Goal: Entertainment & Leisure: Browse casually

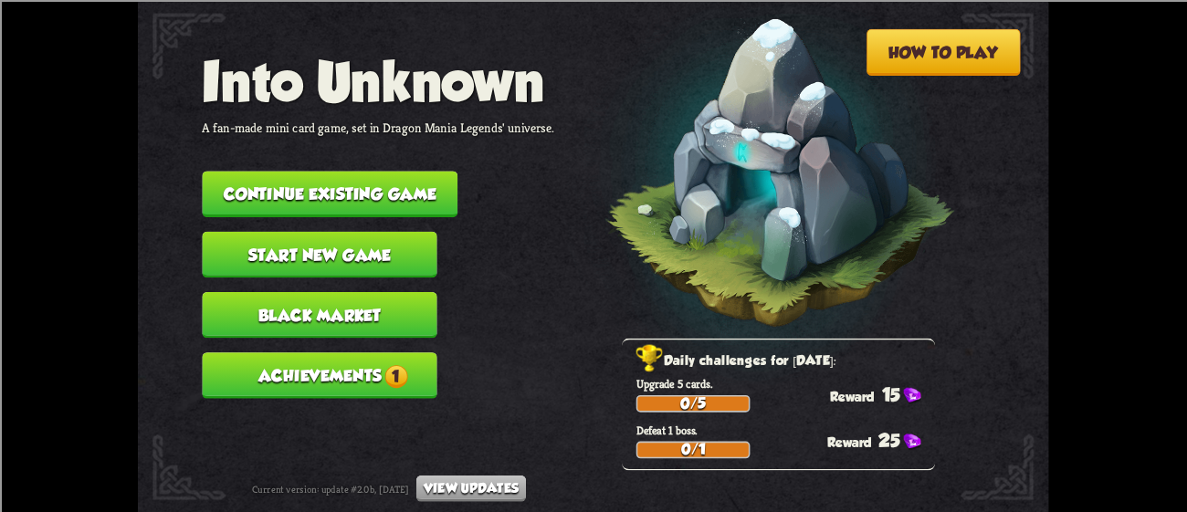
click at [328, 354] on button "Achievements 1" at bounding box center [319, 376] width 235 height 47
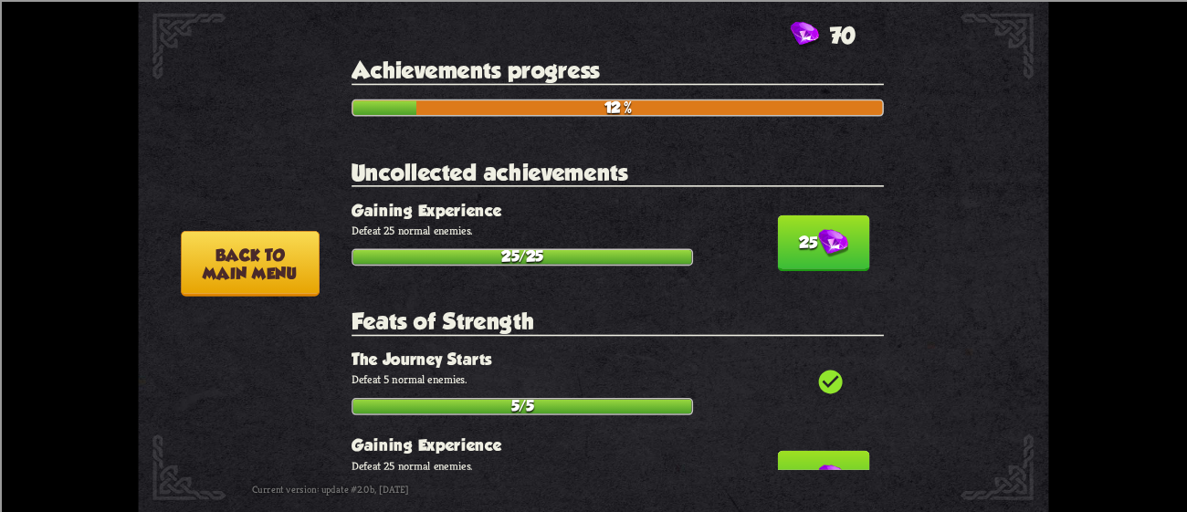
click at [786, 237] on button "25" at bounding box center [823, 243] width 92 height 57
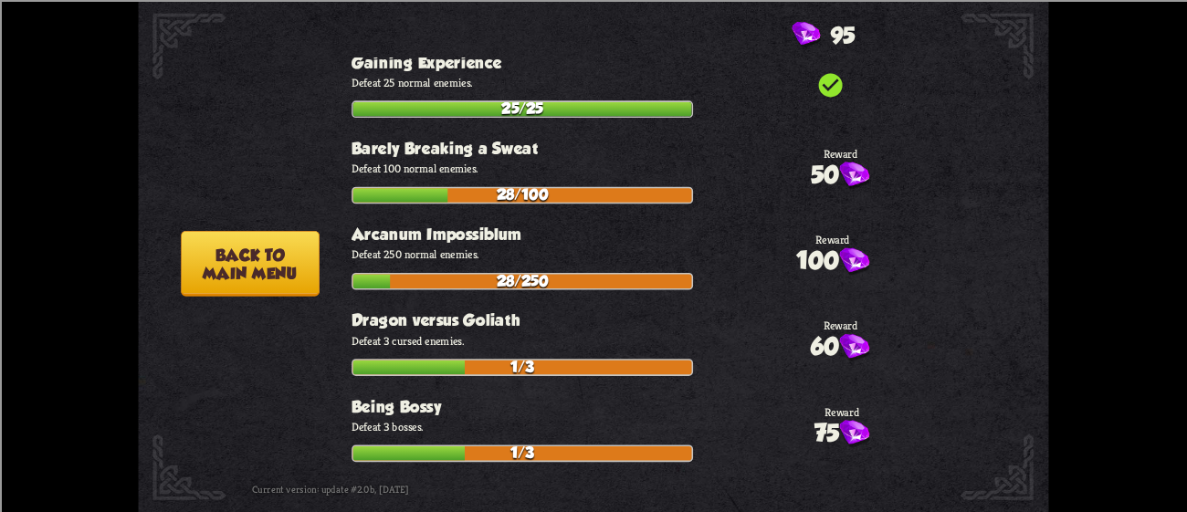
scroll to position [299, 0]
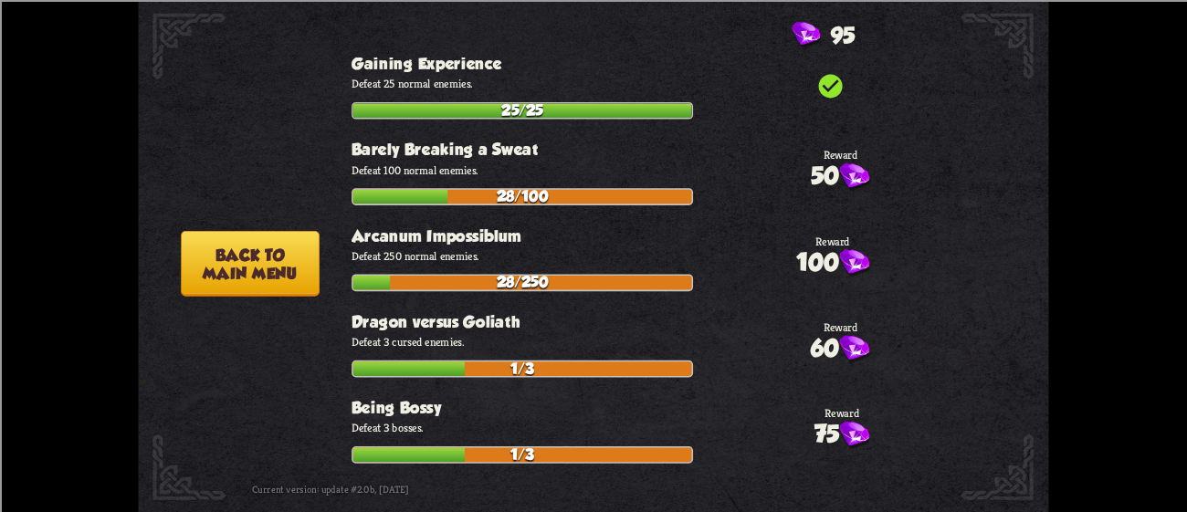
click at [255, 278] on button "Back to main menu" at bounding box center [250, 263] width 139 height 66
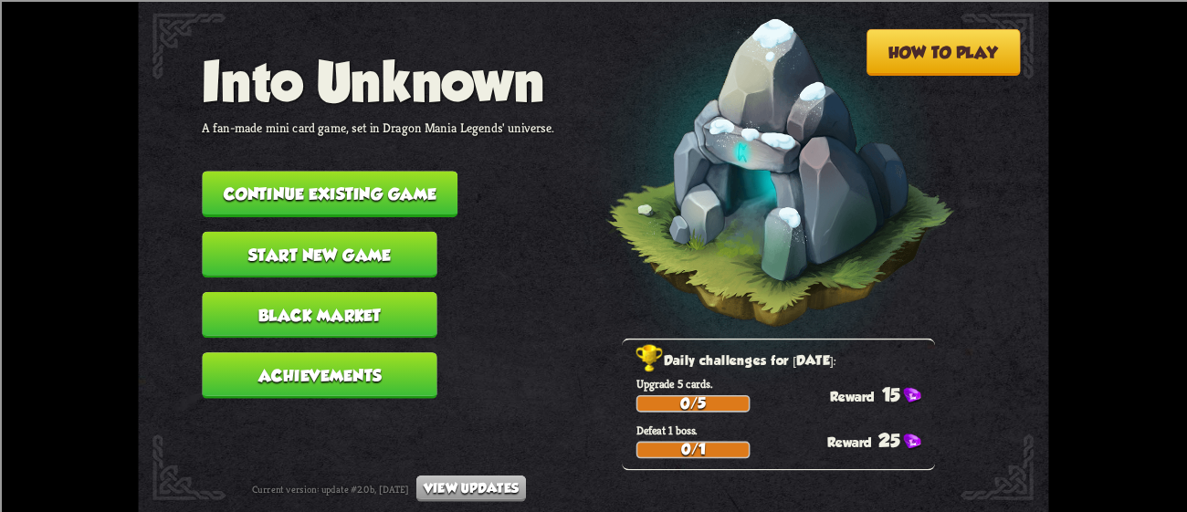
click at [340, 171] on button "Continue existing game" at bounding box center [330, 194] width 256 height 47
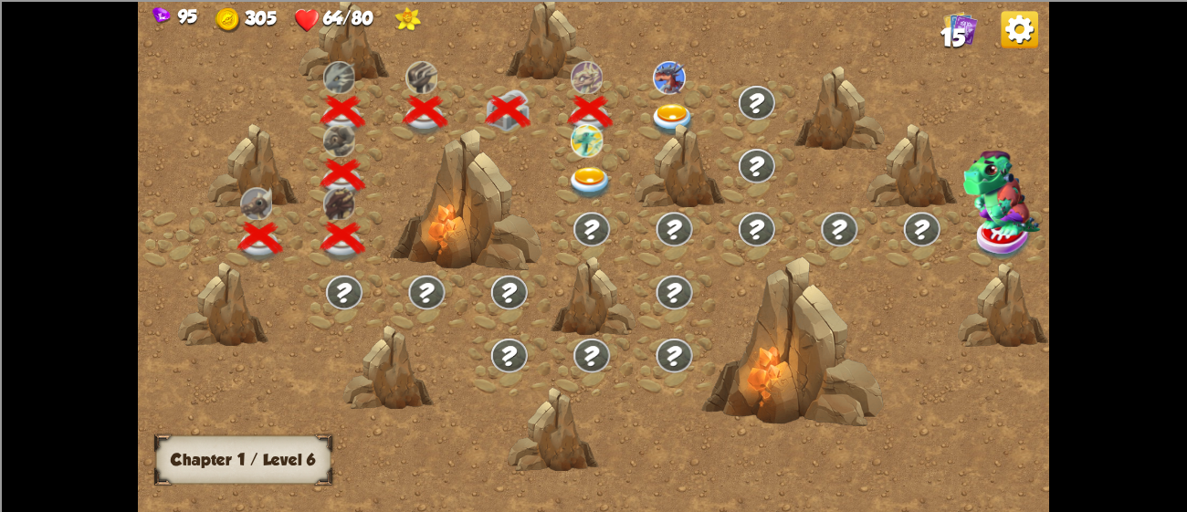
click at [584, 171] on img at bounding box center [591, 184] width 46 height 34
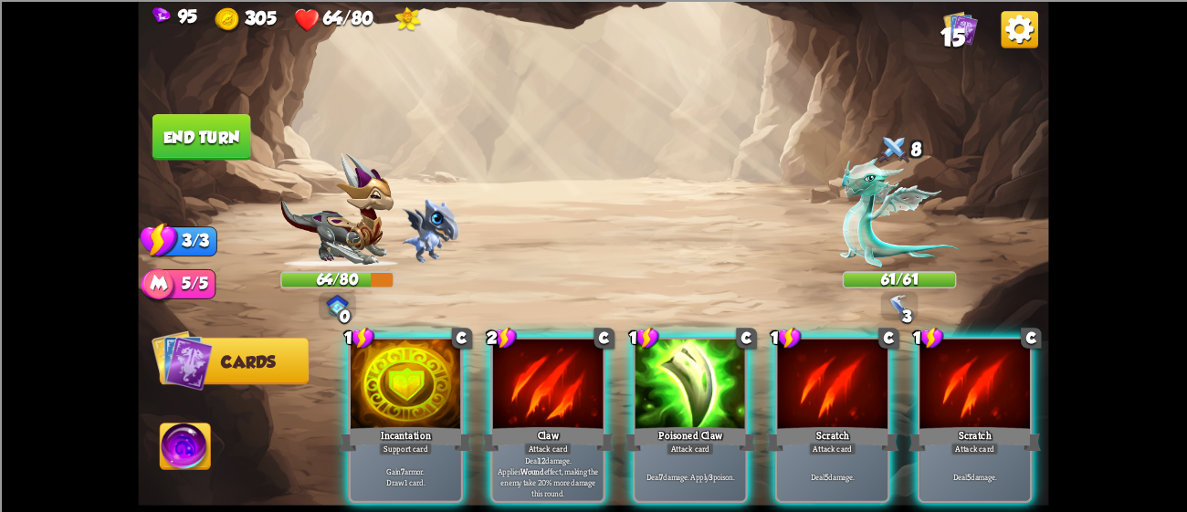
click at [1026, 25] on img at bounding box center [1019, 29] width 37 height 37
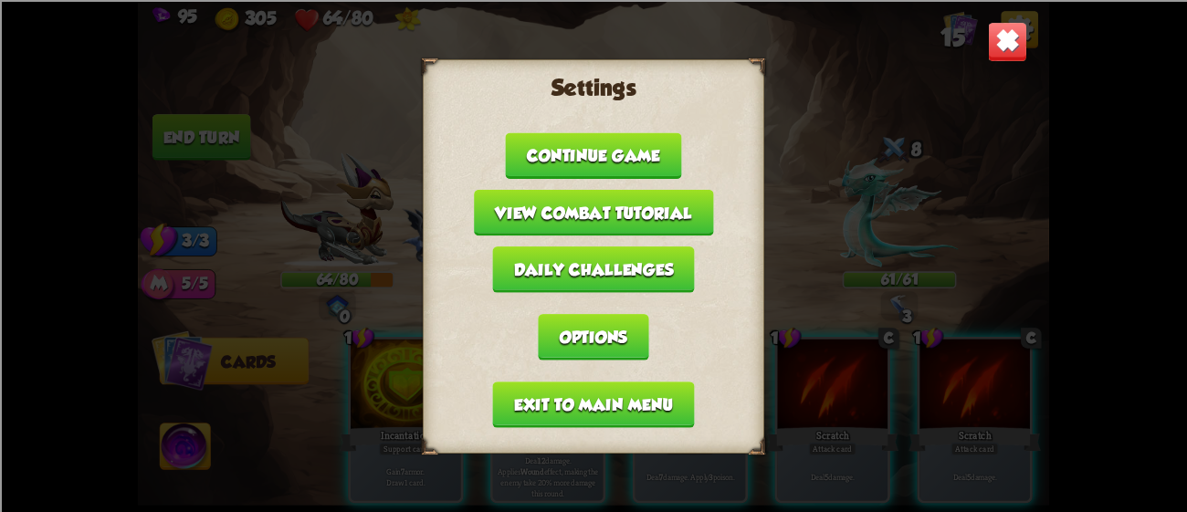
click at [583, 382] on button "Exit to main menu" at bounding box center [594, 405] width 202 height 47
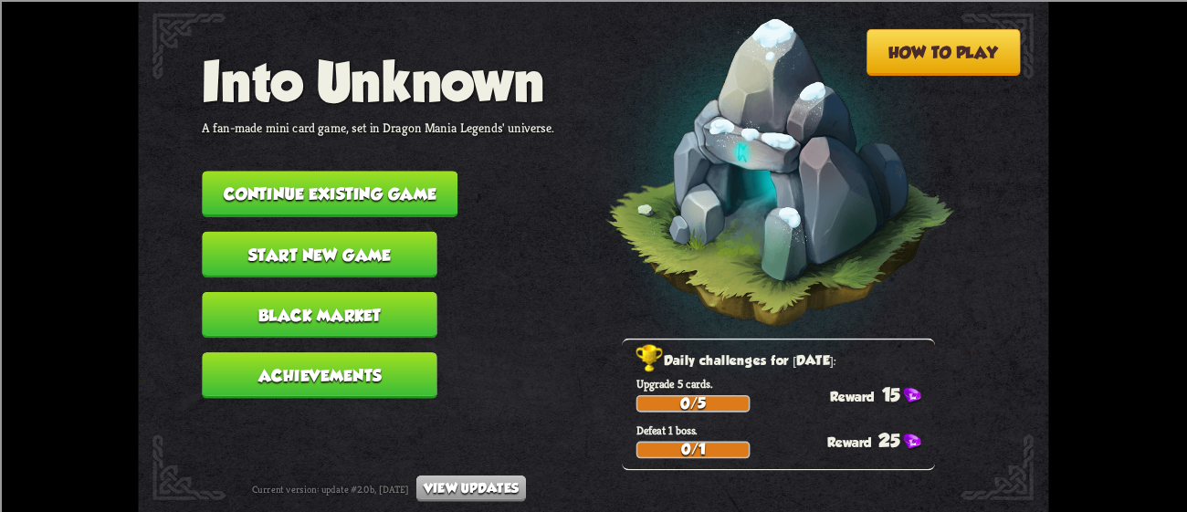
click at [338, 187] on button "Continue existing game" at bounding box center [330, 194] width 256 height 47
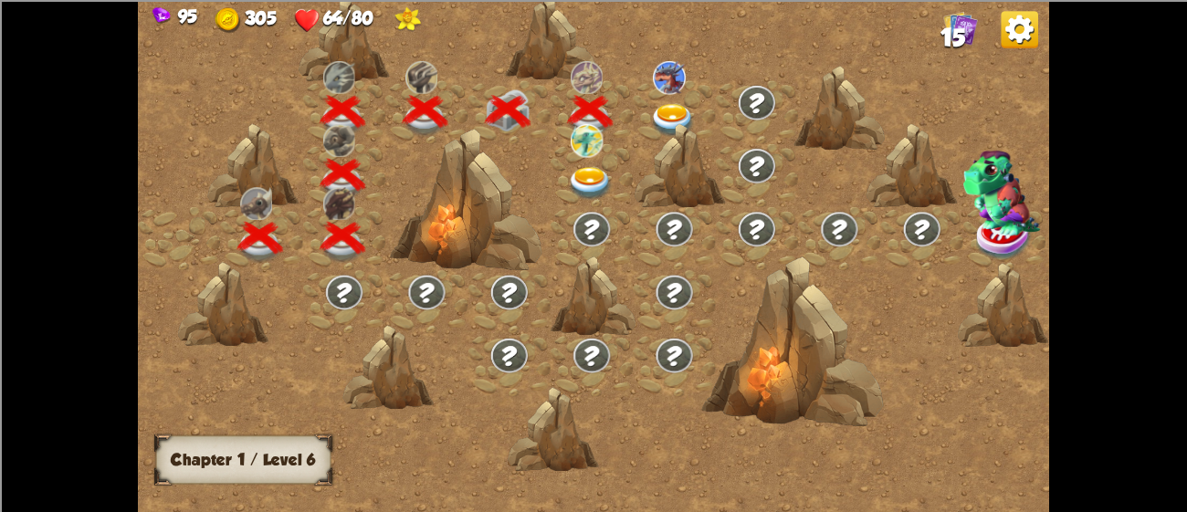
click at [659, 99] on div at bounding box center [675, 111] width 82 height 63
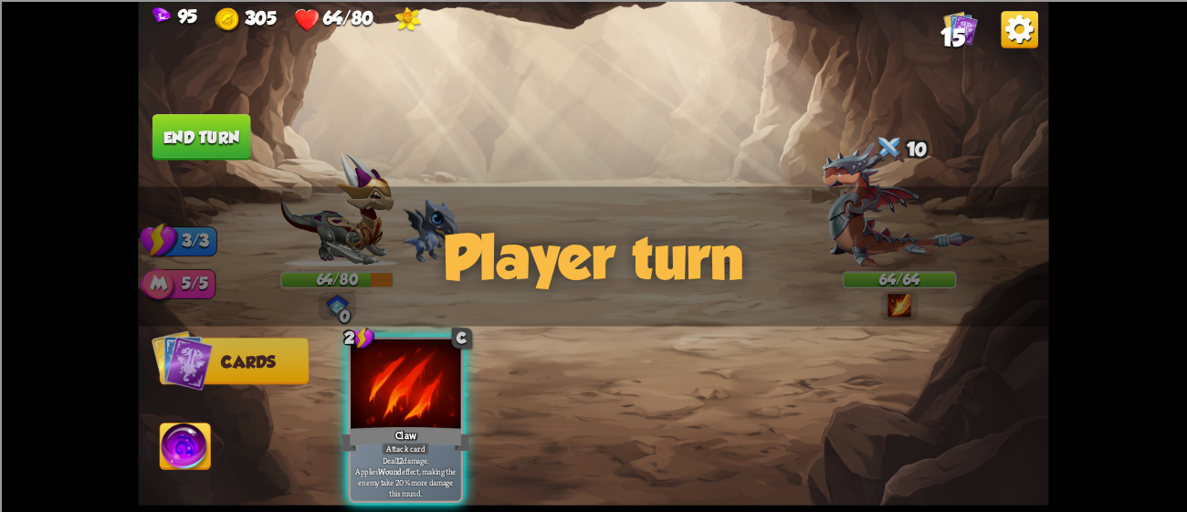
click at [819, 175] on img at bounding box center [593, 256] width 911 height 512
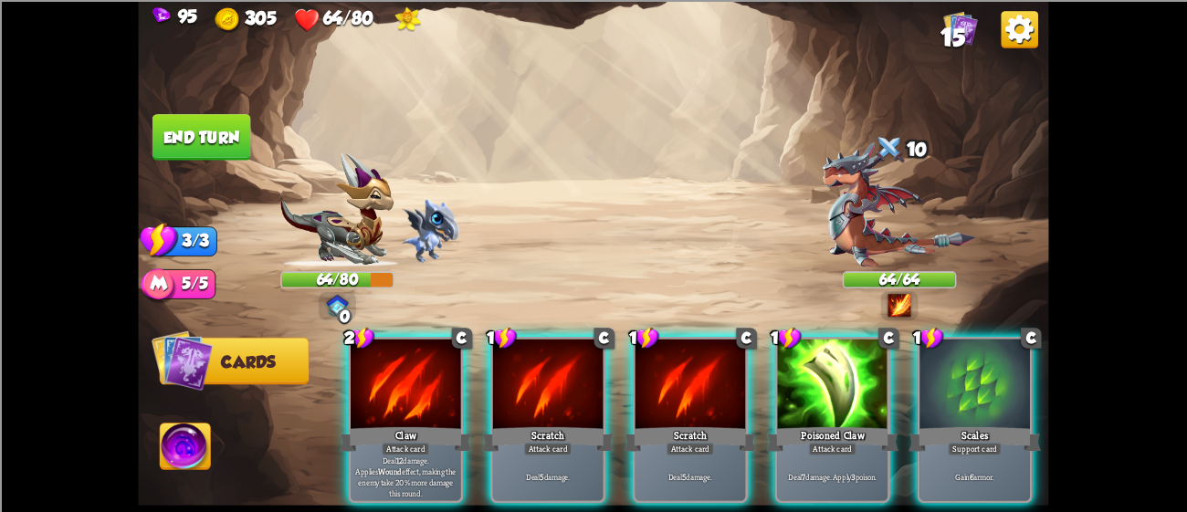
click at [875, 193] on div "Player turn" at bounding box center [593, 256] width 911 height 140
click at [875, 193] on img at bounding box center [899, 204] width 153 height 125
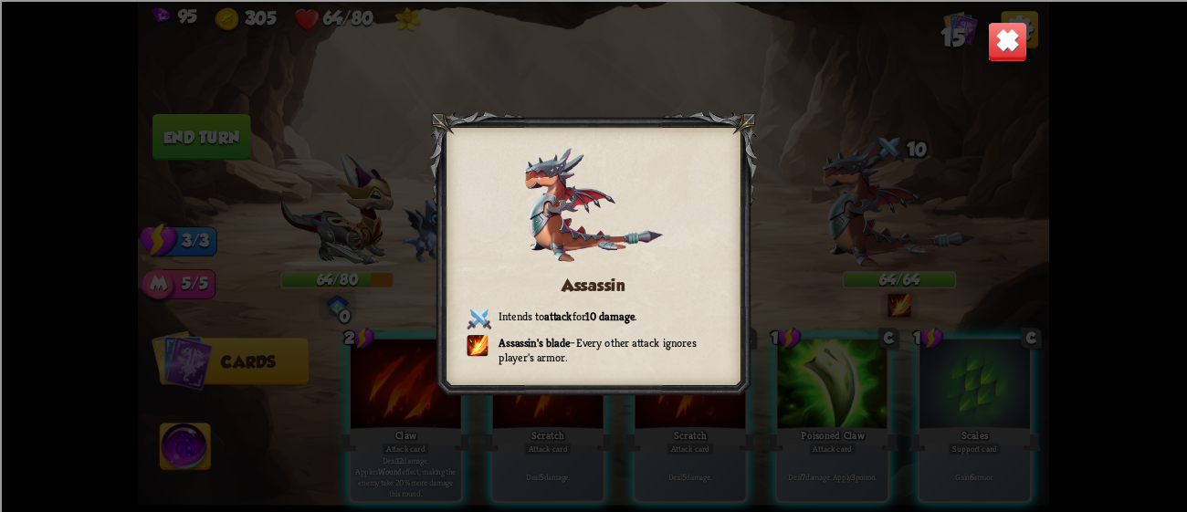
click at [875, 193] on div "Assassin Intends to attack for 10 damage . Assassin's blade – Every other attac…" at bounding box center [593, 256] width 911 height 512
click at [996, 51] on img at bounding box center [1008, 41] width 40 height 40
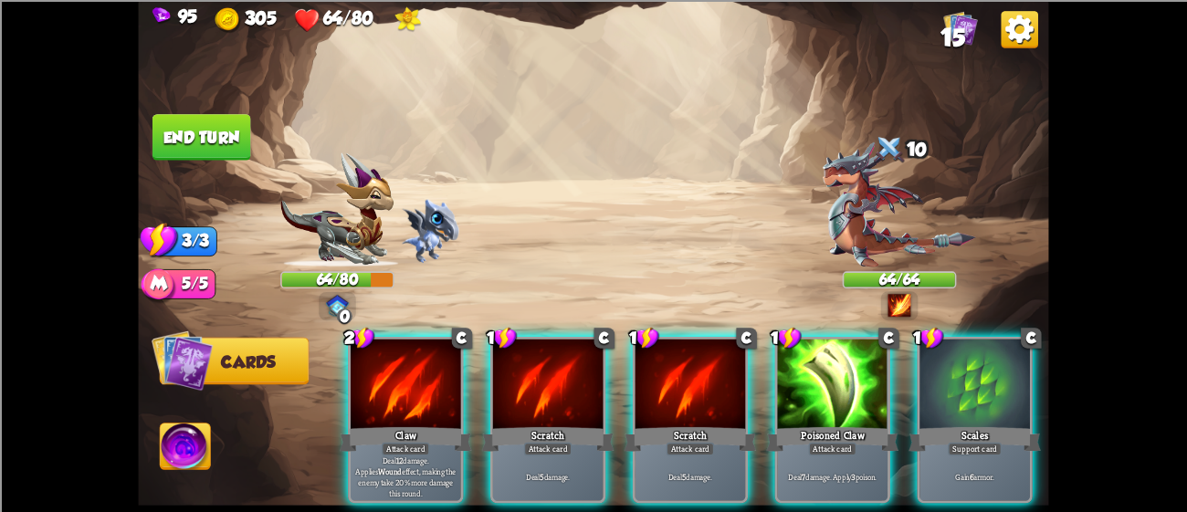
click at [1015, 39] on img at bounding box center [1019, 29] width 37 height 37
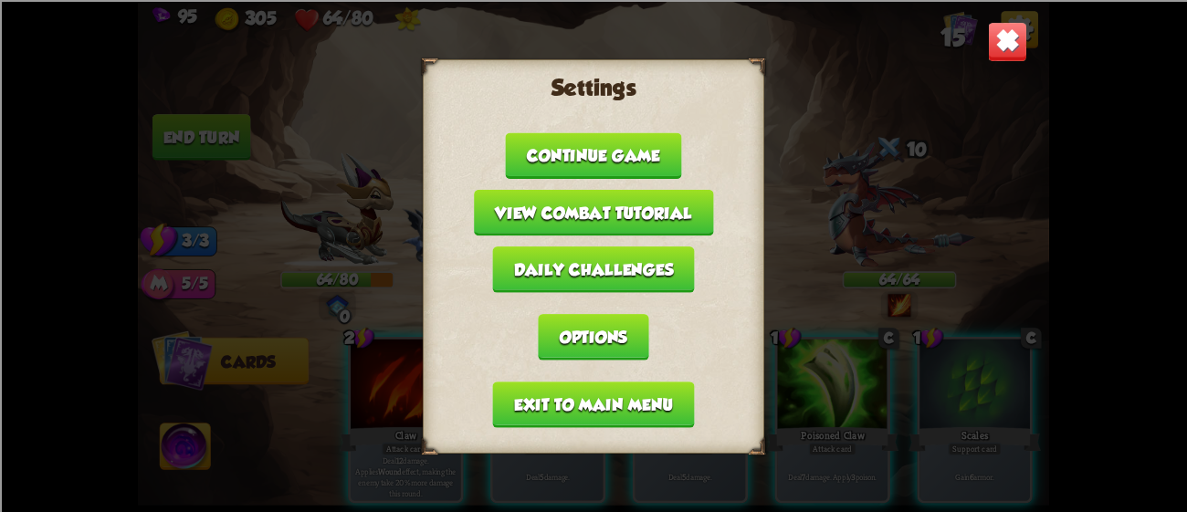
click at [628, 399] on button "Exit to main menu" at bounding box center [594, 405] width 202 height 47
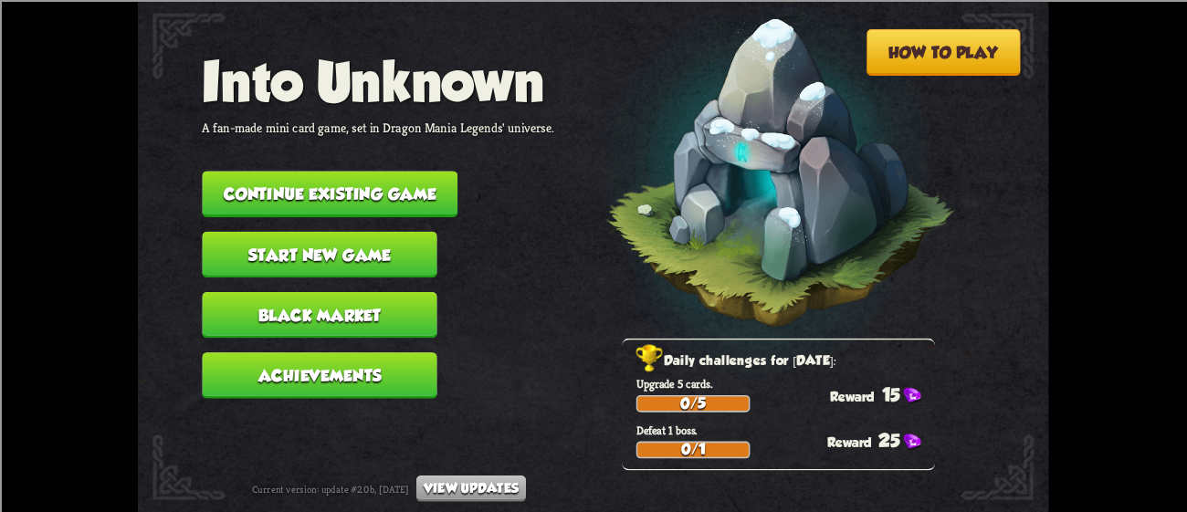
click at [353, 178] on button "Continue existing game" at bounding box center [330, 194] width 256 height 47
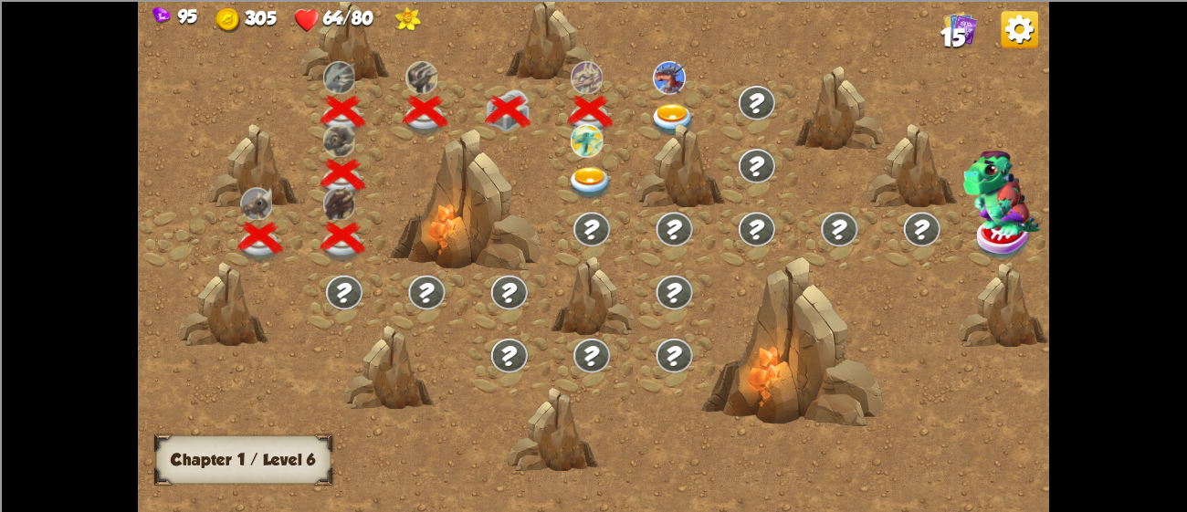
click at [585, 170] on img at bounding box center [591, 184] width 46 height 34
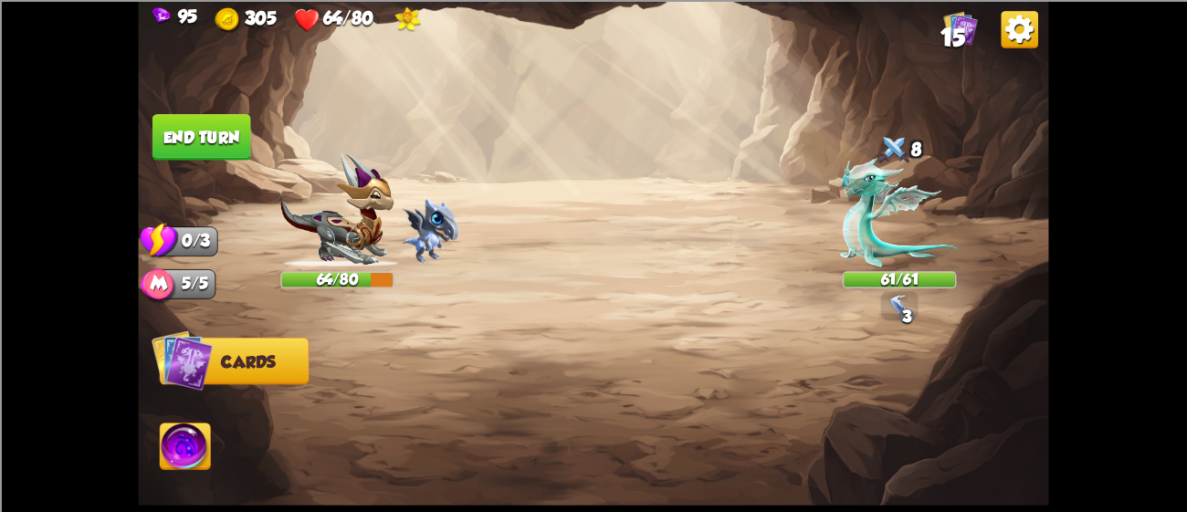
click at [860, 269] on img at bounding box center [593, 256] width 911 height 512
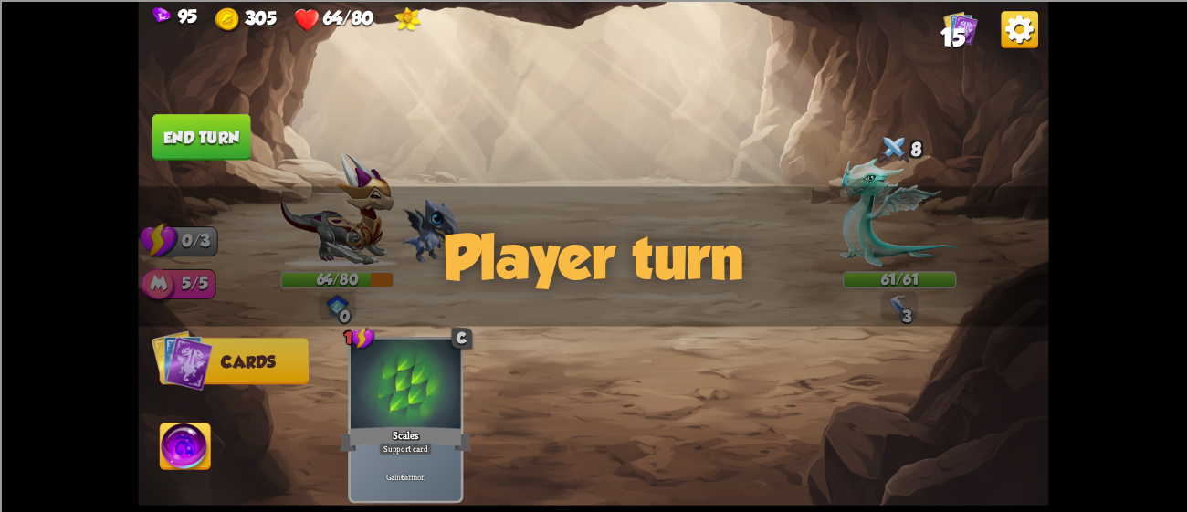
click at [867, 258] on div "Player turn" at bounding box center [593, 256] width 911 height 140
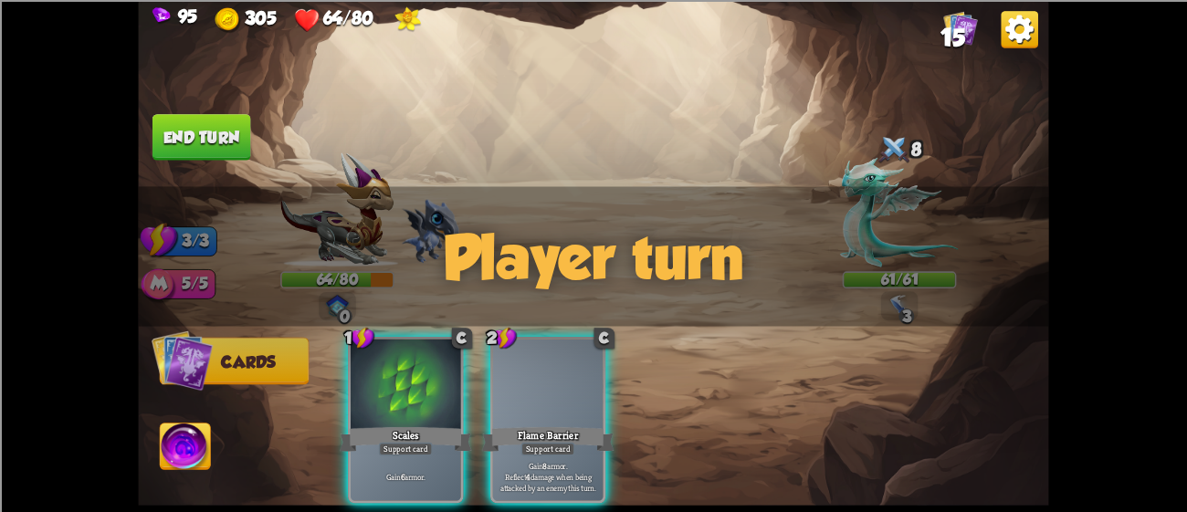
click at [867, 258] on div "Player turn" at bounding box center [593, 256] width 911 height 140
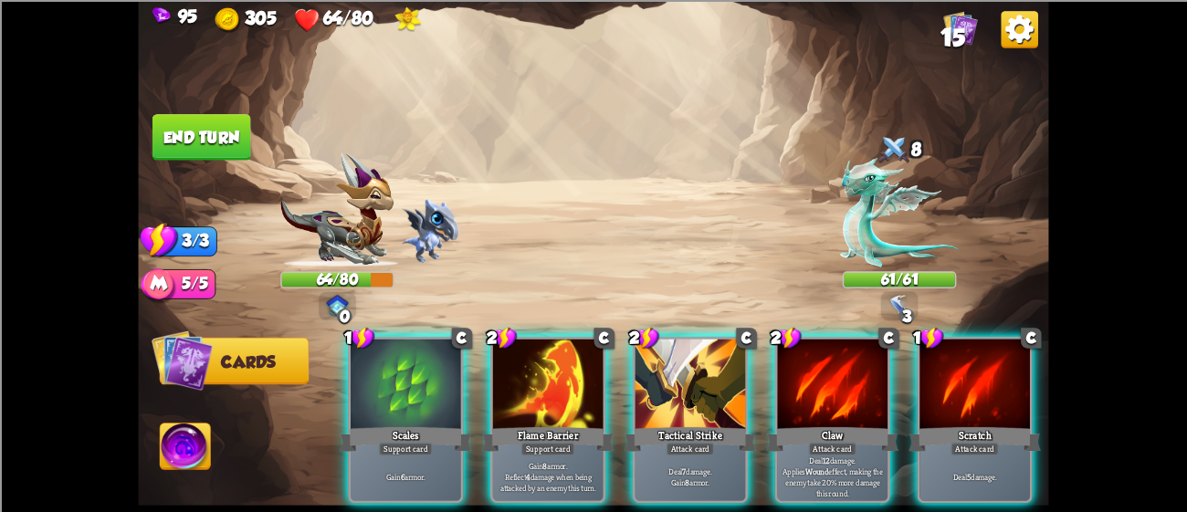
click at [867, 258] on div "Player turn" at bounding box center [593, 256] width 911 height 140
click at [891, 244] on img at bounding box center [899, 212] width 119 height 110
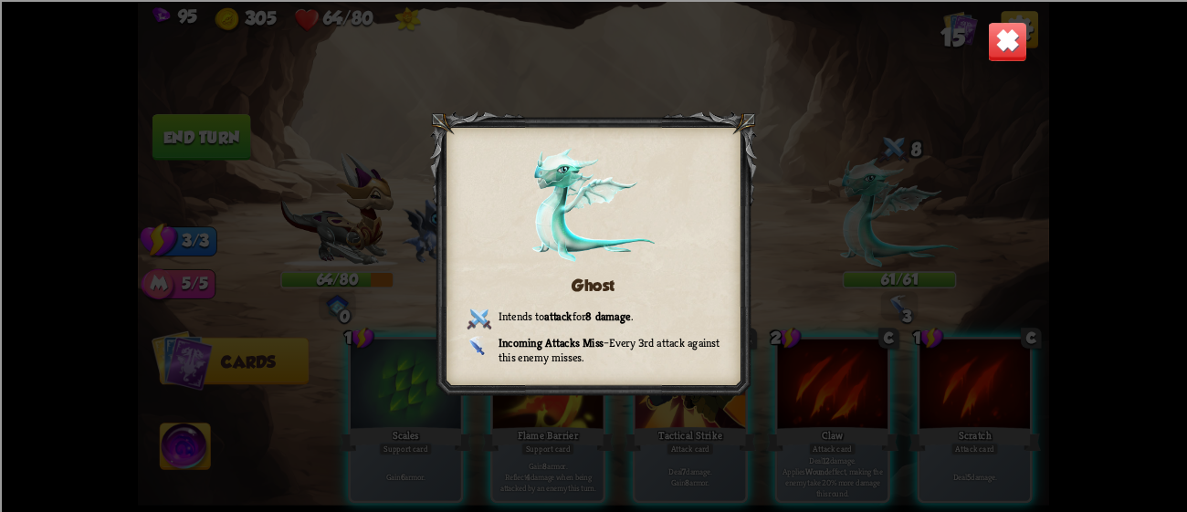
click at [1012, 35] on img at bounding box center [1008, 41] width 40 height 40
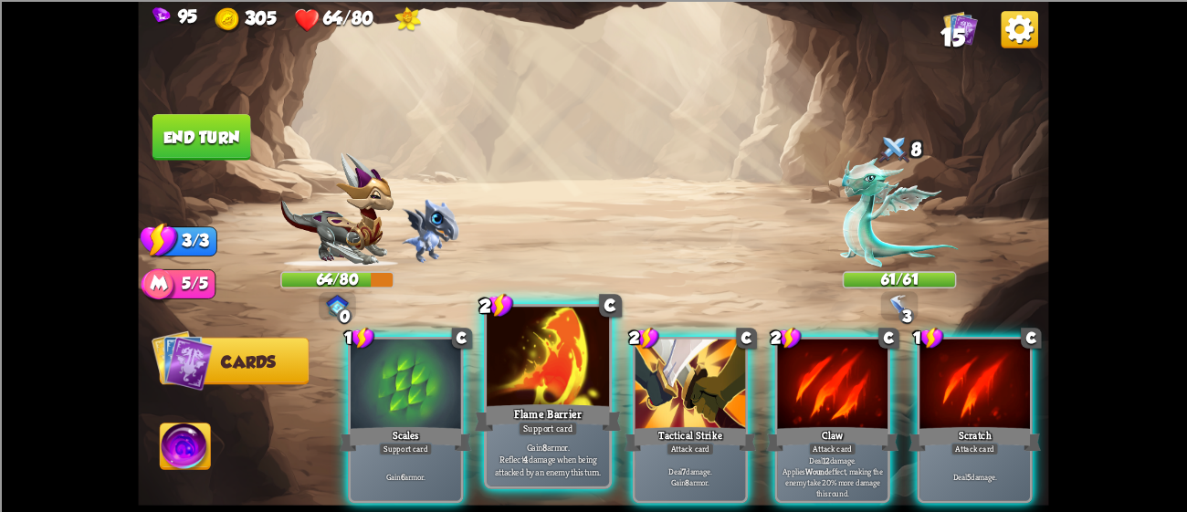
click at [574, 369] on div at bounding box center [548, 358] width 122 height 103
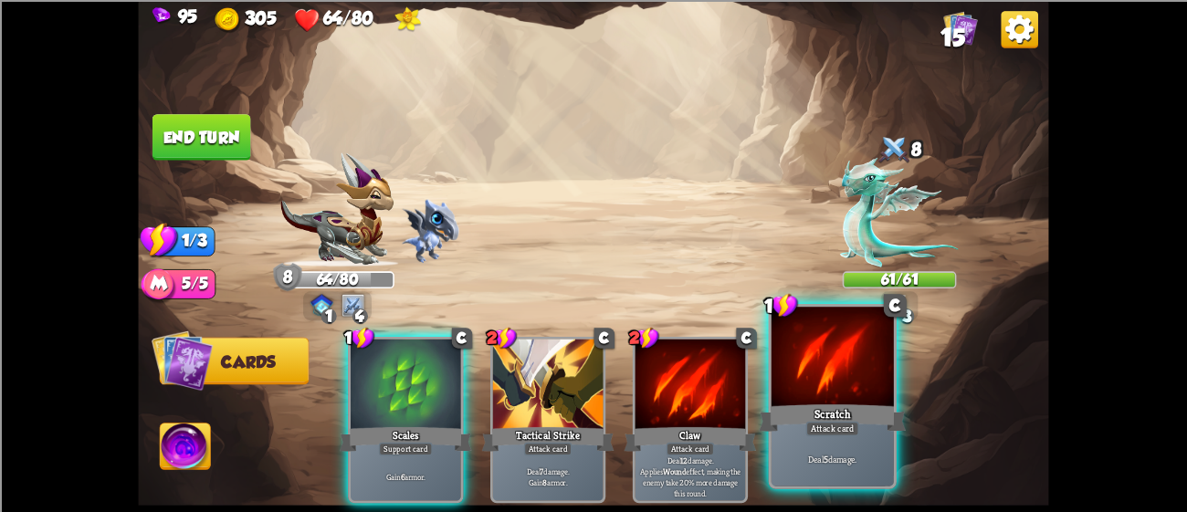
click at [847, 390] on div at bounding box center [833, 358] width 122 height 103
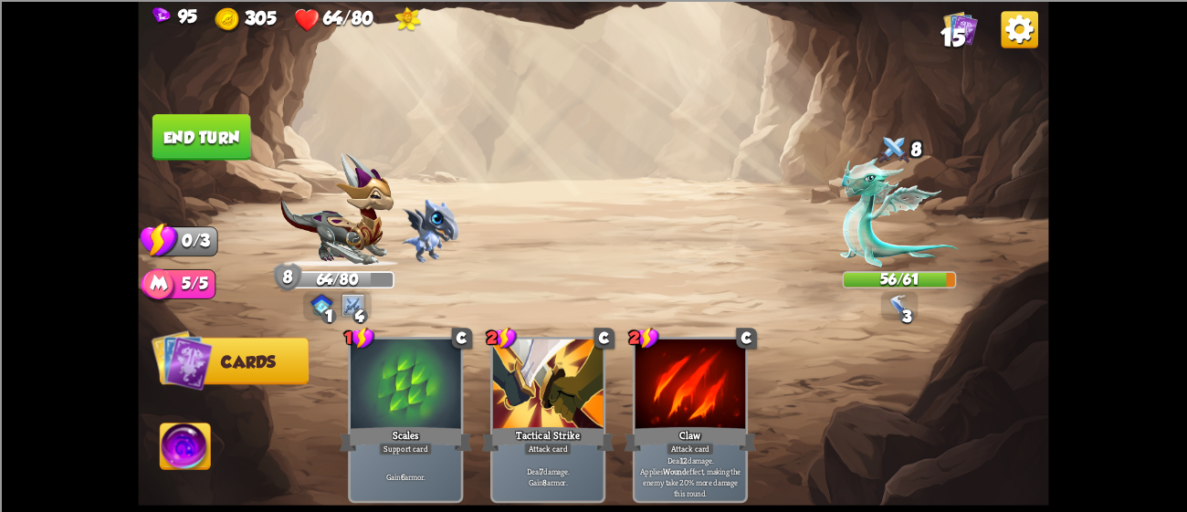
click at [167, 111] on img at bounding box center [593, 256] width 911 height 512
click at [176, 121] on button "End turn" at bounding box center [202, 137] width 99 height 47
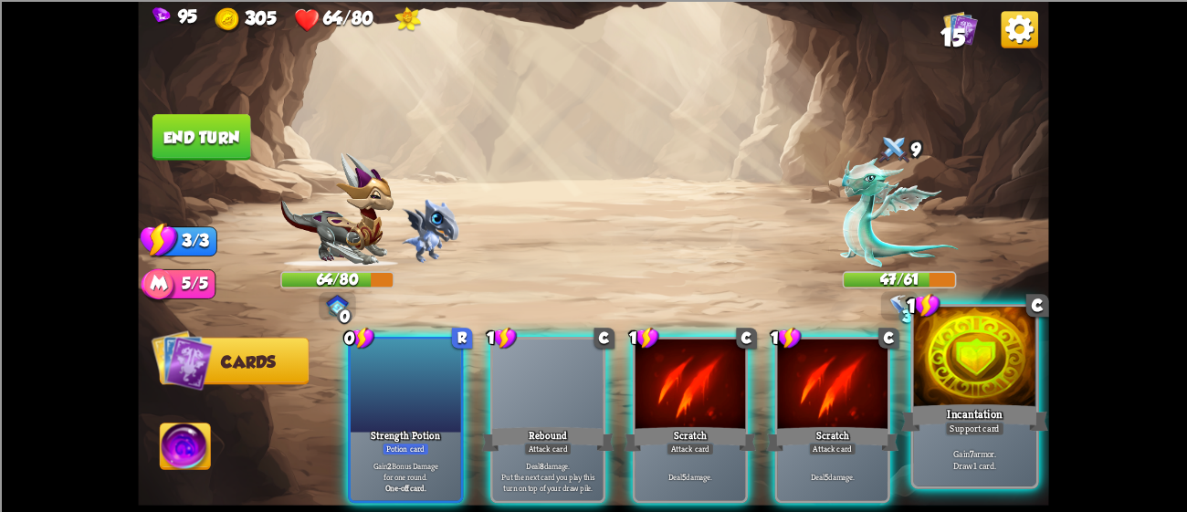
click at [977, 365] on div at bounding box center [975, 358] width 122 height 103
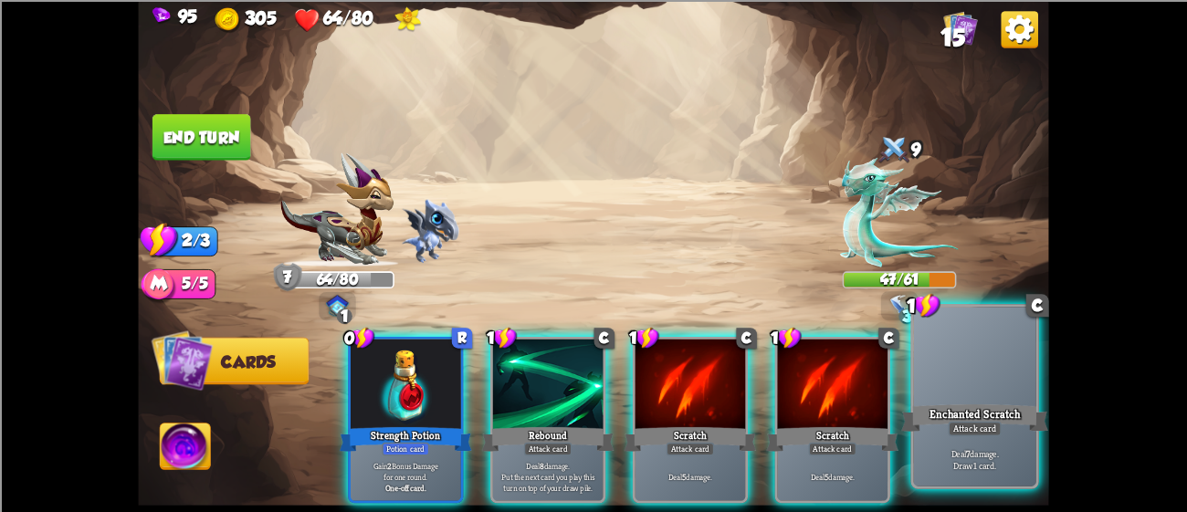
click at [964, 345] on div at bounding box center [975, 358] width 122 height 103
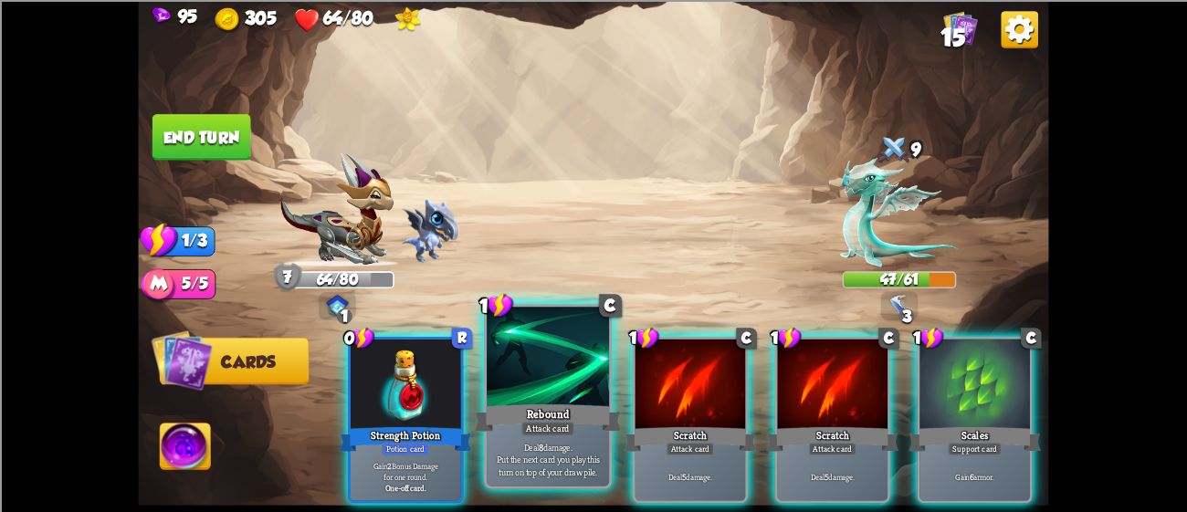
click at [510, 381] on div at bounding box center [548, 358] width 122 height 103
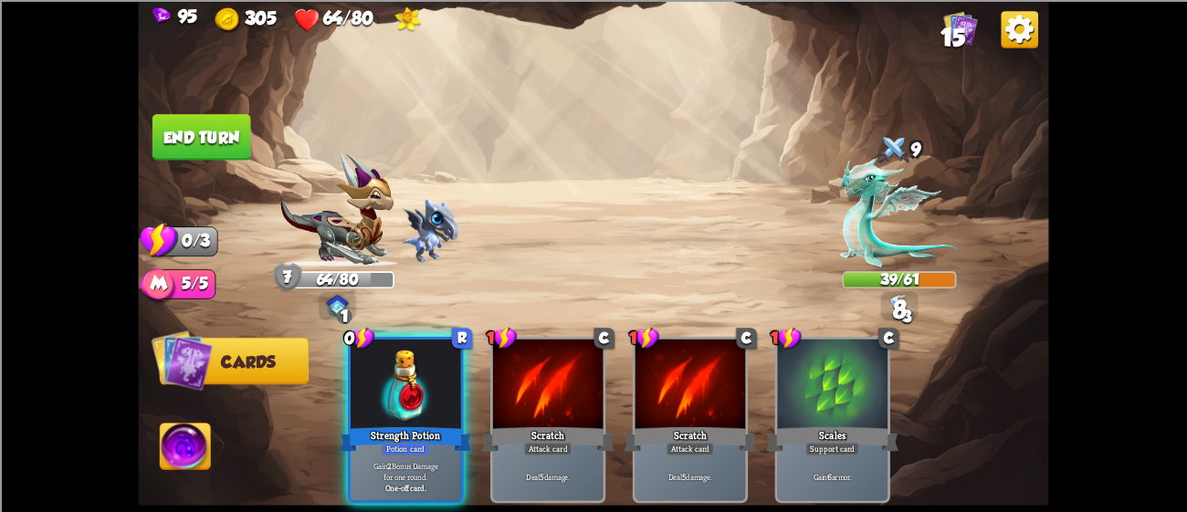
click at [176, 121] on button "End turn" at bounding box center [202, 137] width 99 height 47
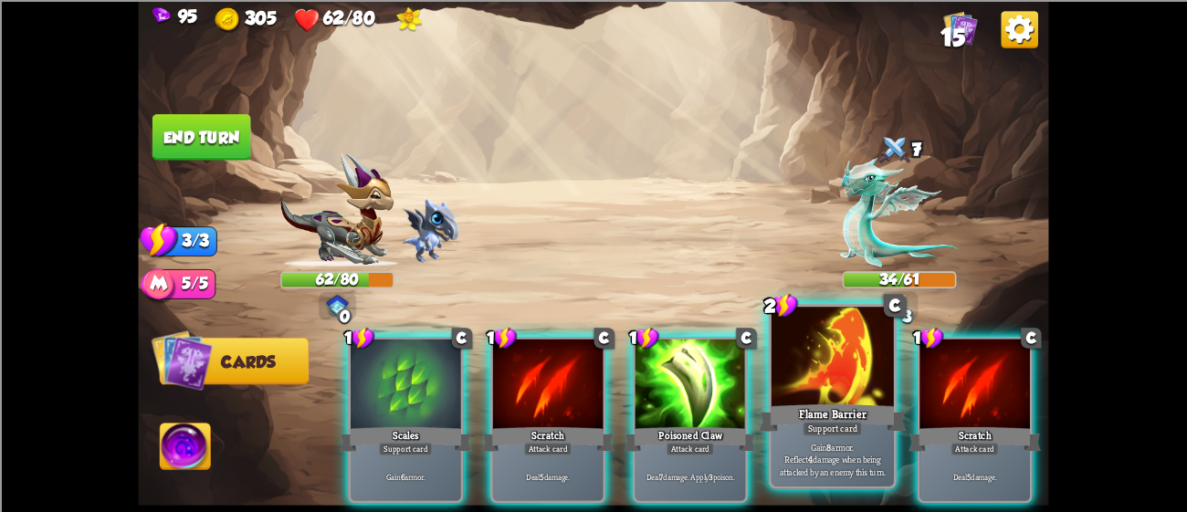
click at [802, 403] on div "Flame Barrier" at bounding box center [832, 417] width 147 height 33
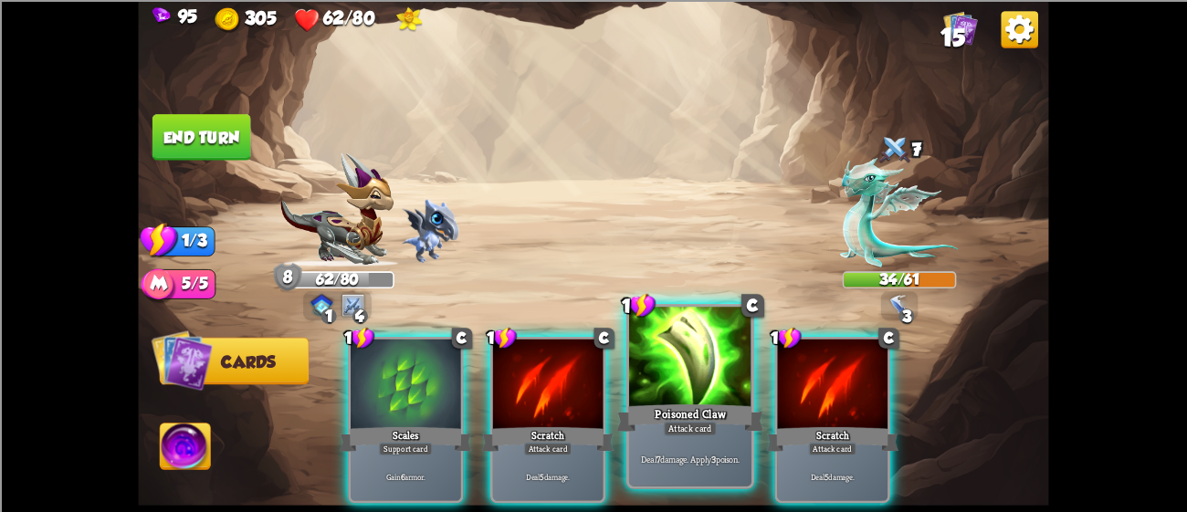
click at [711, 394] on div at bounding box center [690, 358] width 122 height 103
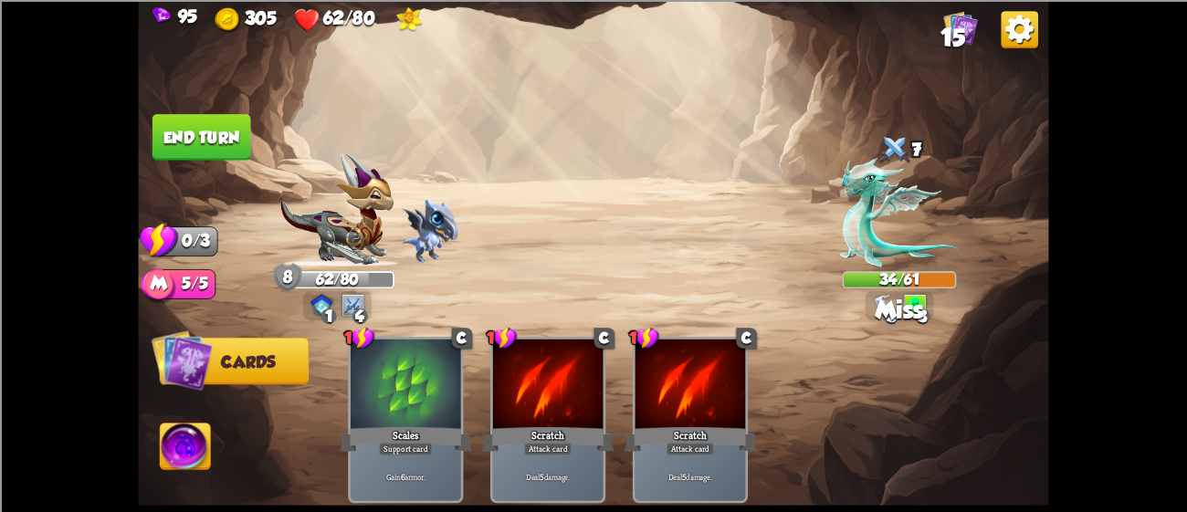
click at [195, 121] on button "End turn" at bounding box center [202, 137] width 99 height 47
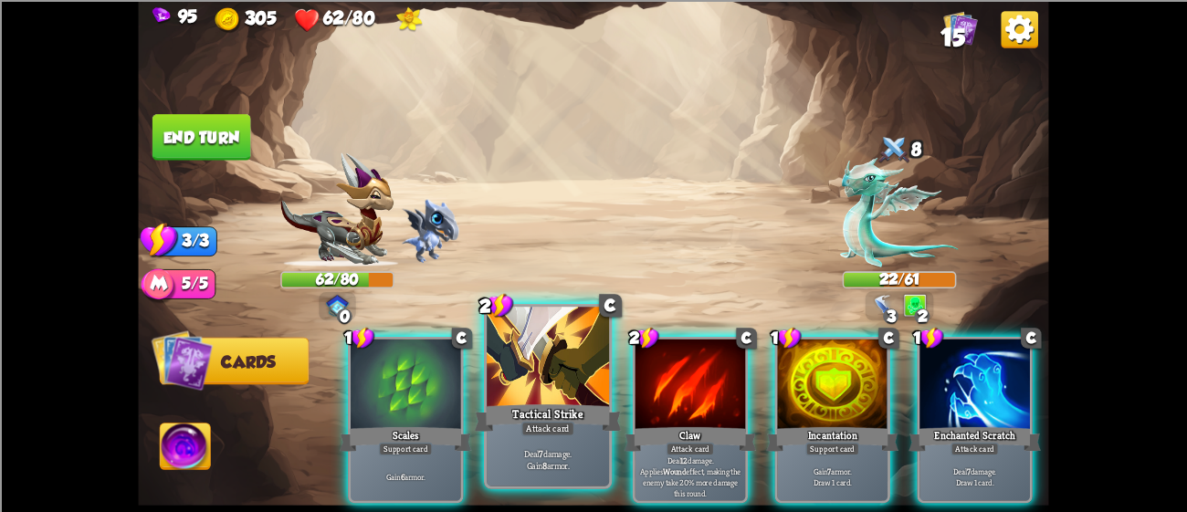
click at [536, 418] on div "Tactical Strike" at bounding box center [548, 417] width 147 height 33
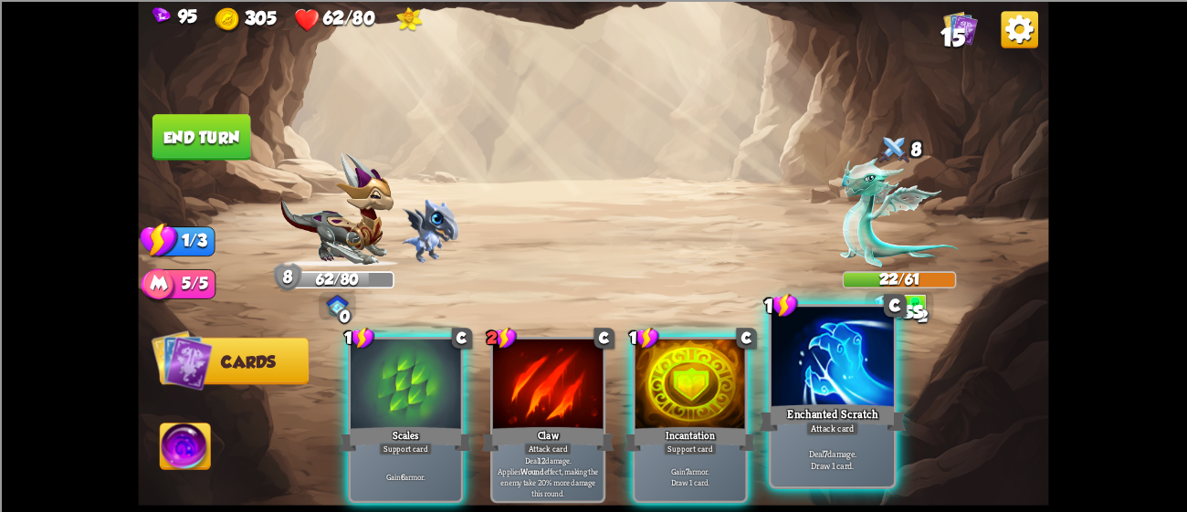
click at [786, 401] on div "Enchanted Scratch" at bounding box center [832, 417] width 147 height 33
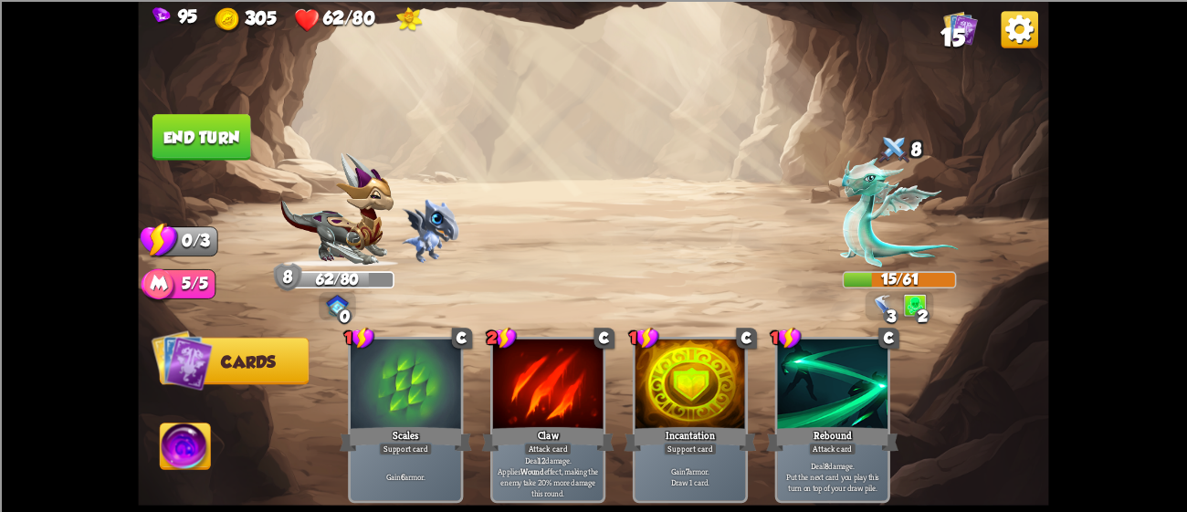
click at [216, 134] on button "End turn" at bounding box center [202, 137] width 99 height 47
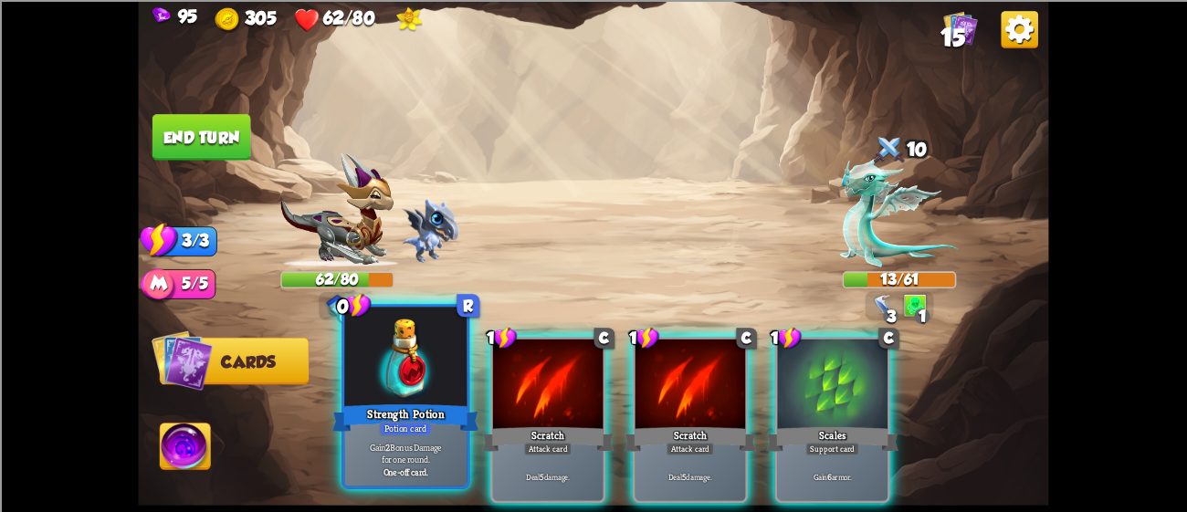
click at [416, 375] on div at bounding box center [405, 358] width 122 height 103
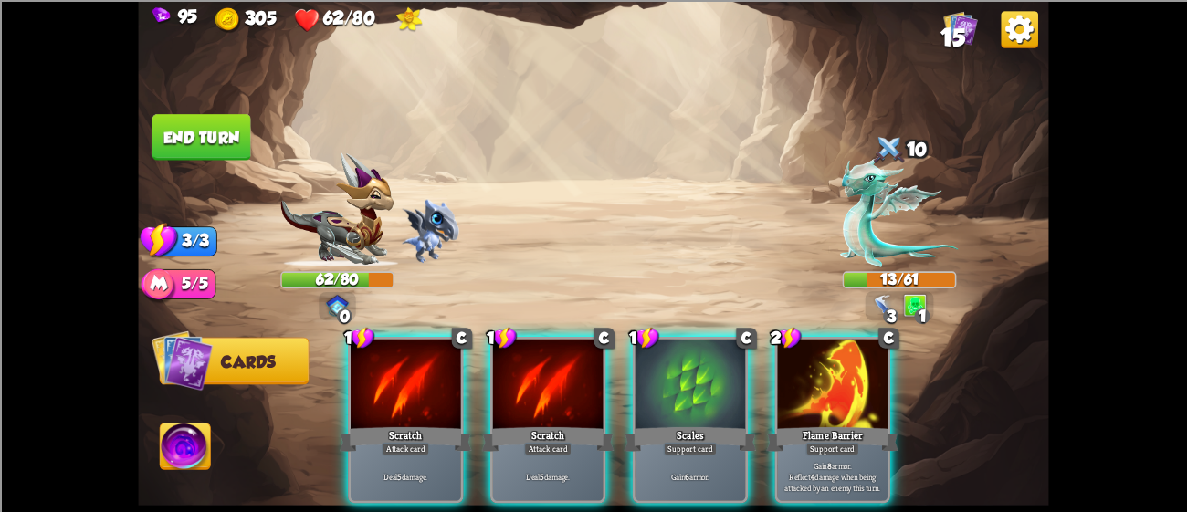
click at [416, 375] on div at bounding box center [406, 385] width 111 height 93
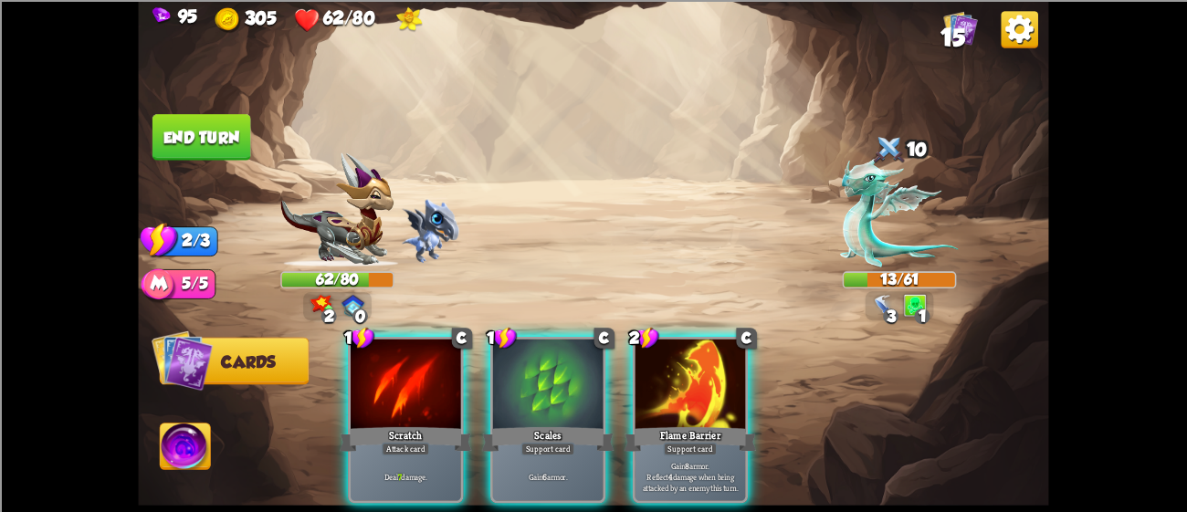
click at [416, 375] on div at bounding box center [406, 385] width 111 height 93
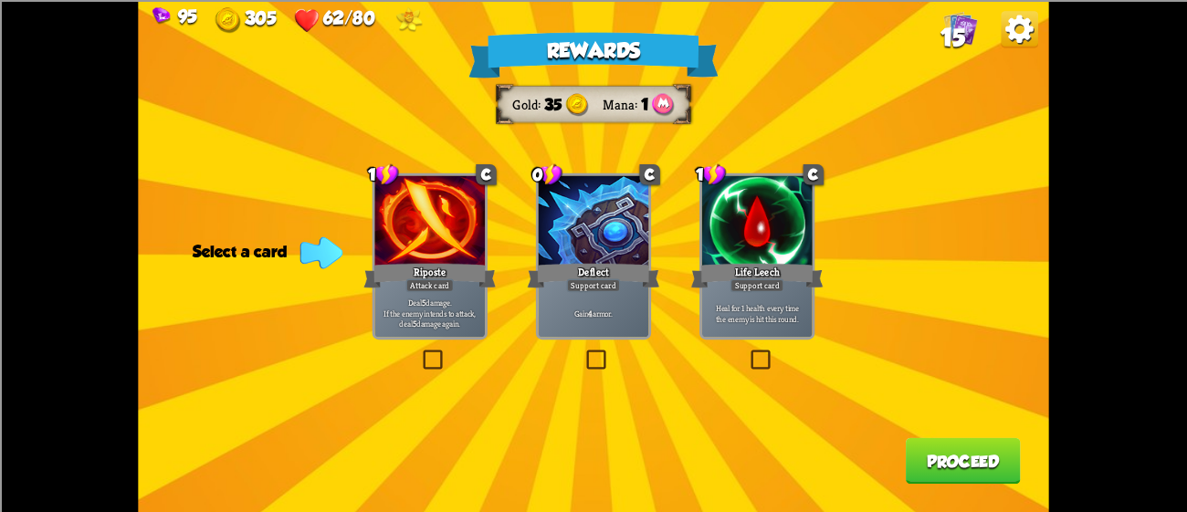
click at [702, 266] on div "Life Leech" at bounding box center [757, 274] width 132 height 29
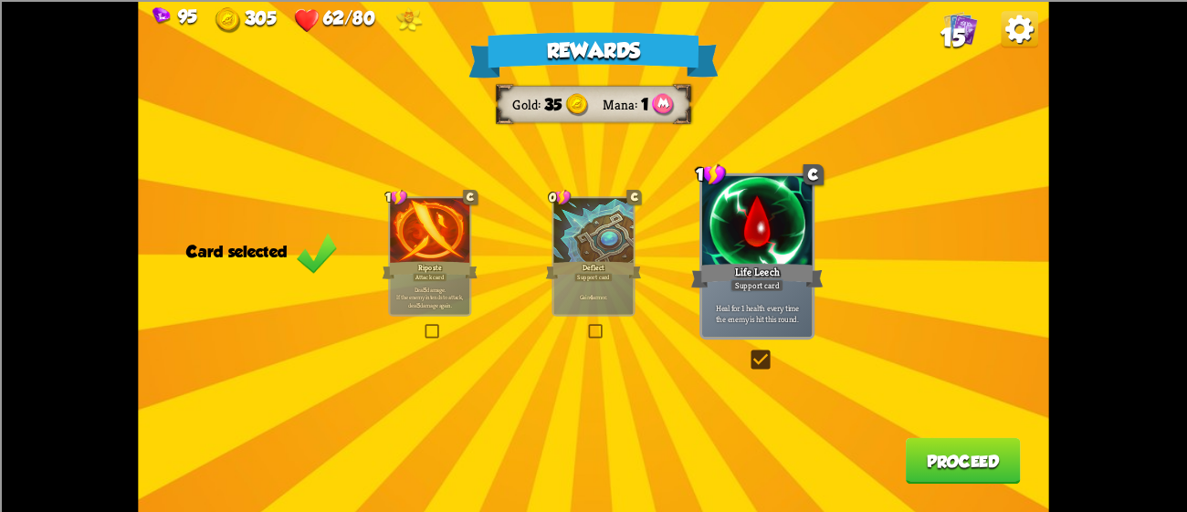
click at [937, 454] on button "Proceed" at bounding box center [963, 461] width 115 height 47
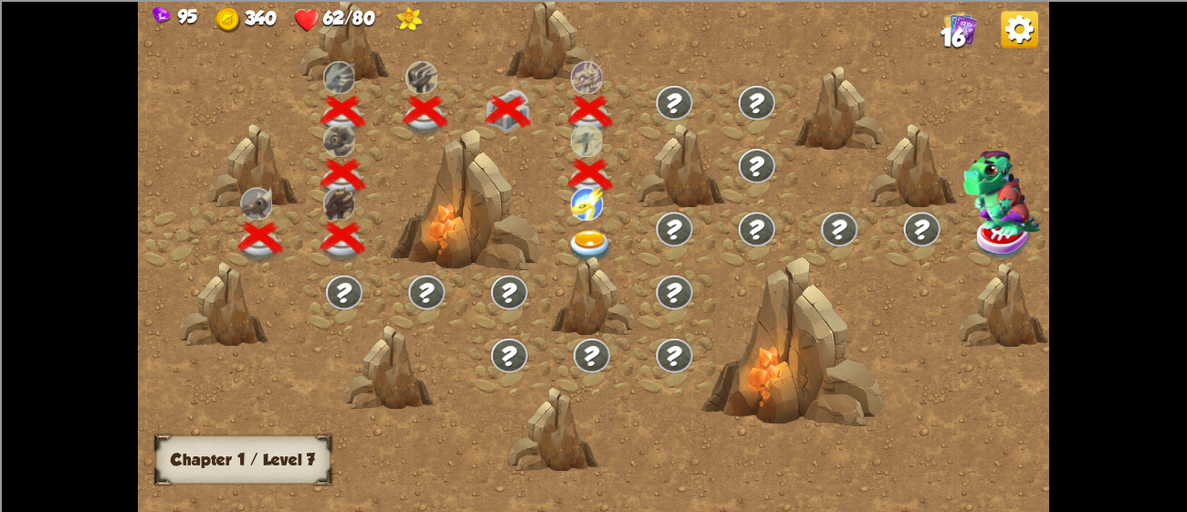
click at [586, 225] on div at bounding box center [592, 238] width 82 height 63
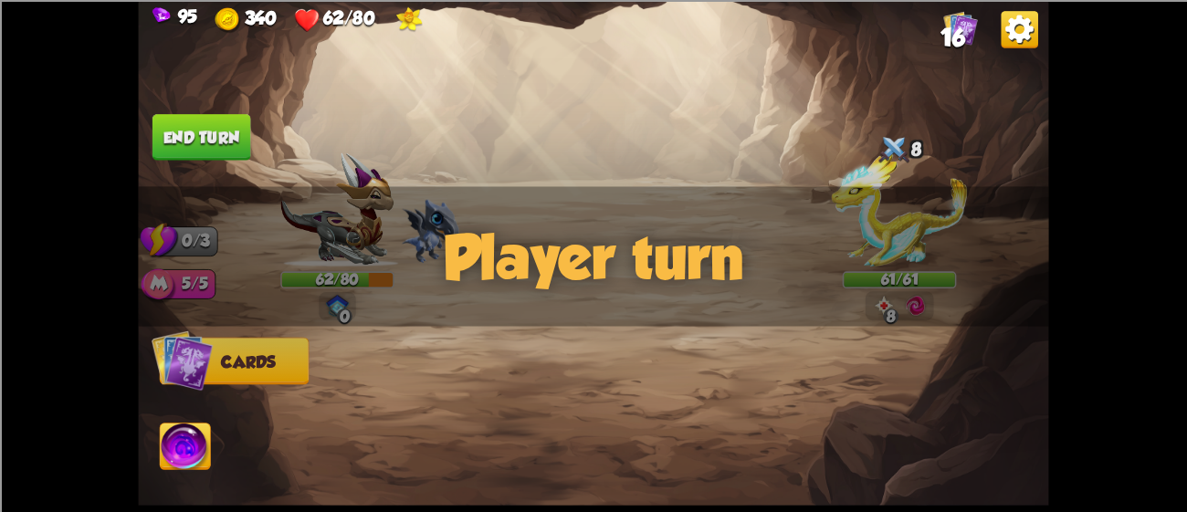
click at [882, 219] on div "Player turn" at bounding box center [593, 256] width 911 height 140
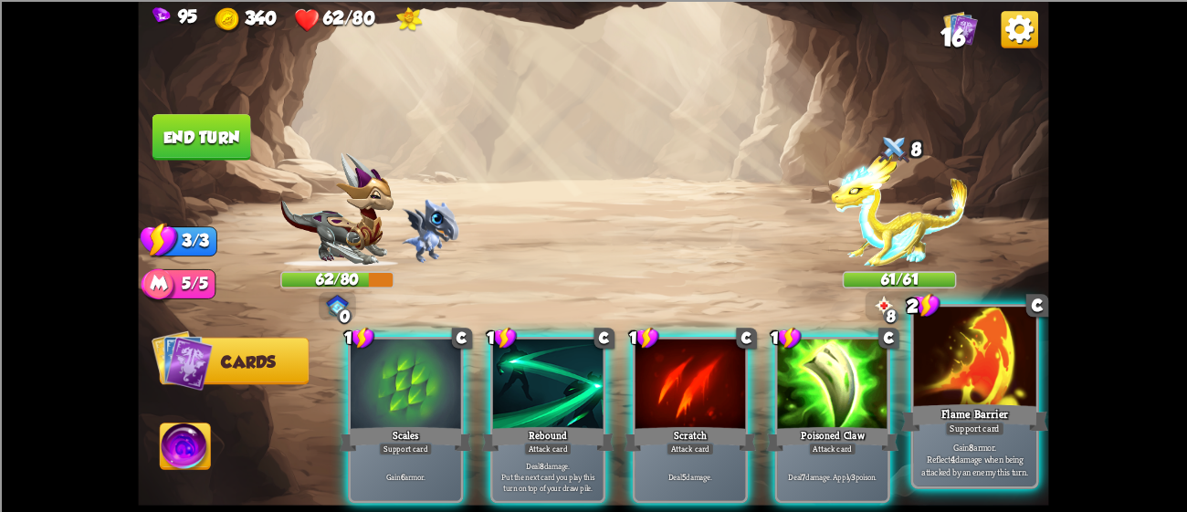
click at [949, 361] on div at bounding box center [975, 358] width 122 height 103
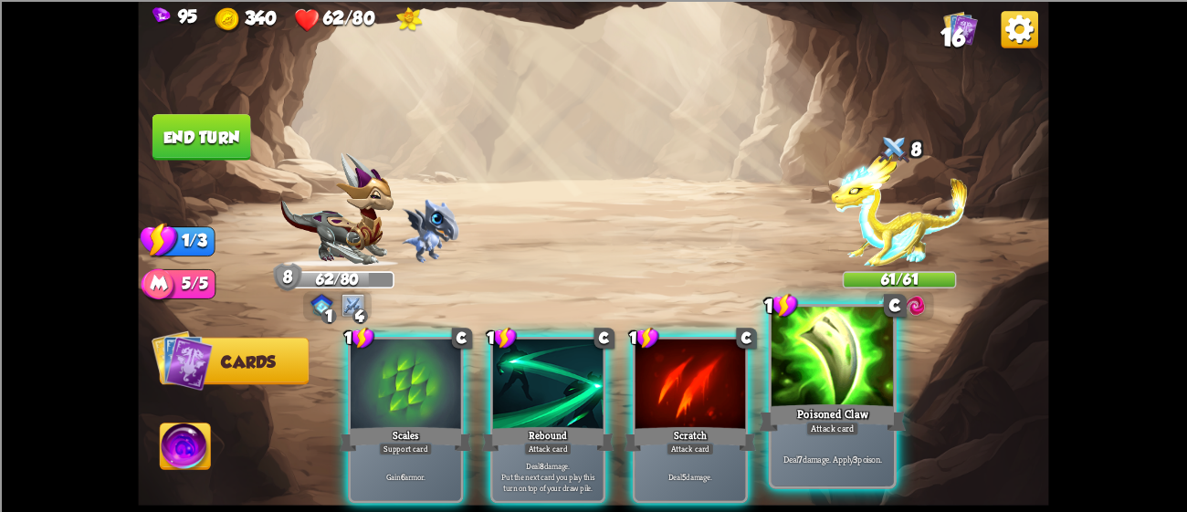
click at [852, 362] on div at bounding box center [833, 358] width 122 height 103
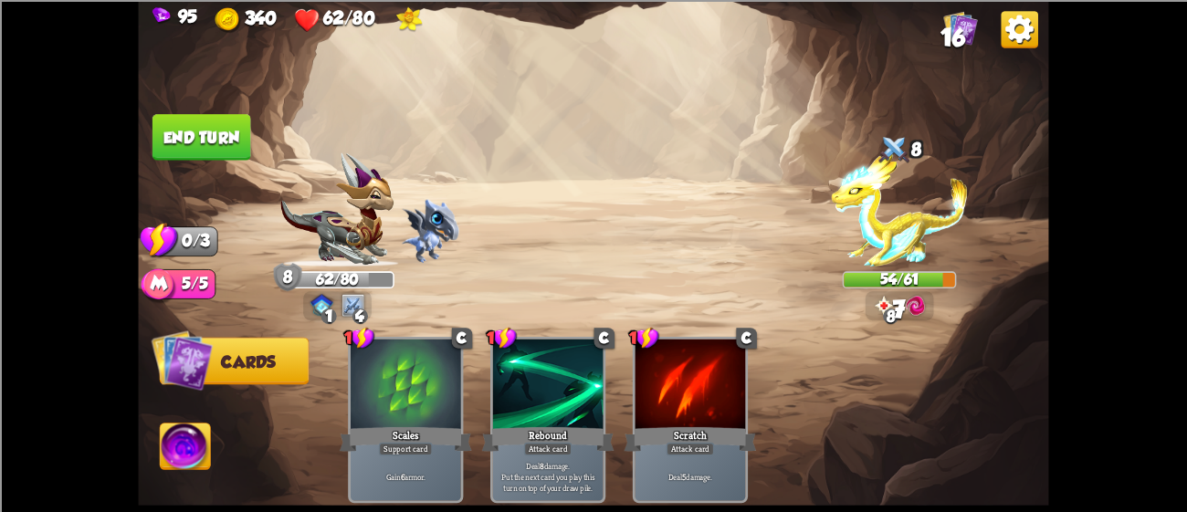
click at [210, 116] on button "End turn" at bounding box center [202, 137] width 99 height 47
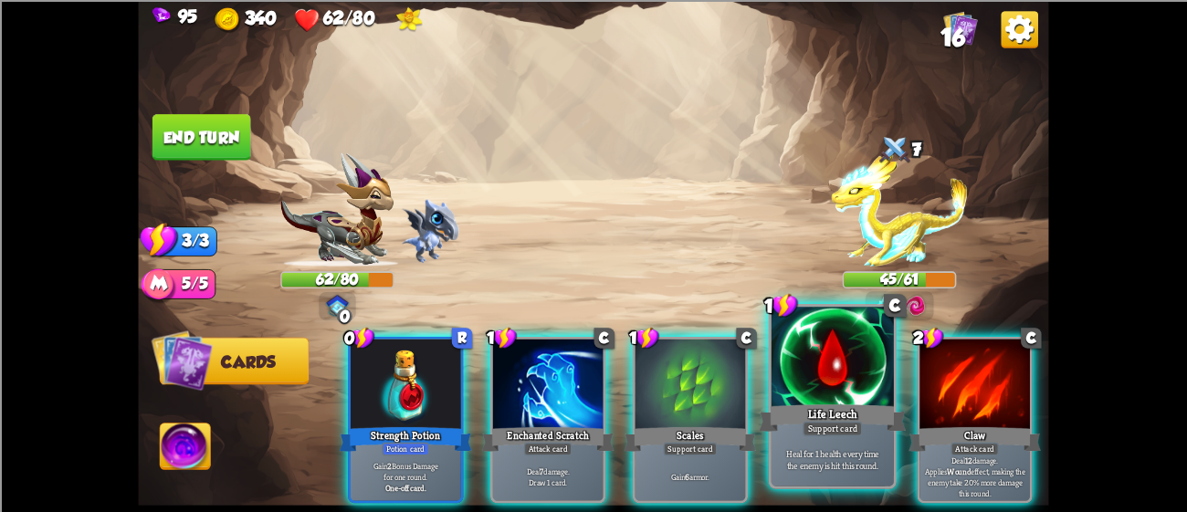
click at [788, 436] on div "Heal for 1 health every time the enemy is hit this round." at bounding box center [833, 459] width 122 height 53
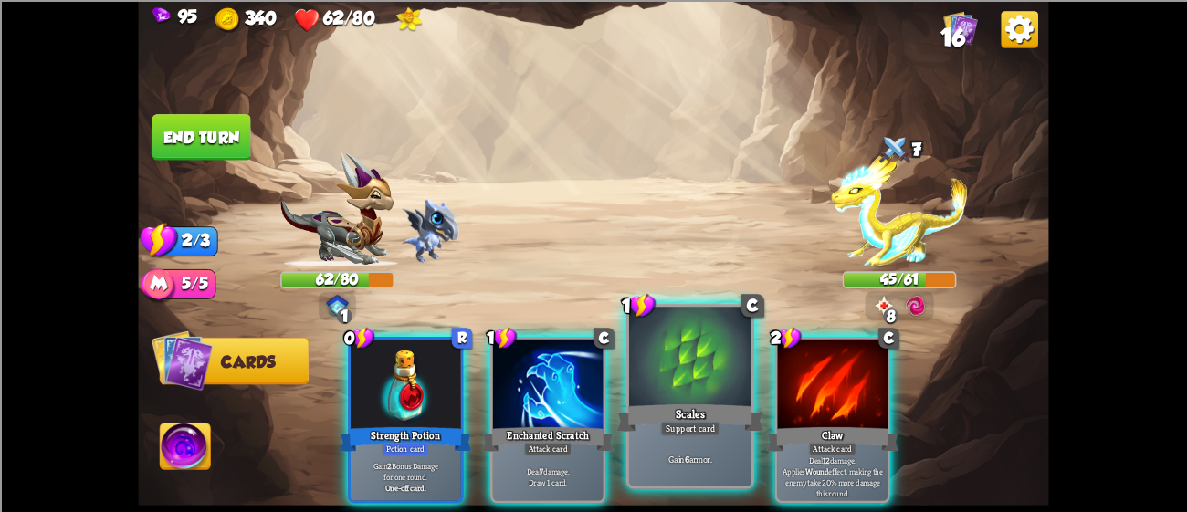
click at [688, 401] on div "Scales" at bounding box center [690, 417] width 147 height 33
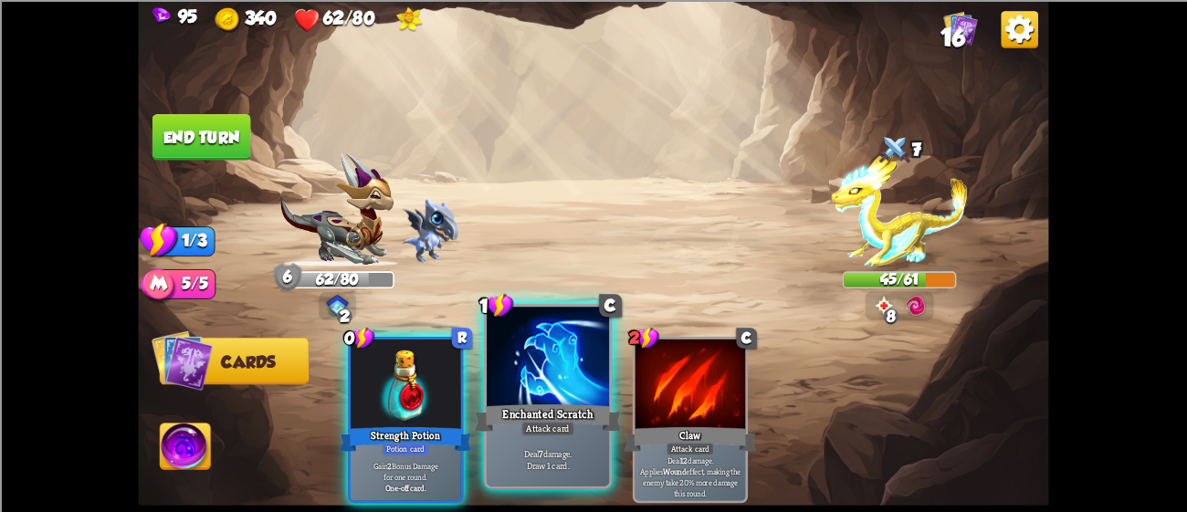
click at [502, 400] on div at bounding box center [548, 358] width 122 height 103
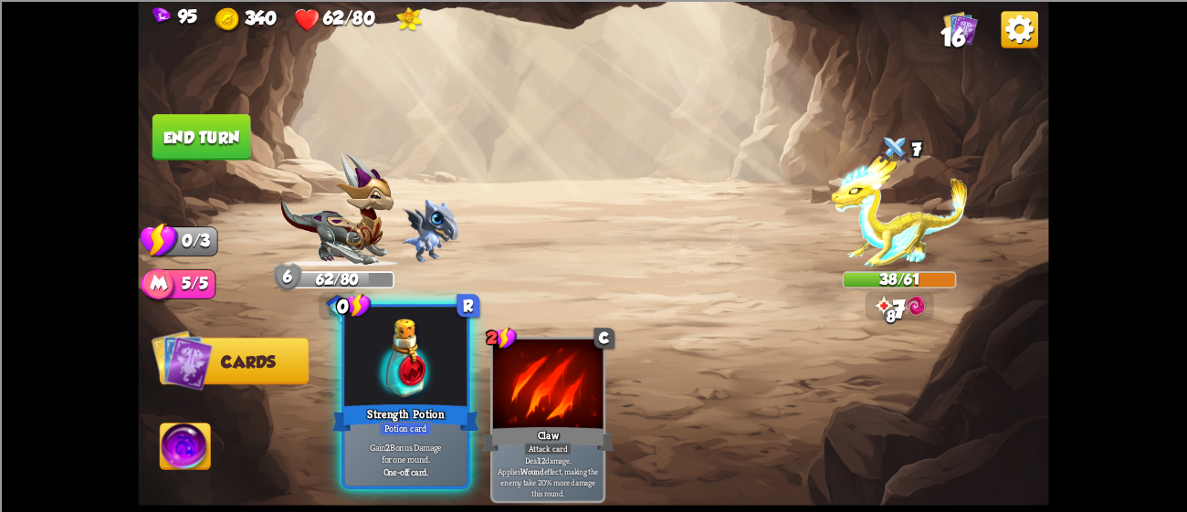
click at [435, 394] on div at bounding box center [405, 358] width 122 height 103
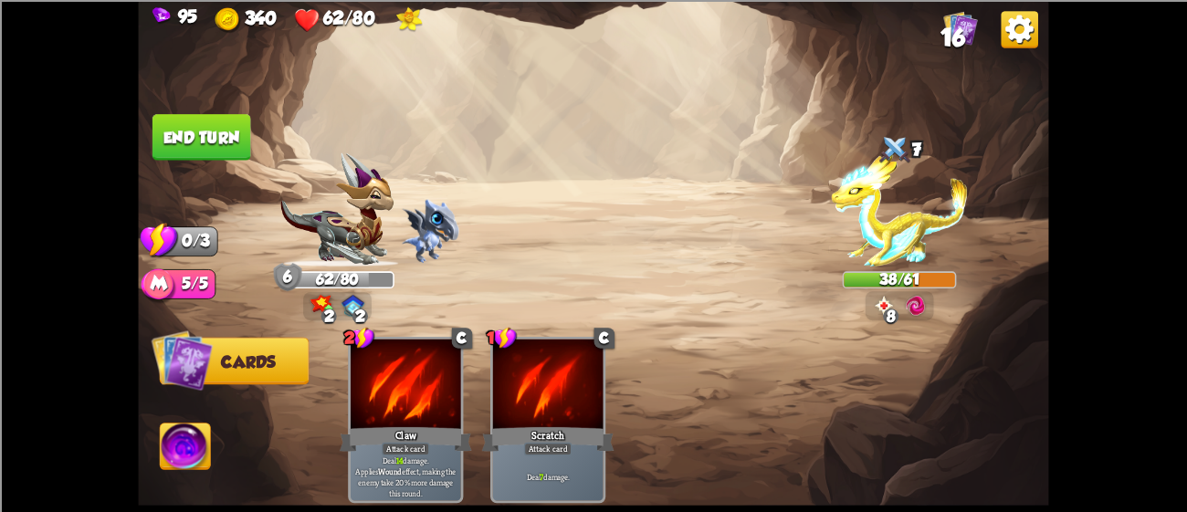
click at [207, 138] on button "End turn" at bounding box center [202, 137] width 99 height 47
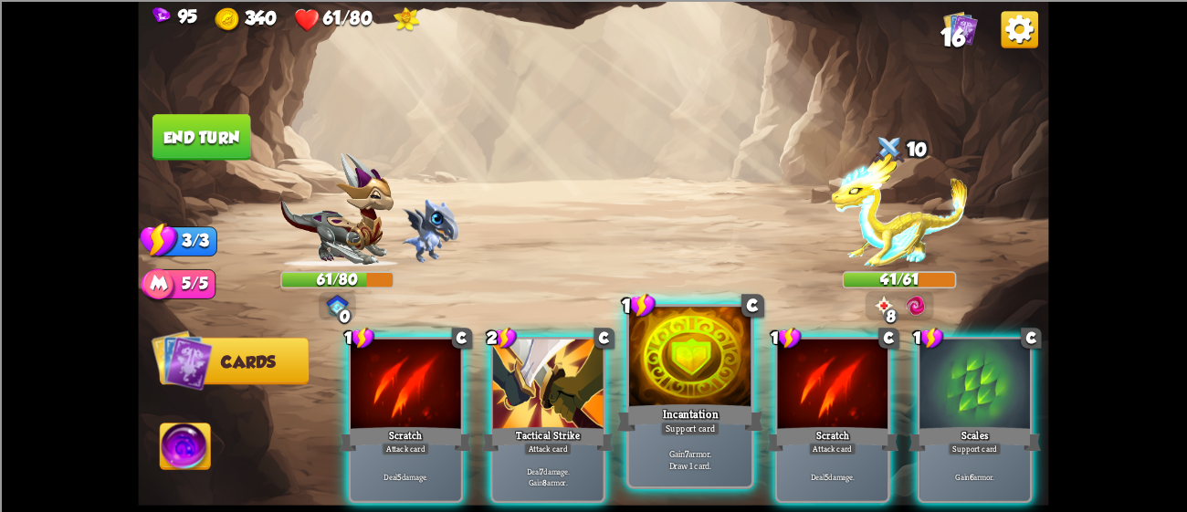
click at [663, 393] on div at bounding box center [690, 358] width 122 height 103
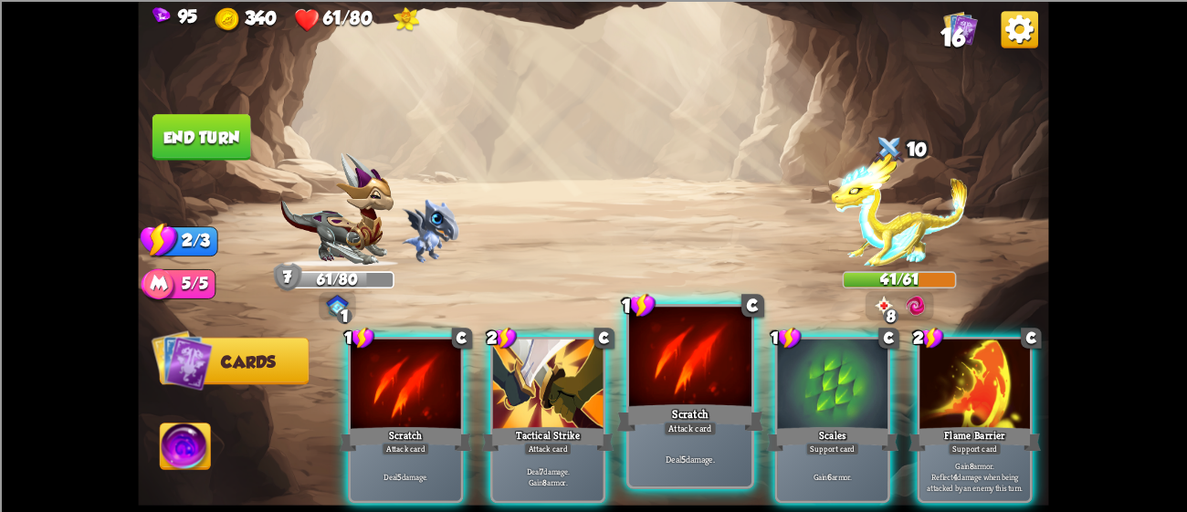
click at [653, 390] on div at bounding box center [690, 358] width 122 height 103
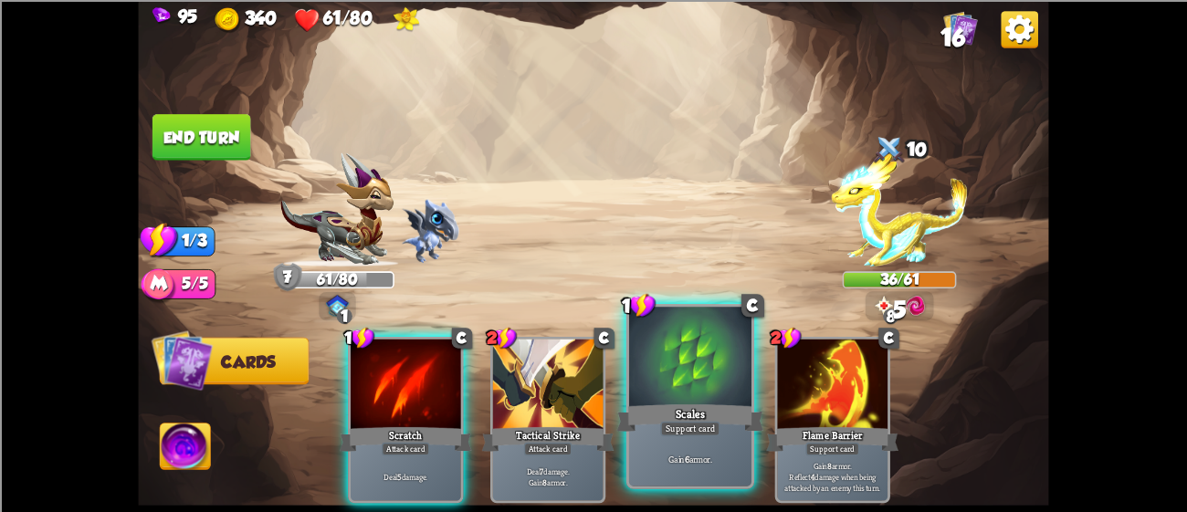
click at [653, 390] on div at bounding box center [690, 358] width 122 height 103
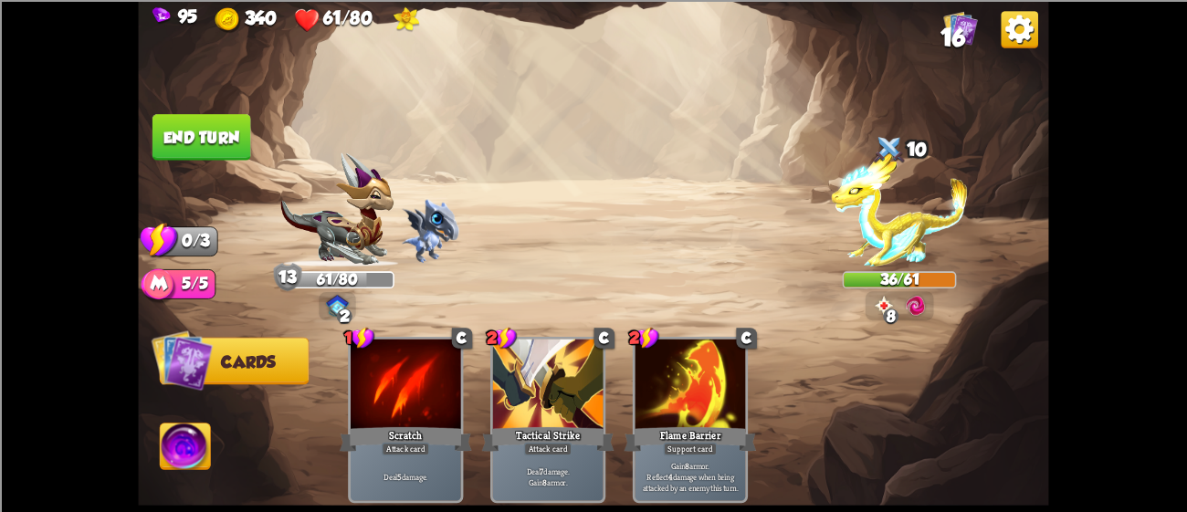
click at [206, 136] on button "End turn" at bounding box center [202, 137] width 99 height 47
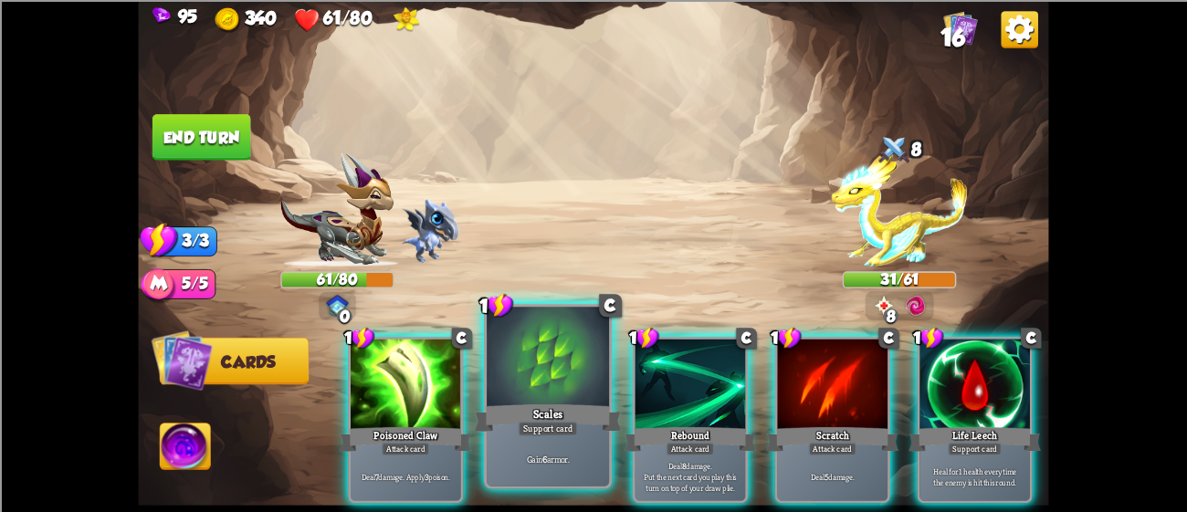
click at [525, 390] on div at bounding box center [548, 358] width 122 height 103
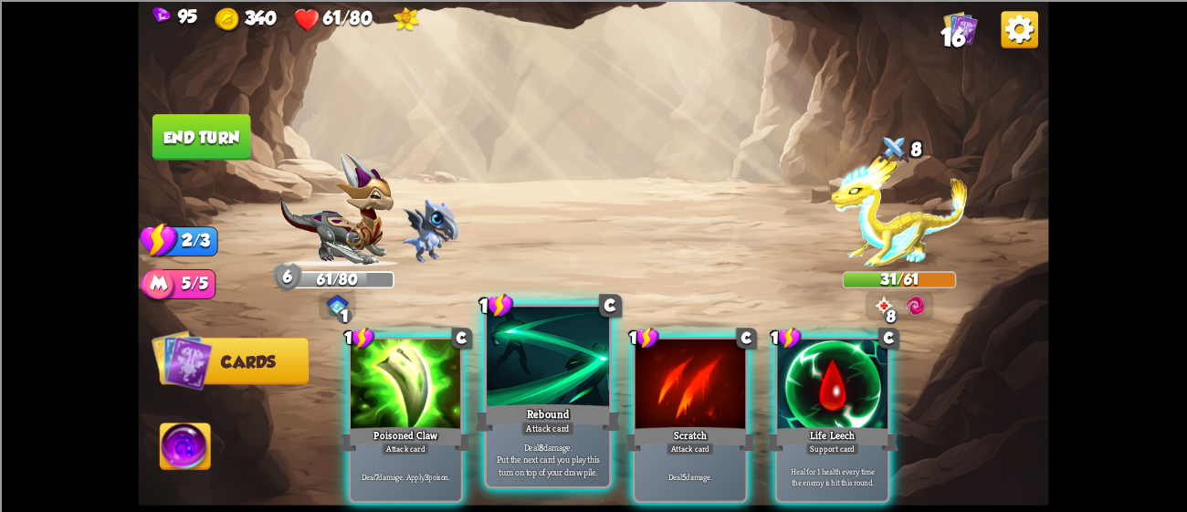
click at [560, 389] on div at bounding box center [548, 358] width 122 height 103
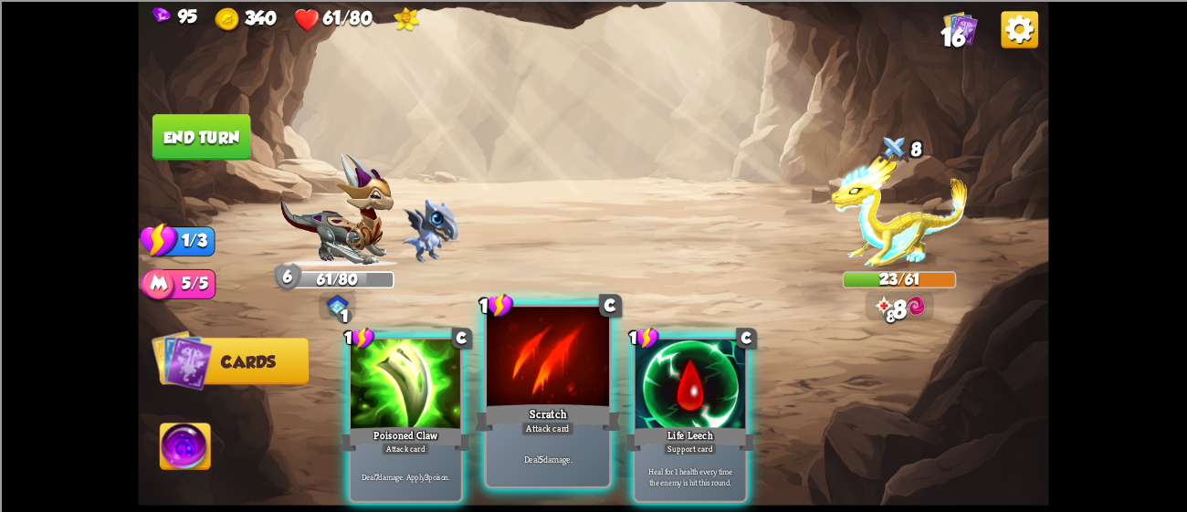
click at [544, 389] on div at bounding box center [548, 358] width 122 height 103
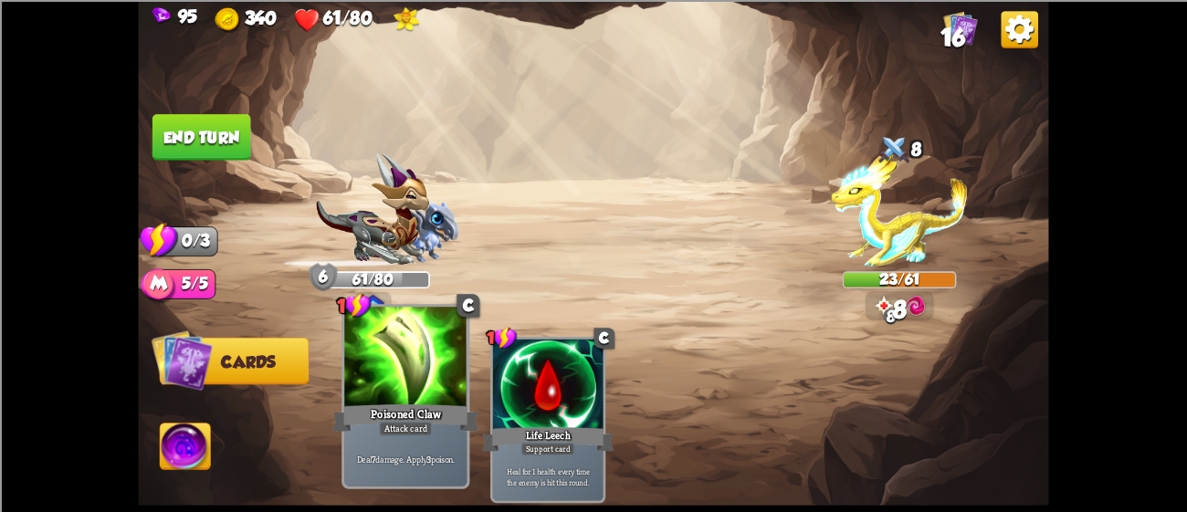
click at [403, 399] on div at bounding box center [405, 358] width 122 height 103
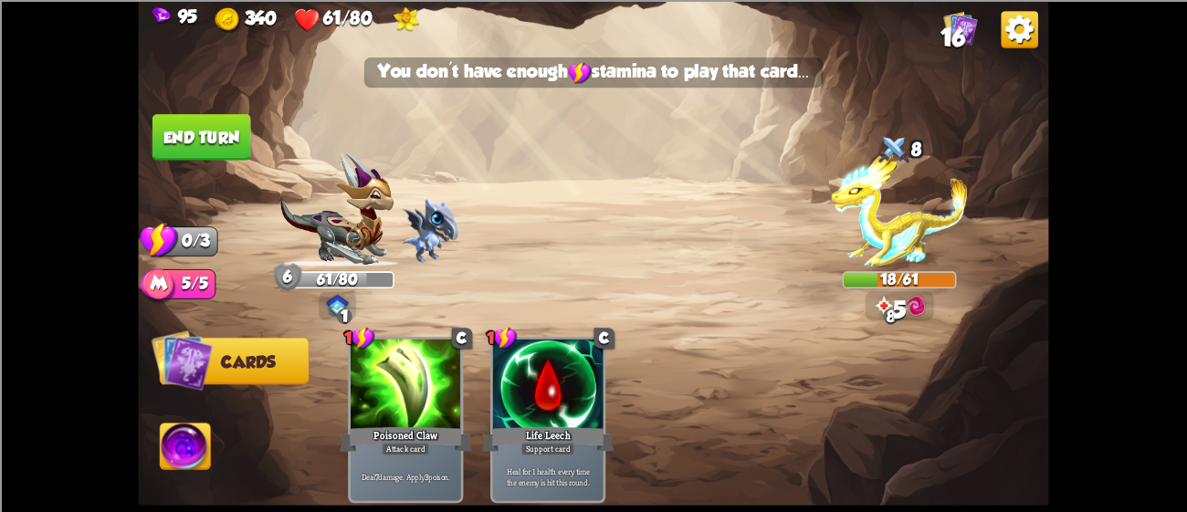
click at [173, 134] on button "End turn" at bounding box center [202, 137] width 99 height 47
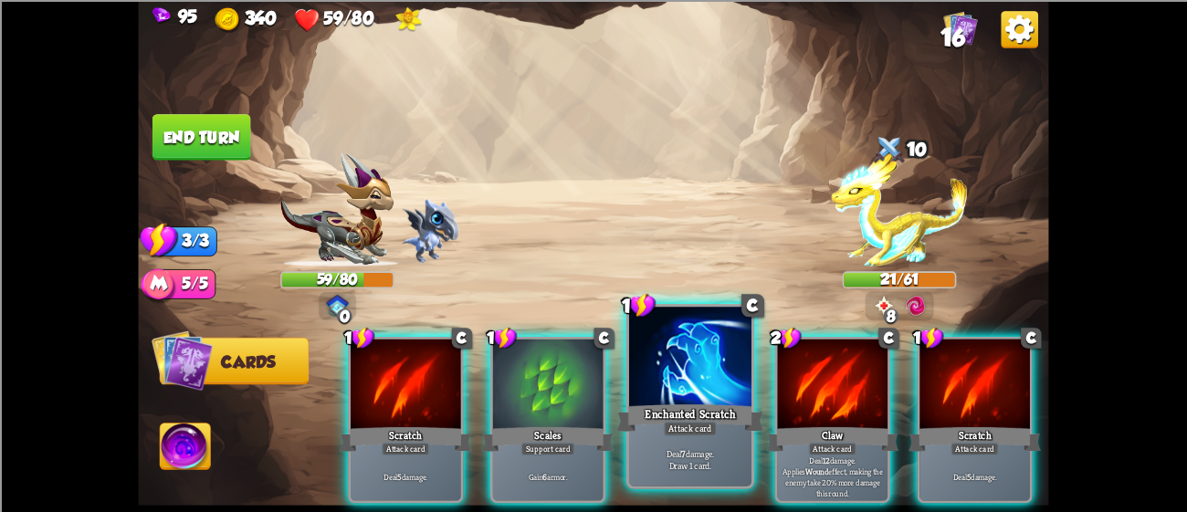
click at [680, 385] on div at bounding box center [690, 358] width 122 height 103
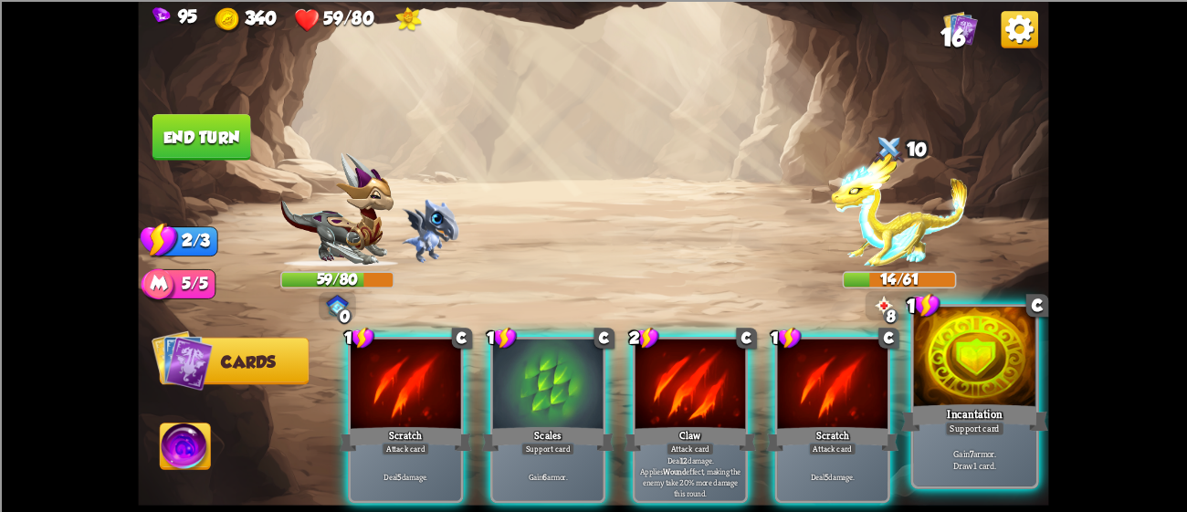
click at [934, 414] on div "Incantation" at bounding box center [975, 417] width 147 height 33
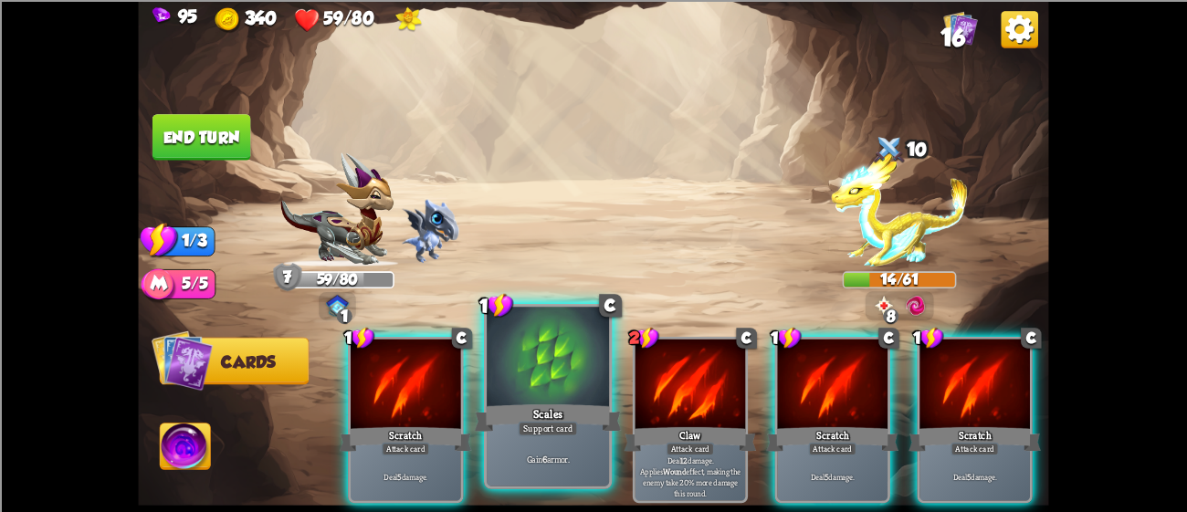
click at [562, 365] on div at bounding box center [548, 358] width 122 height 103
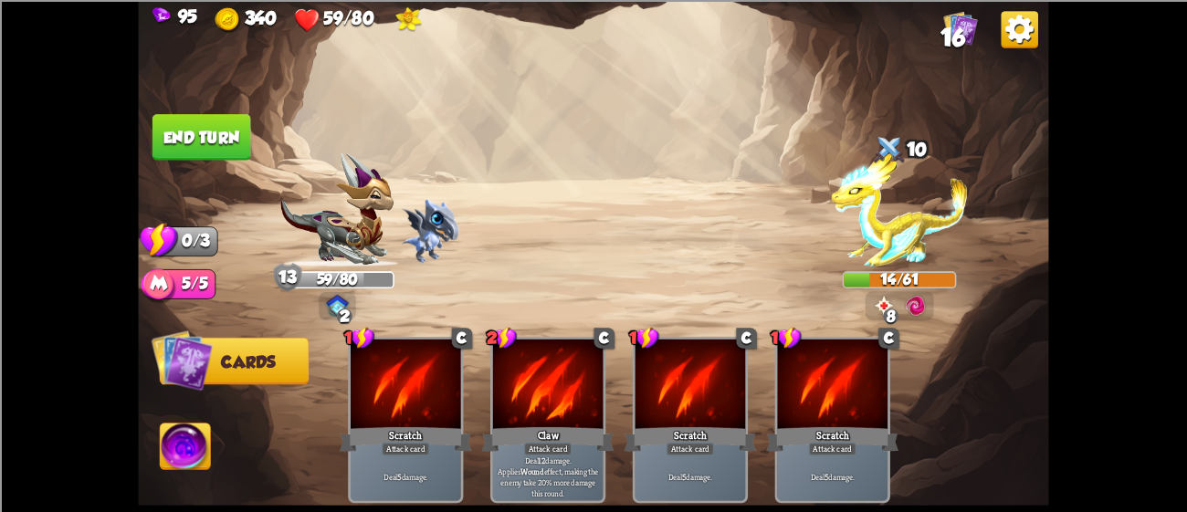
click at [169, 119] on button "End turn" at bounding box center [202, 137] width 99 height 47
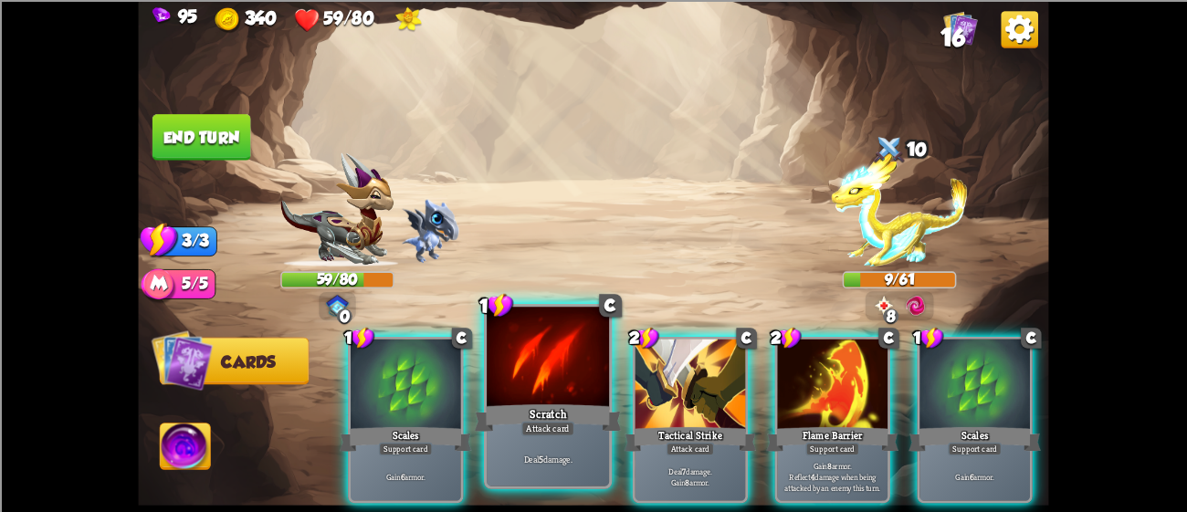
click at [534, 356] on div at bounding box center [548, 358] width 122 height 103
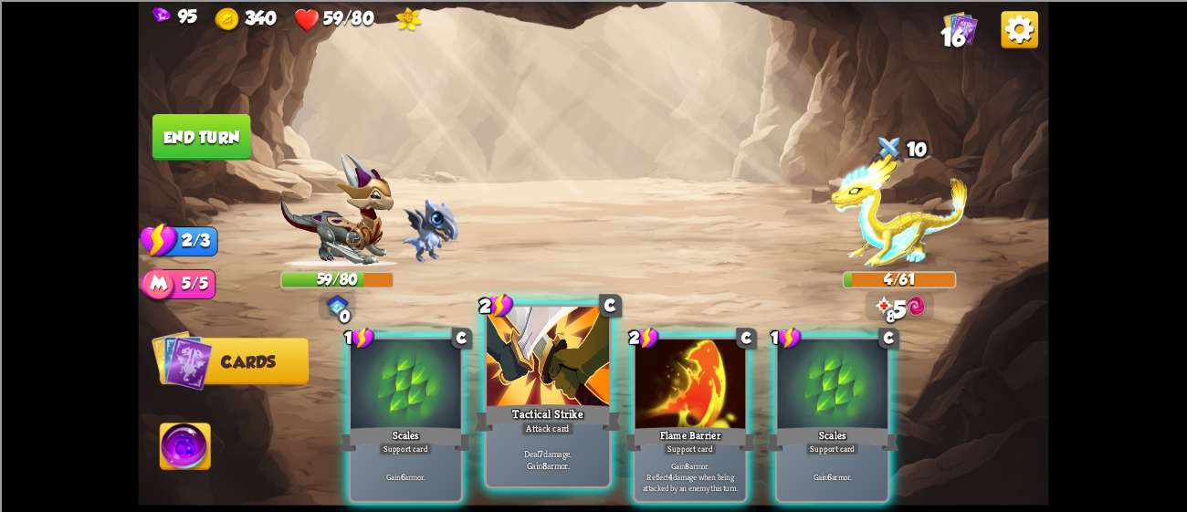
click at [534, 356] on div at bounding box center [548, 358] width 122 height 103
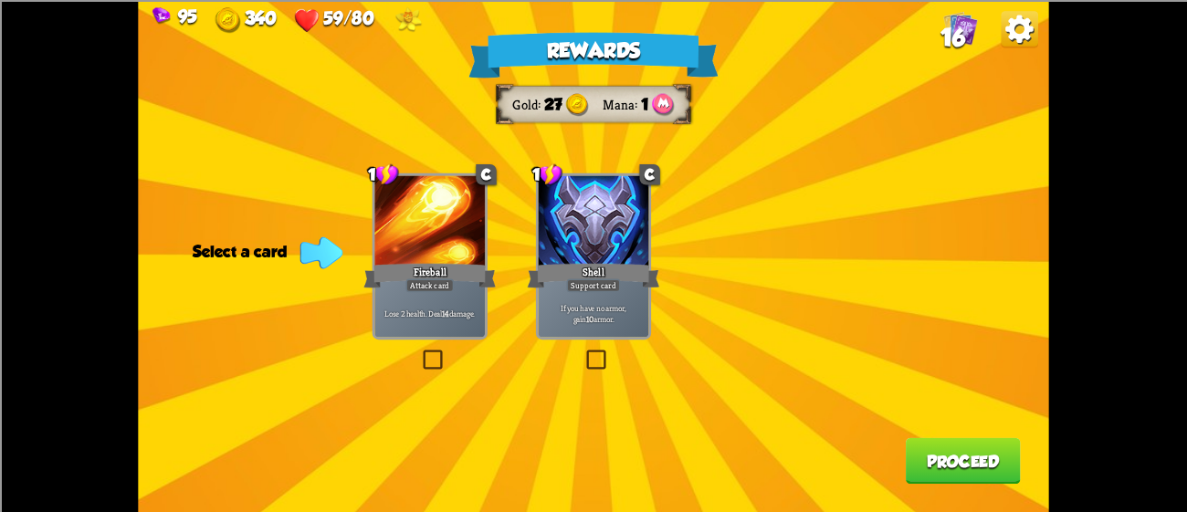
click at [571, 248] on div at bounding box center [594, 221] width 111 height 93
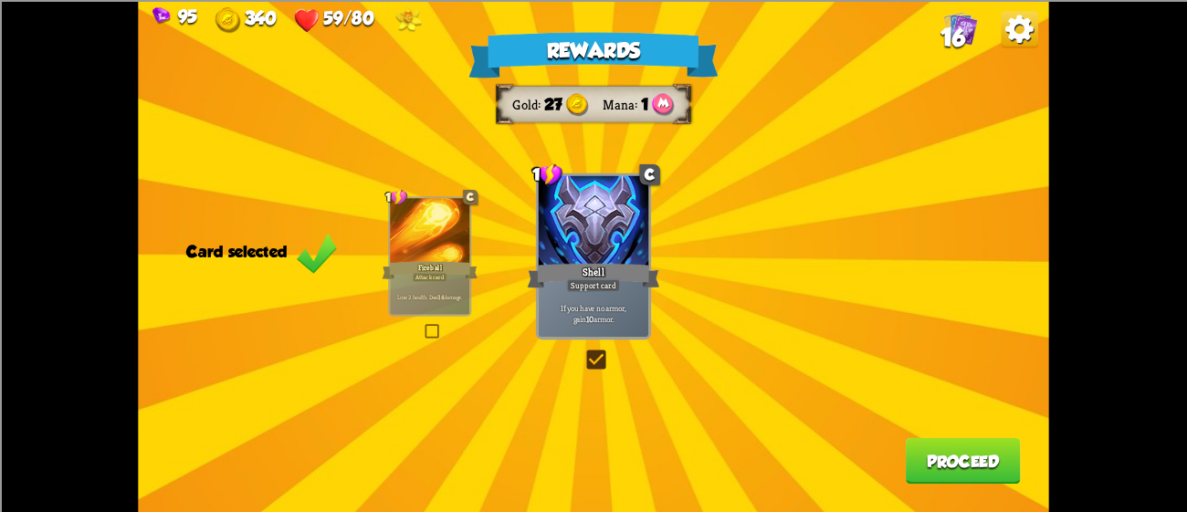
click at [978, 452] on button "Proceed" at bounding box center [963, 461] width 115 height 47
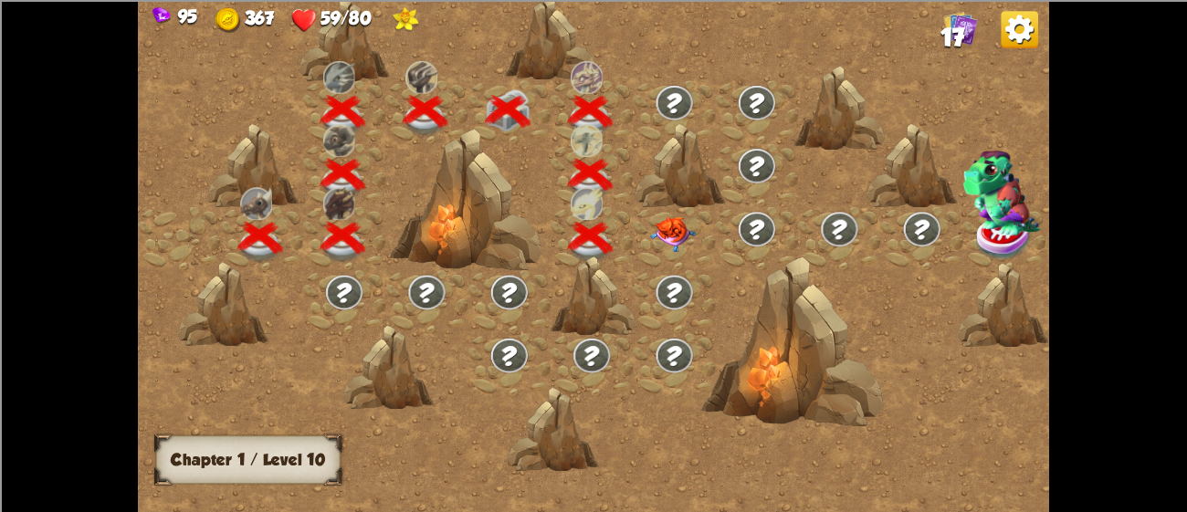
click at [655, 219] on img at bounding box center [673, 234] width 46 height 36
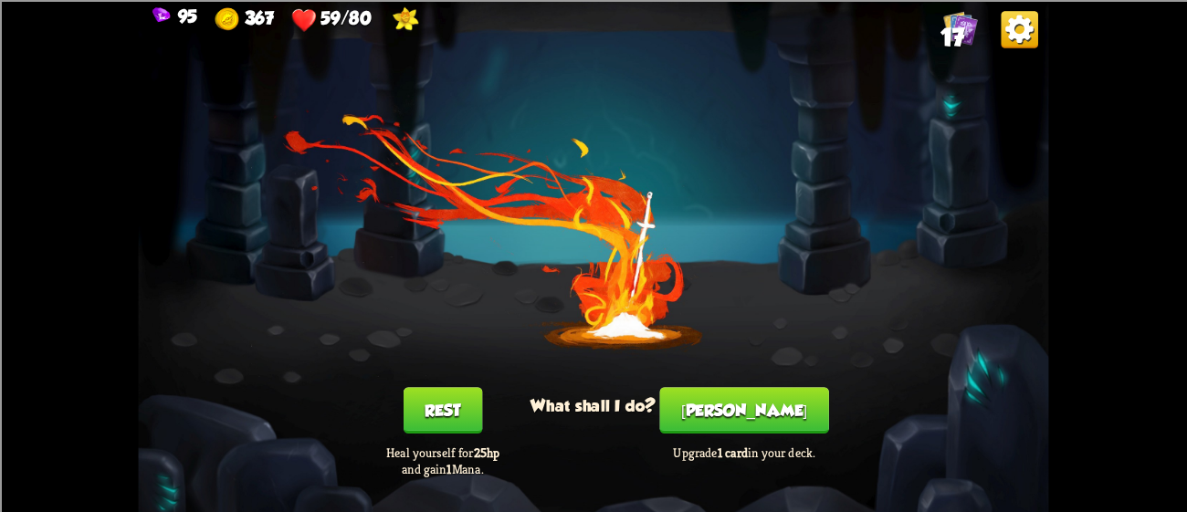
click at [713, 396] on button "[PERSON_NAME]" at bounding box center [744, 410] width 169 height 47
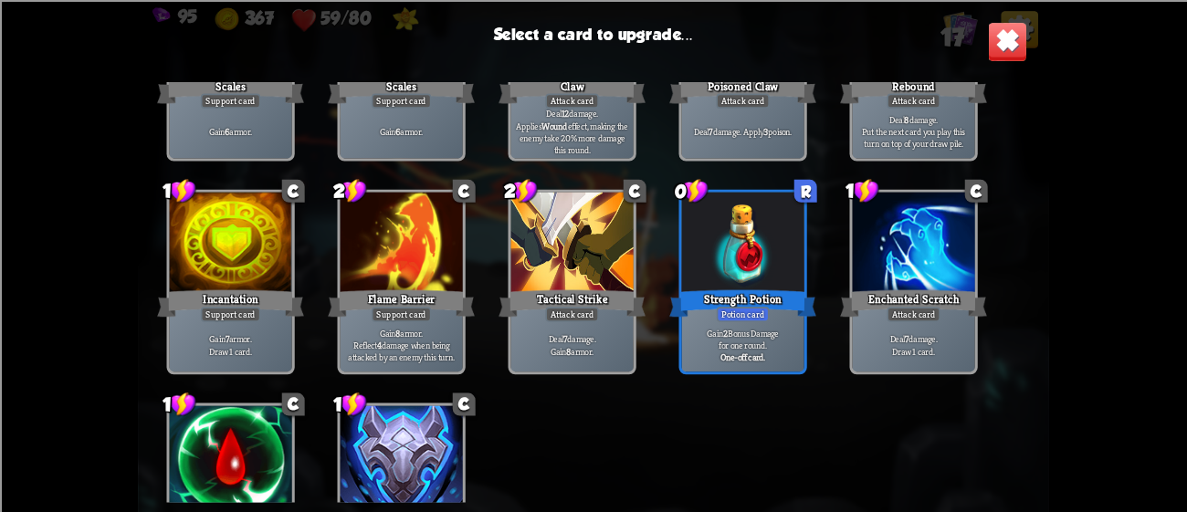
scroll to position [575, 0]
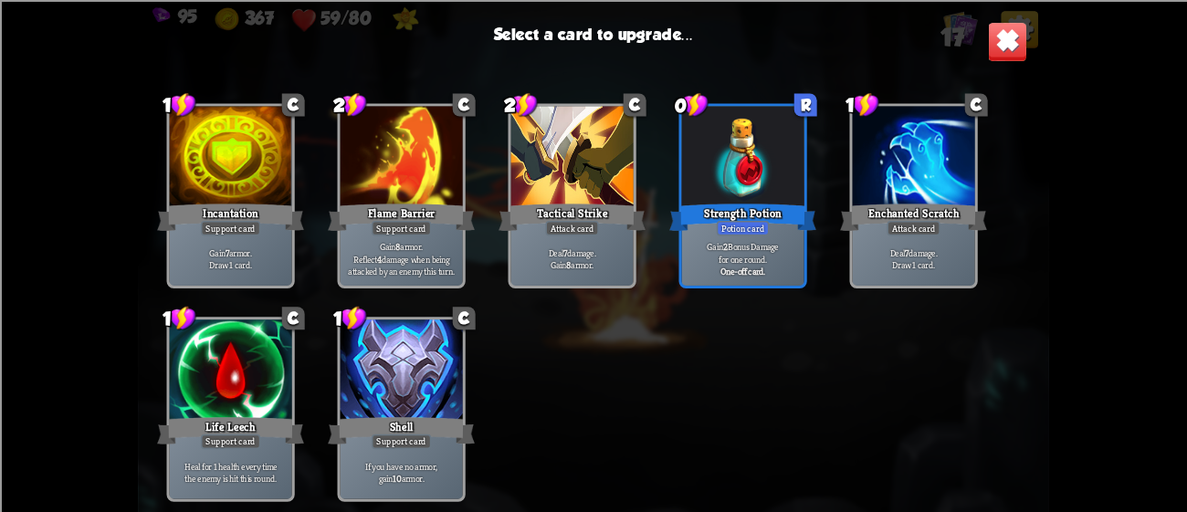
click at [206, 334] on div at bounding box center [231, 371] width 122 height 103
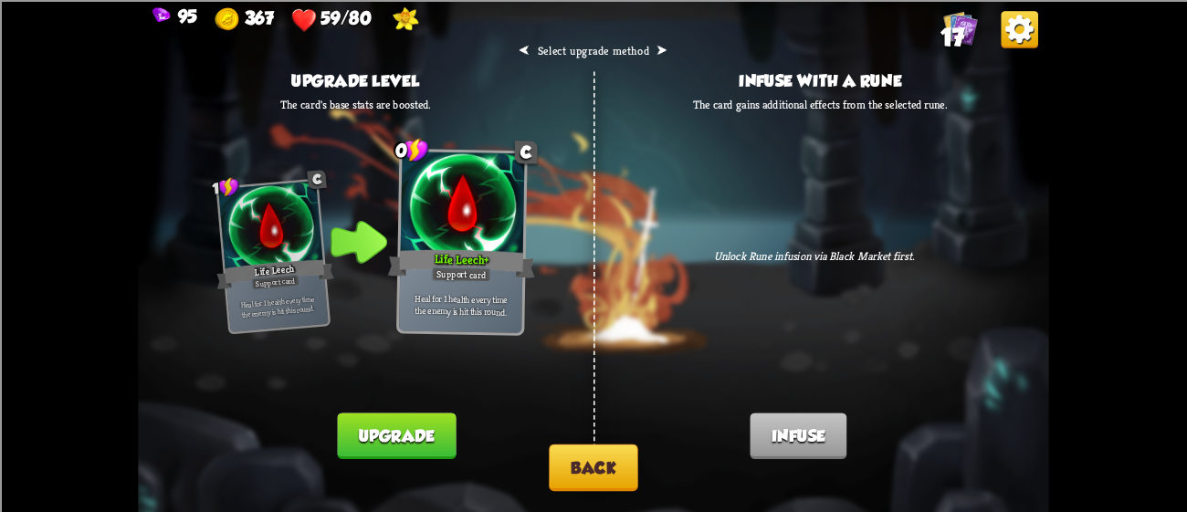
click at [404, 428] on button "Upgrade" at bounding box center [396, 436] width 119 height 47
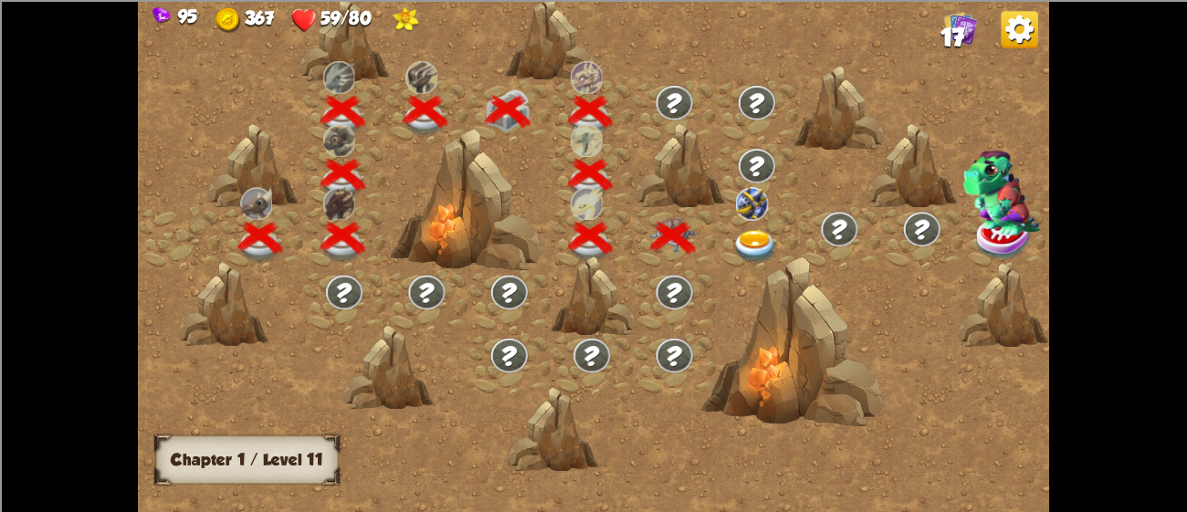
scroll to position [0, 277]
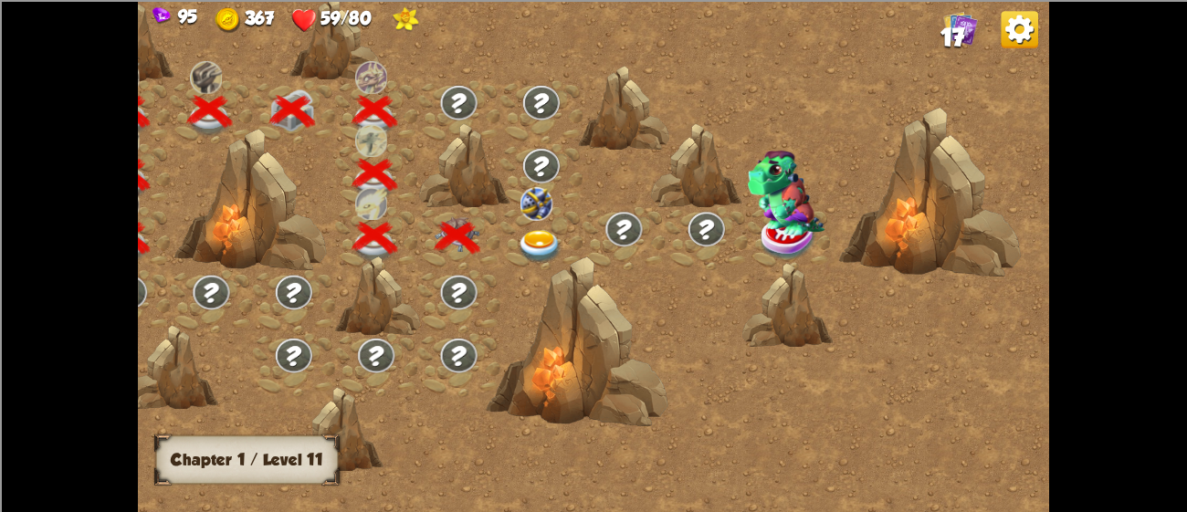
click at [518, 234] on img at bounding box center [541, 247] width 46 height 34
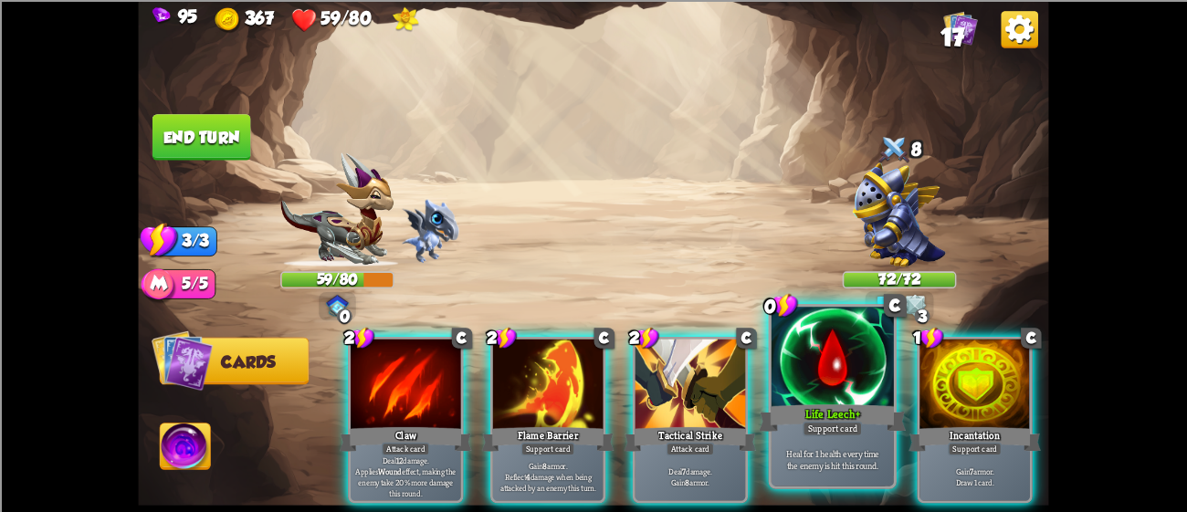
click at [826, 424] on div "Support card" at bounding box center [832, 428] width 59 height 15
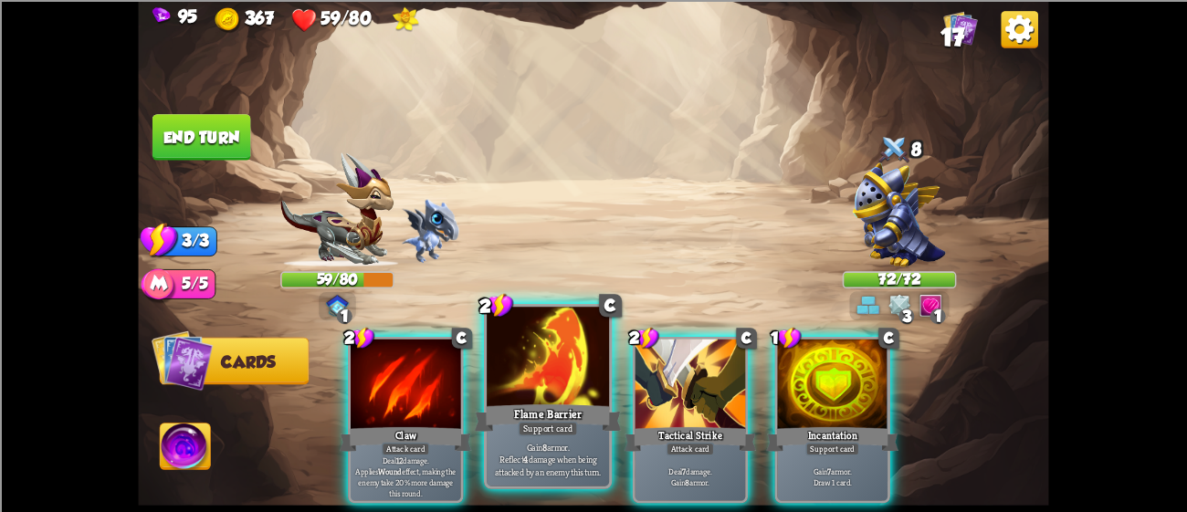
click at [553, 365] on div at bounding box center [548, 358] width 122 height 103
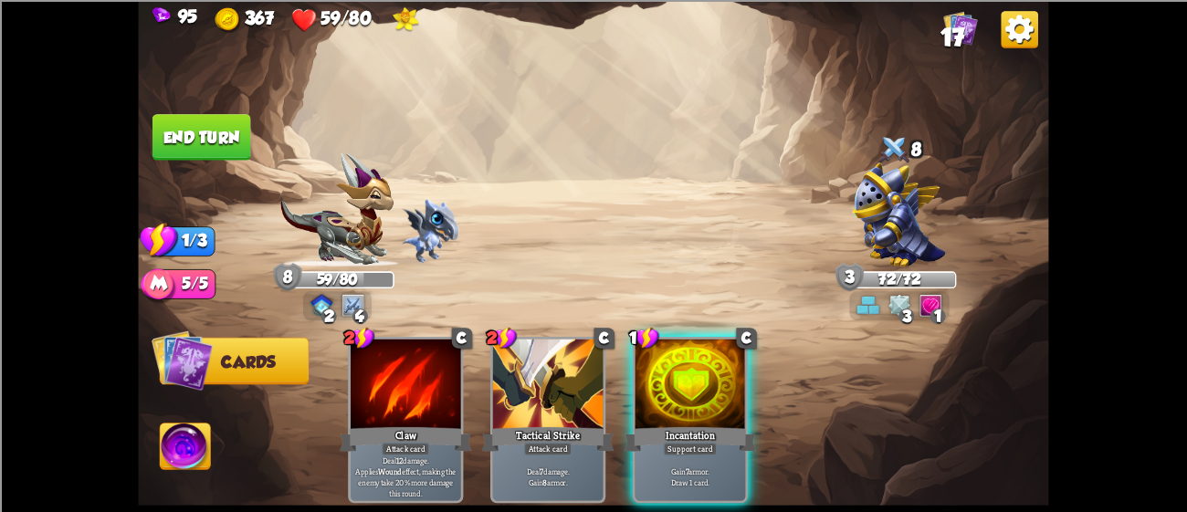
click at [200, 149] on button "End turn" at bounding box center [202, 137] width 99 height 47
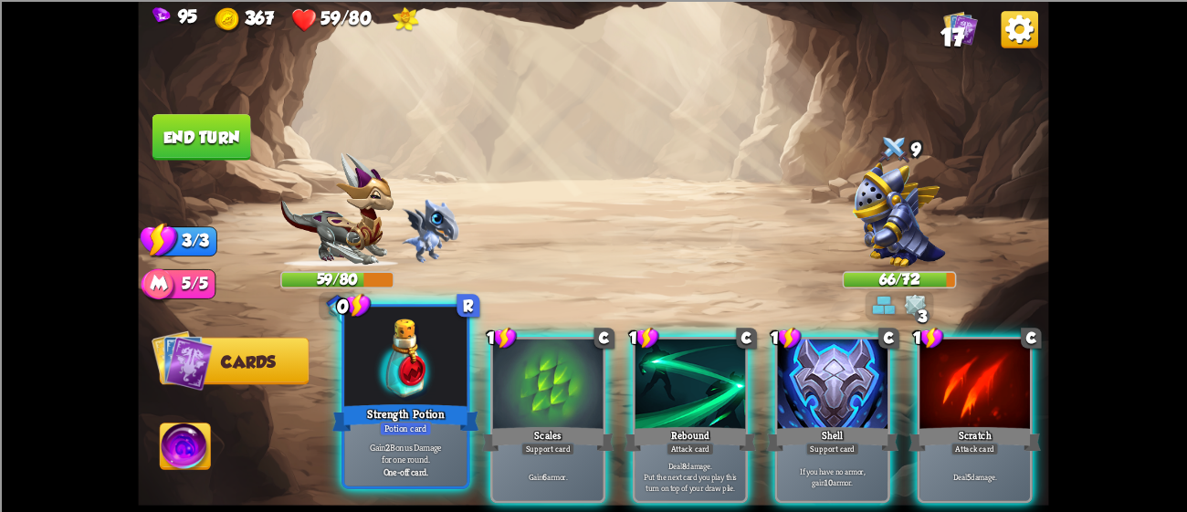
click at [364, 369] on div at bounding box center [405, 358] width 122 height 103
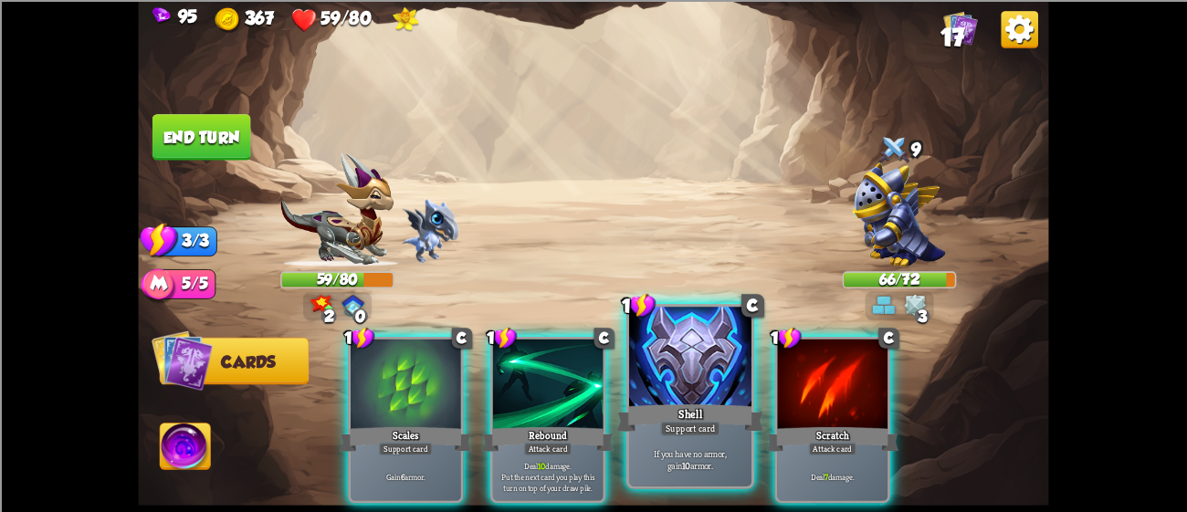
click at [673, 420] on div "Shell" at bounding box center [690, 417] width 147 height 33
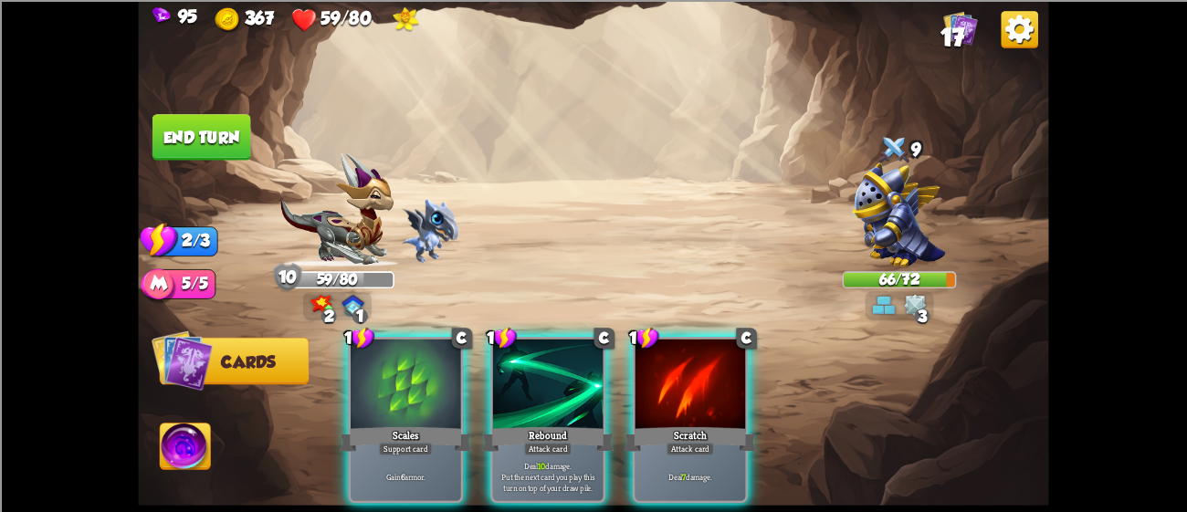
click at [673, 425] on div "Scratch" at bounding box center [691, 439] width 132 height 29
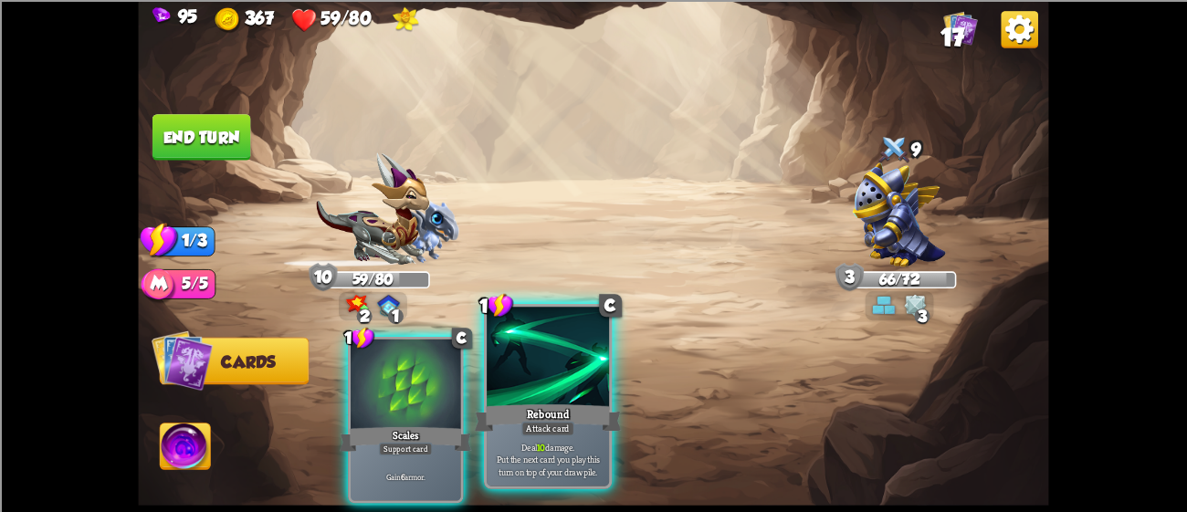
click at [581, 408] on div "Rebound" at bounding box center [548, 417] width 147 height 33
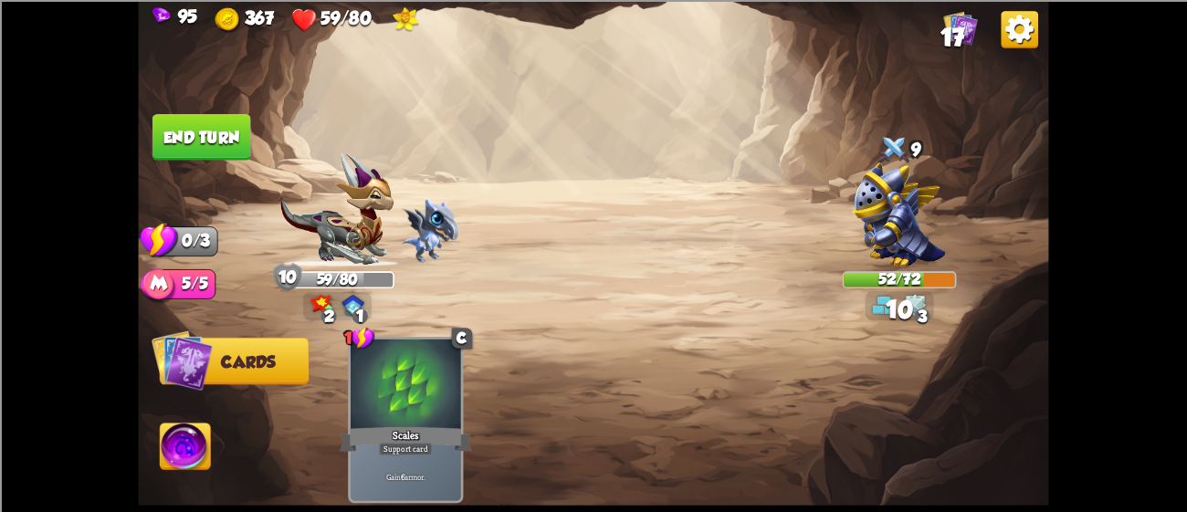
click at [214, 148] on button "End turn" at bounding box center [202, 137] width 99 height 47
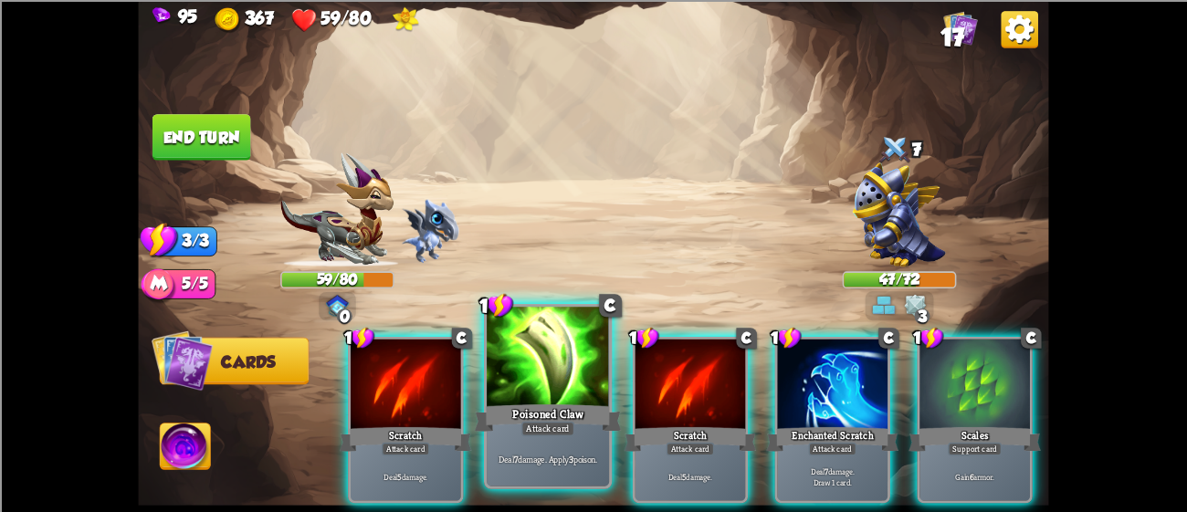
click at [558, 375] on div at bounding box center [548, 358] width 122 height 103
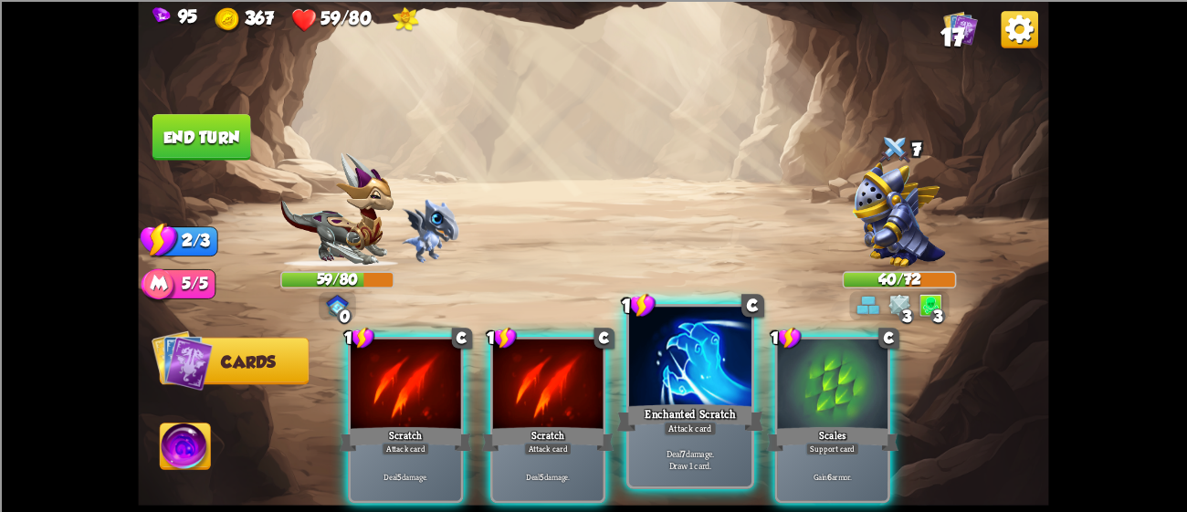
click at [713, 400] on div at bounding box center [690, 358] width 122 height 103
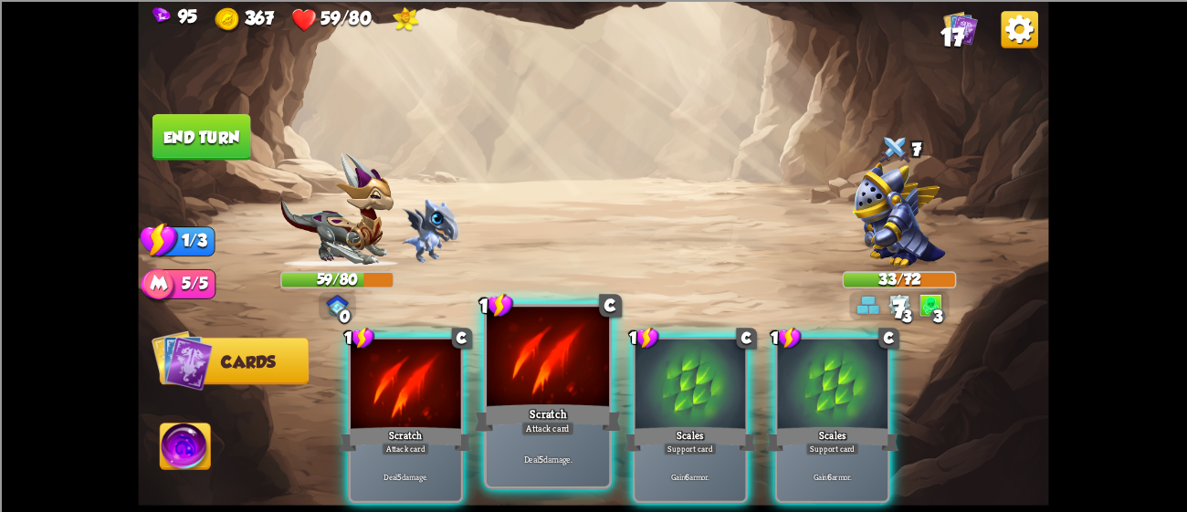
click at [591, 399] on div at bounding box center [548, 358] width 122 height 103
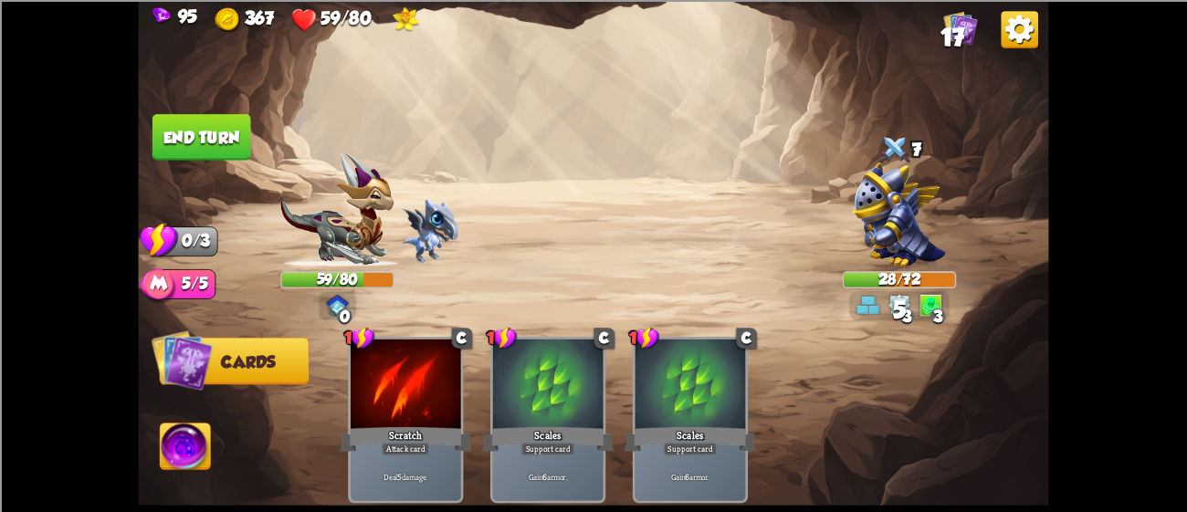
click at [179, 142] on button "End turn" at bounding box center [202, 137] width 99 height 47
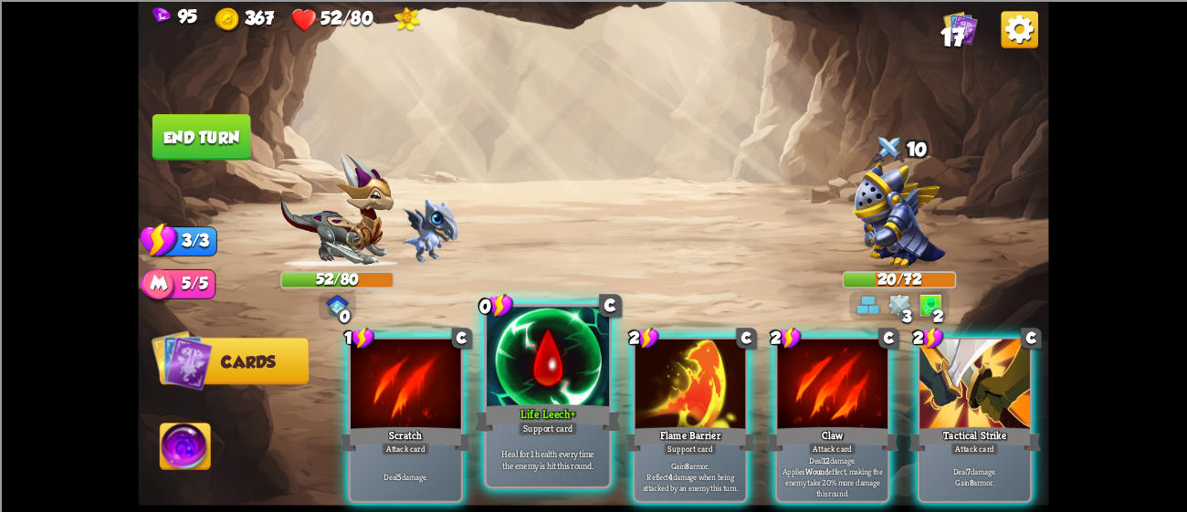
click at [546, 366] on div at bounding box center [548, 358] width 122 height 103
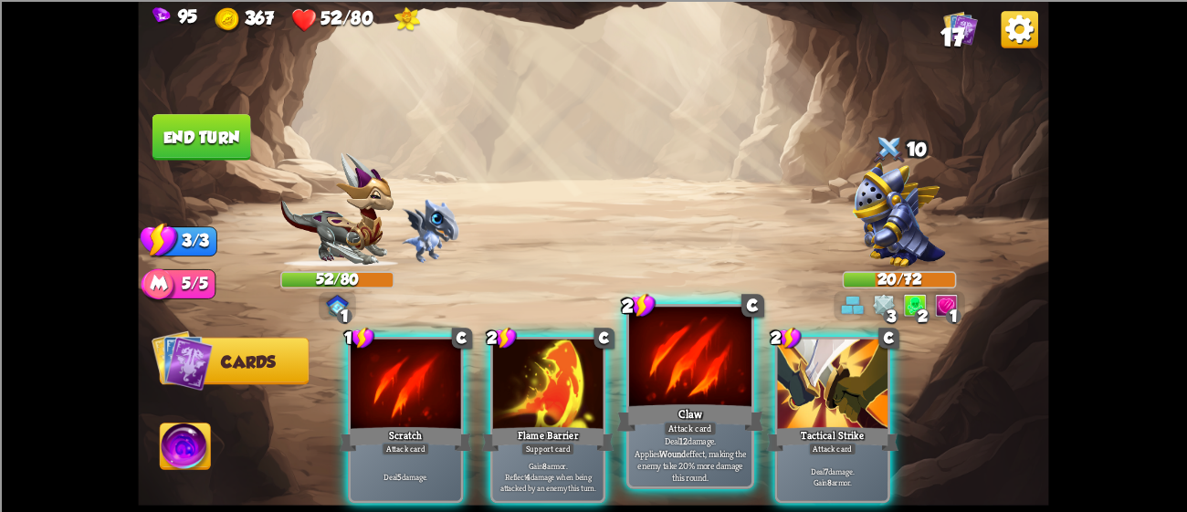
click at [646, 369] on div at bounding box center [690, 358] width 122 height 103
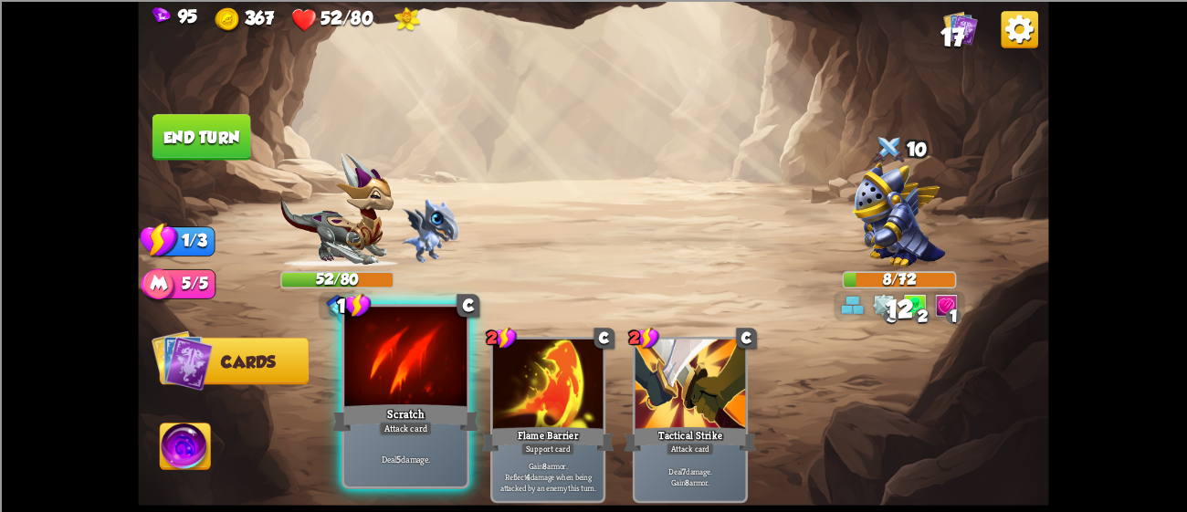
click at [416, 385] on div at bounding box center [405, 358] width 122 height 103
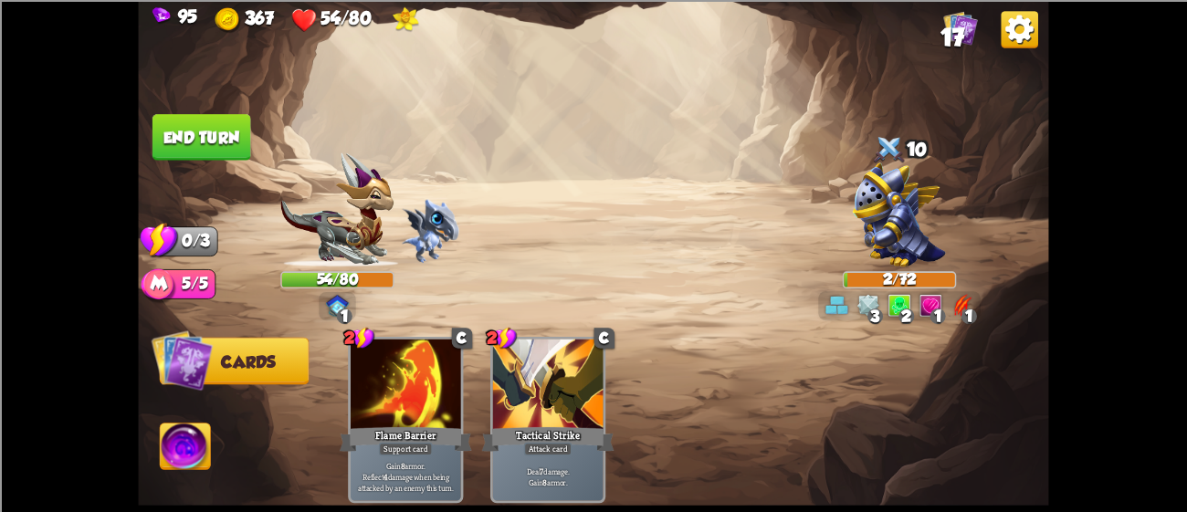
click at [189, 141] on button "End turn" at bounding box center [202, 137] width 99 height 47
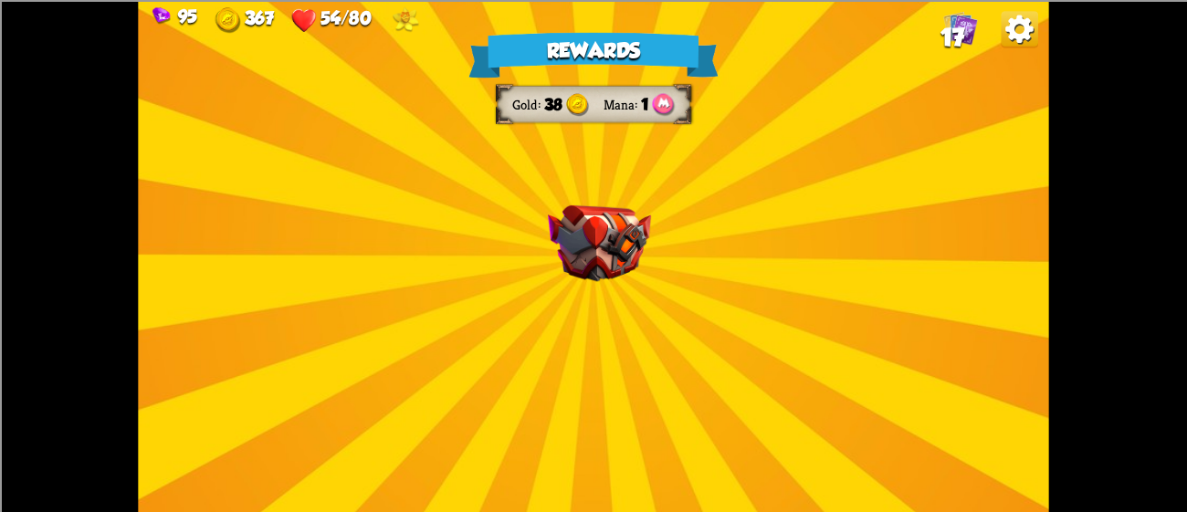
click at [703, 255] on div "Rewards Gold 38 Mana 1 Select a card 1 C Poisoned Claw Attack card Deal 7 damag…" at bounding box center [593, 256] width 911 height 512
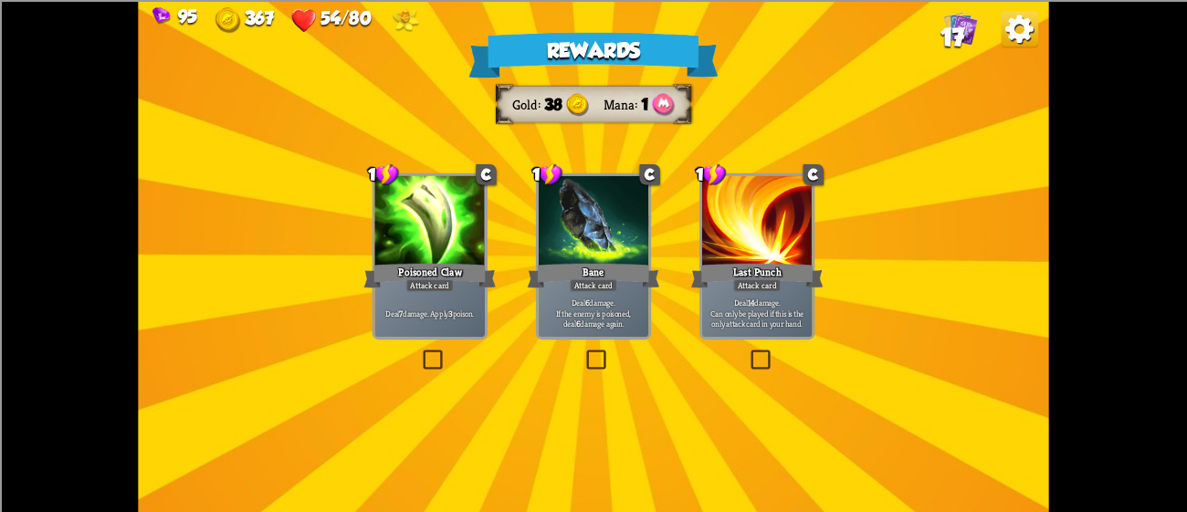
click at [608, 227] on div at bounding box center [594, 221] width 111 height 93
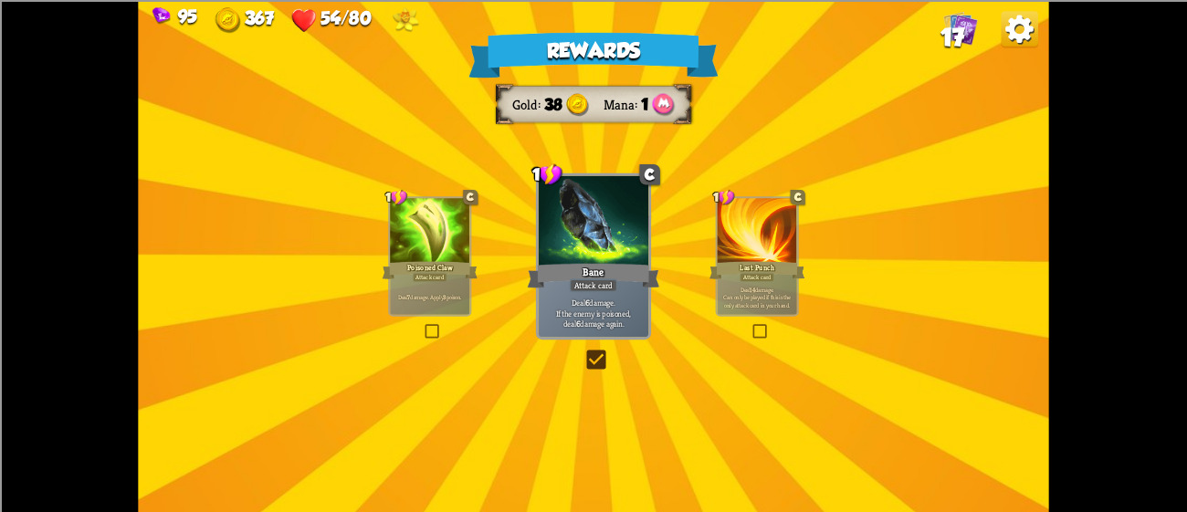
click at [608, 227] on div at bounding box center [594, 221] width 111 height 93
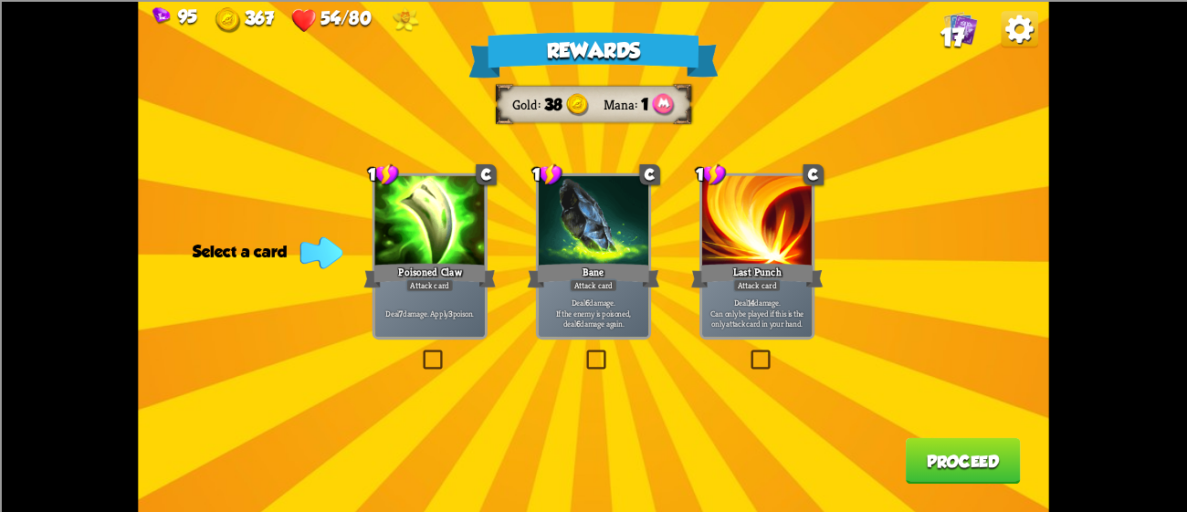
click at [420, 236] on div at bounding box center [429, 221] width 111 height 93
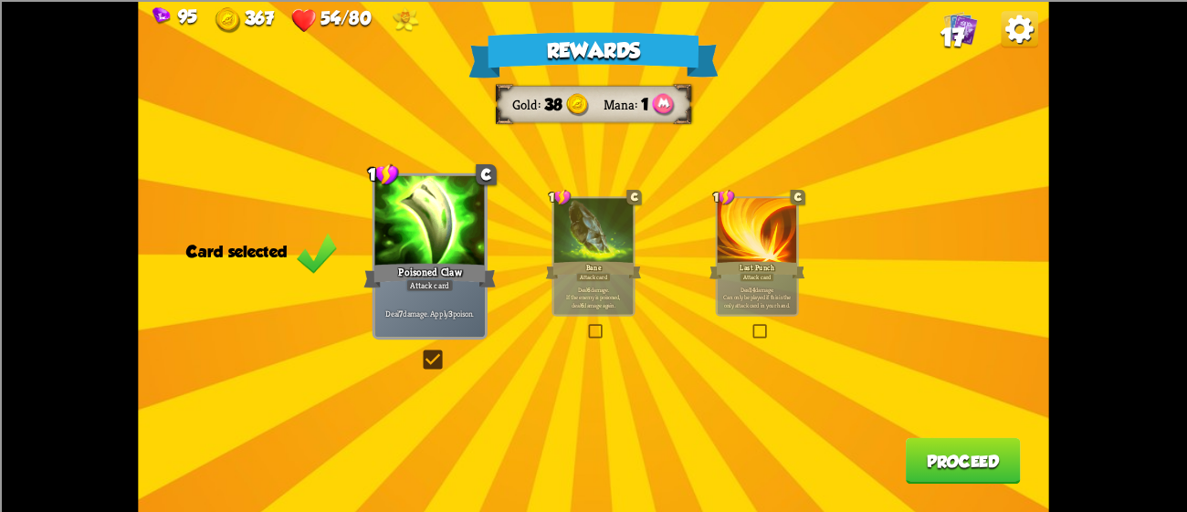
click at [619, 237] on div at bounding box center [593, 231] width 79 height 67
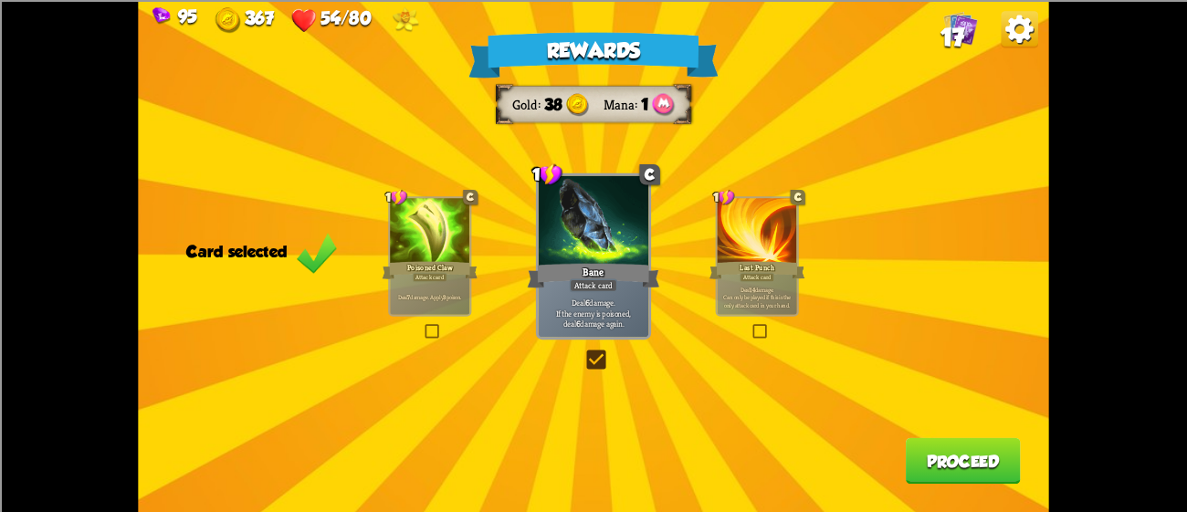
click at [449, 290] on div "Deal 7 damage. Apply 3 poison." at bounding box center [429, 297] width 79 height 35
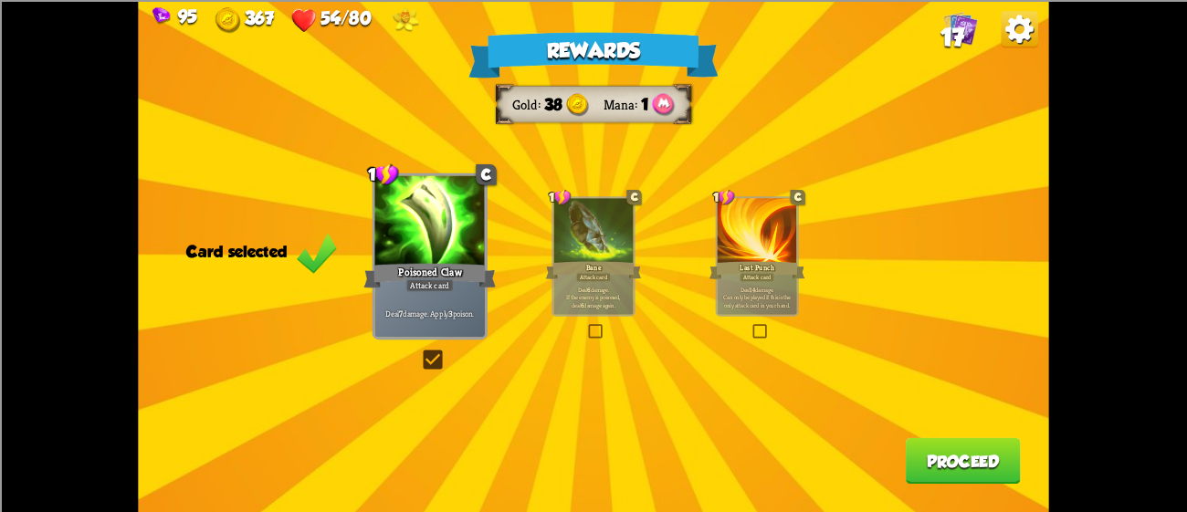
click at [980, 437] on div "Rewards Gold 38 Mana 1 Card selected 1 C Poisoned Claw Attack card Deal 7 damag…" at bounding box center [593, 256] width 911 height 512
click at [981, 459] on button "Proceed" at bounding box center [963, 461] width 115 height 47
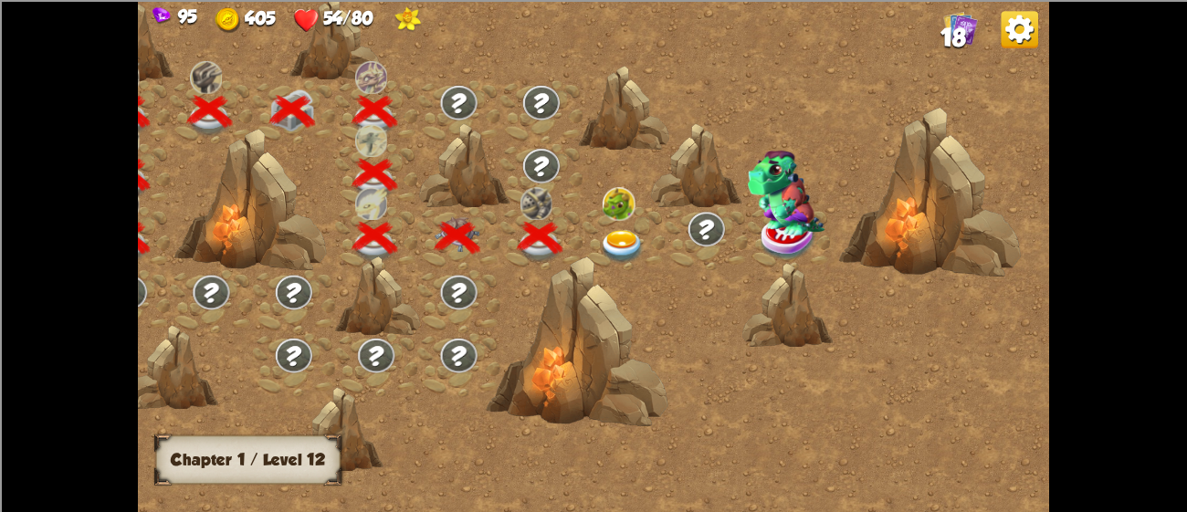
click at [617, 235] on img at bounding box center [623, 247] width 46 height 34
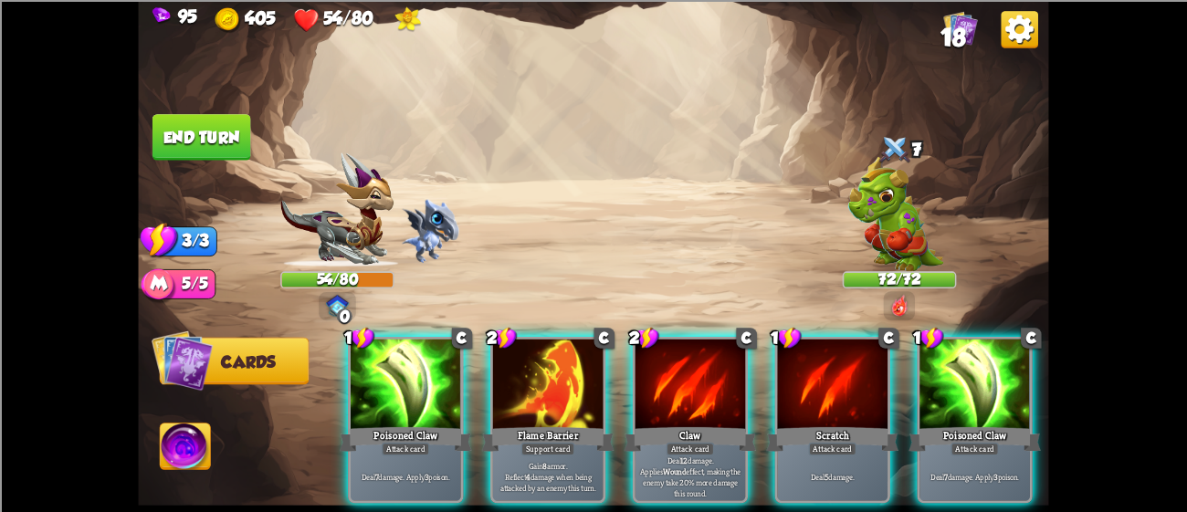
click at [901, 227] on img at bounding box center [896, 213] width 96 height 114
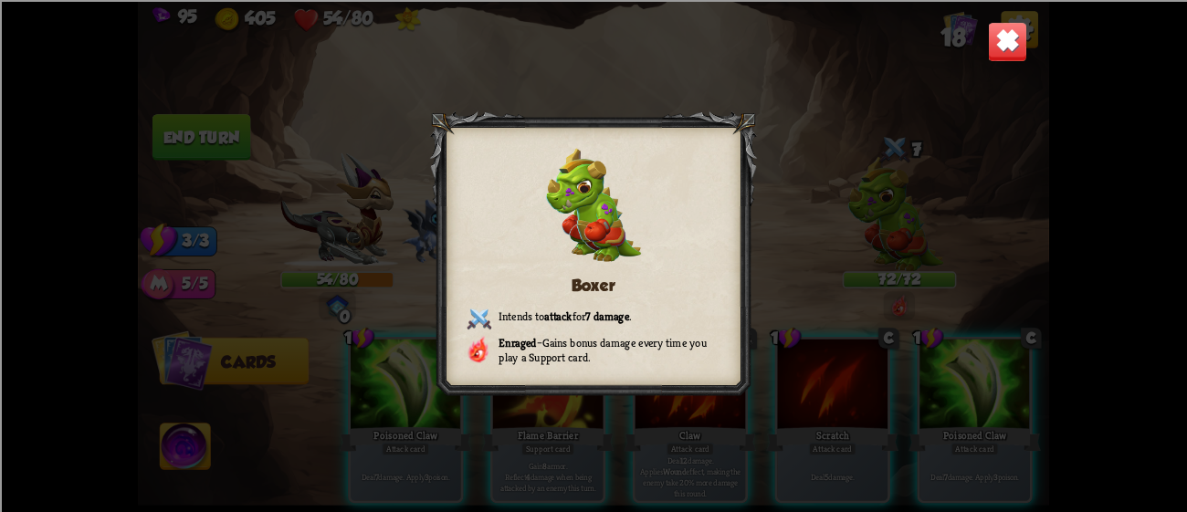
click at [1004, 21] on img at bounding box center [1008, 41] width 40 height 40
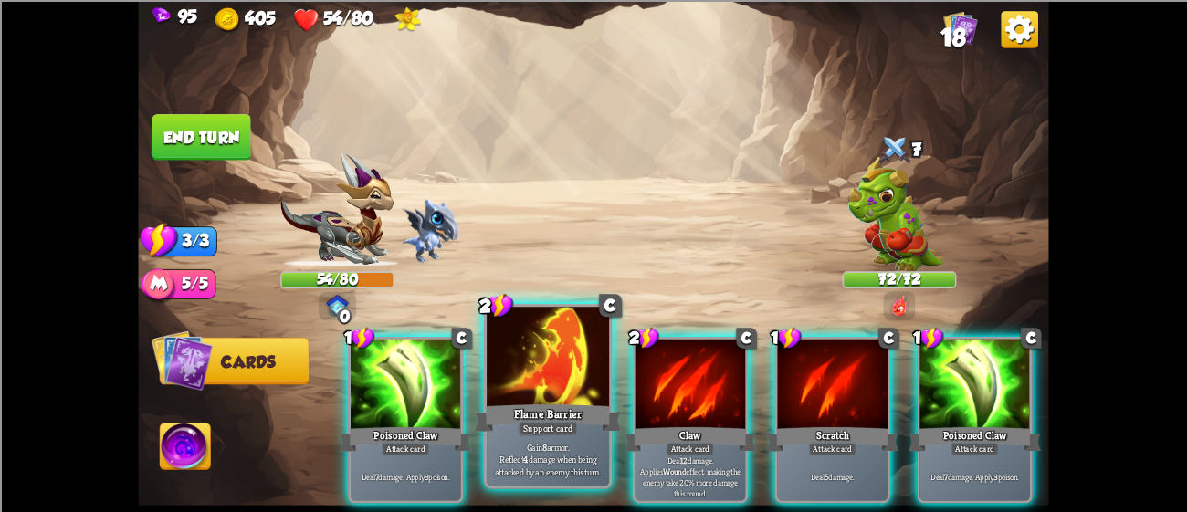
click at [528, 377] on div at bounding box center [548, 358] width 122 height 103
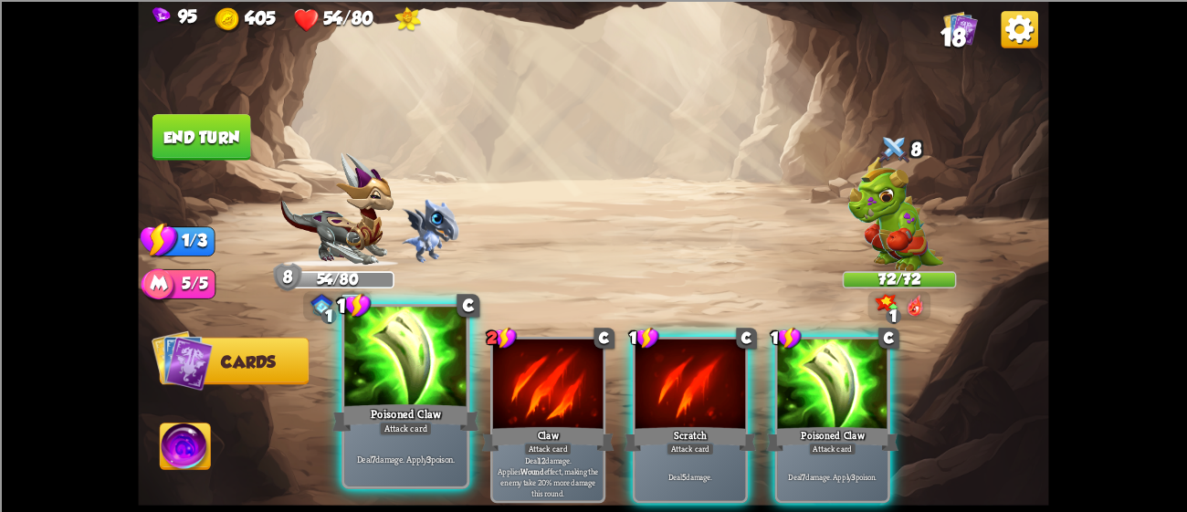
click at [422, 390] on div at bounding box center [405, 358] width 122 height 103
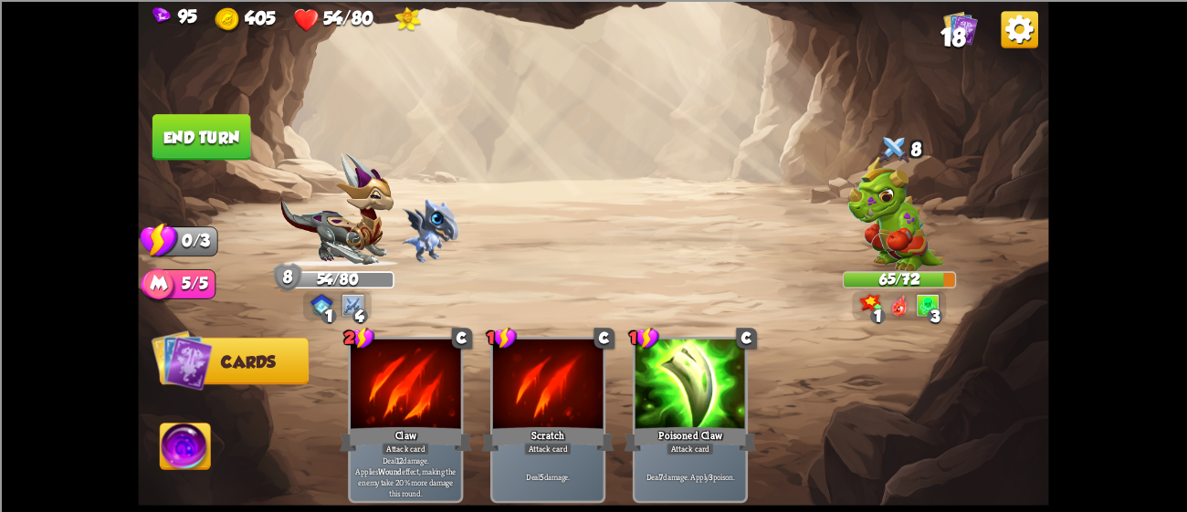
click at [200, 141] on button "End turn" at bounding box center [202, 137] width 99 height 47
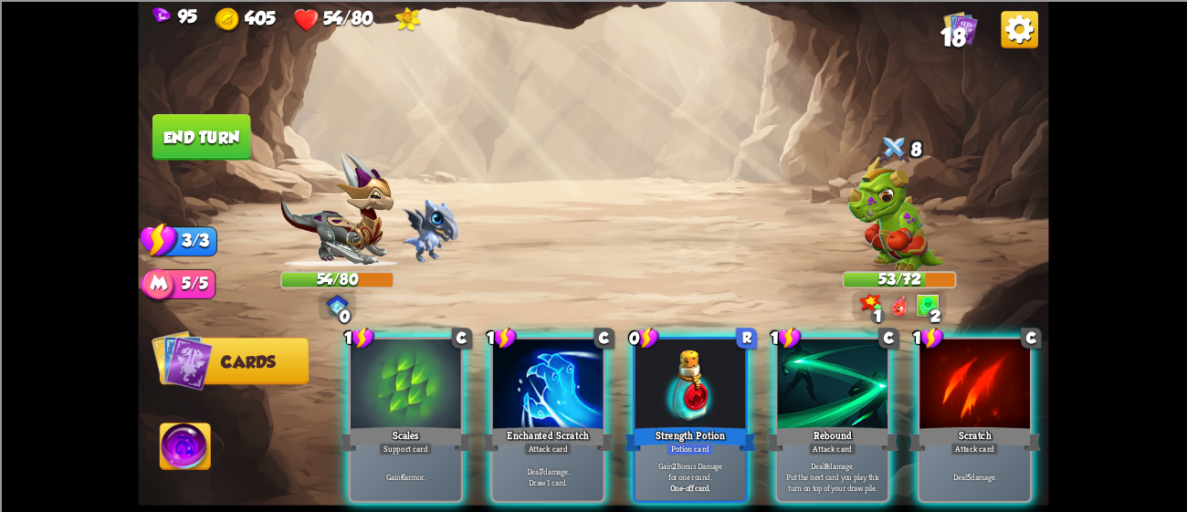
click at [770, 272] on img at bounding box center [593, 256] width 911 height 512
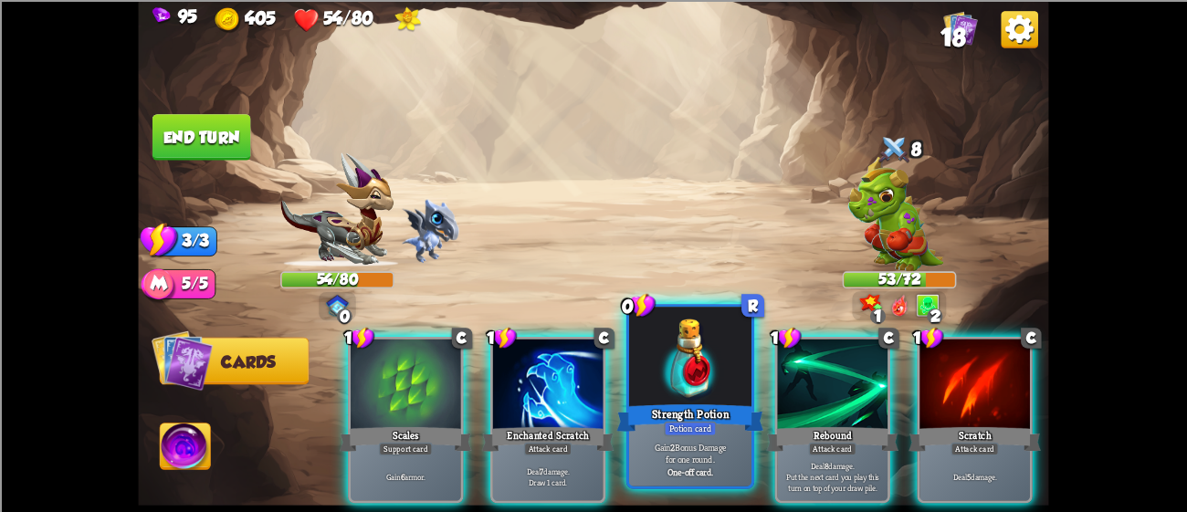
click at [692, 393] on div at bounding box center [690, 358] width 122 height 103
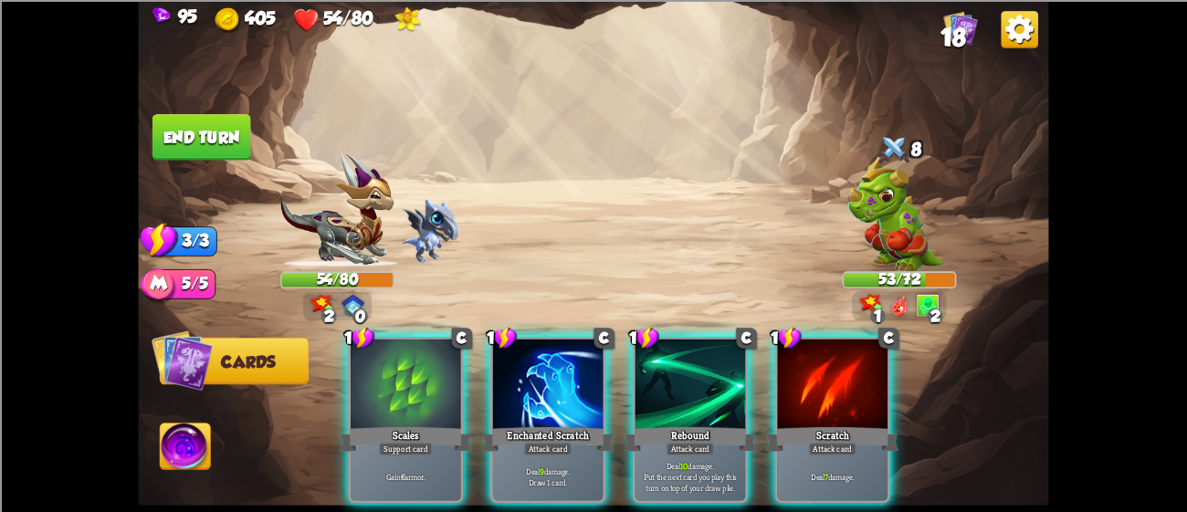
click at [692, 393] on div at bounding box center [691, 385] width 111 height 93
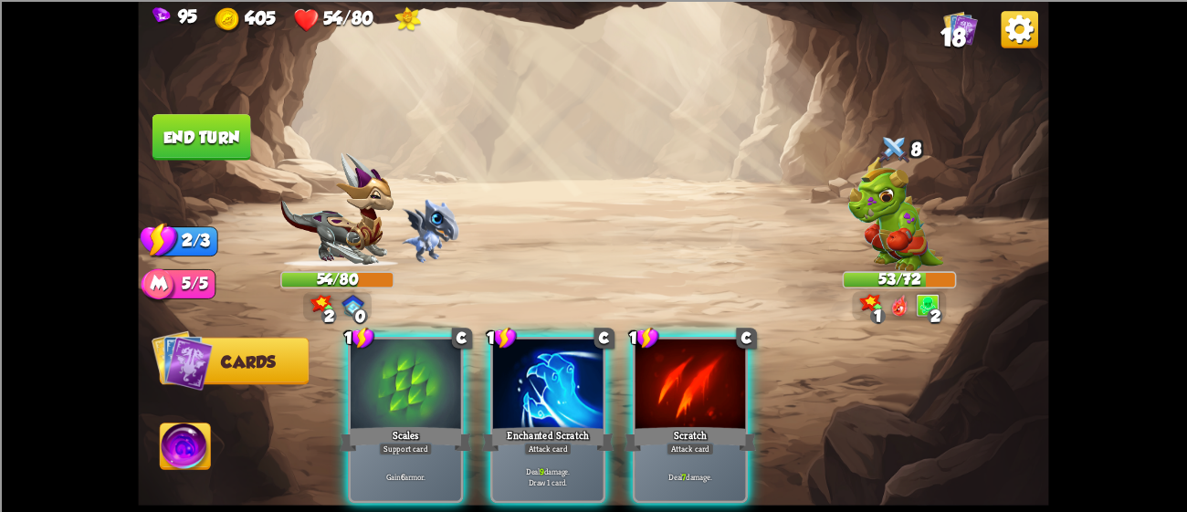
click at [692, 393] on div at bounding box center [691, 385] width 111 height 93
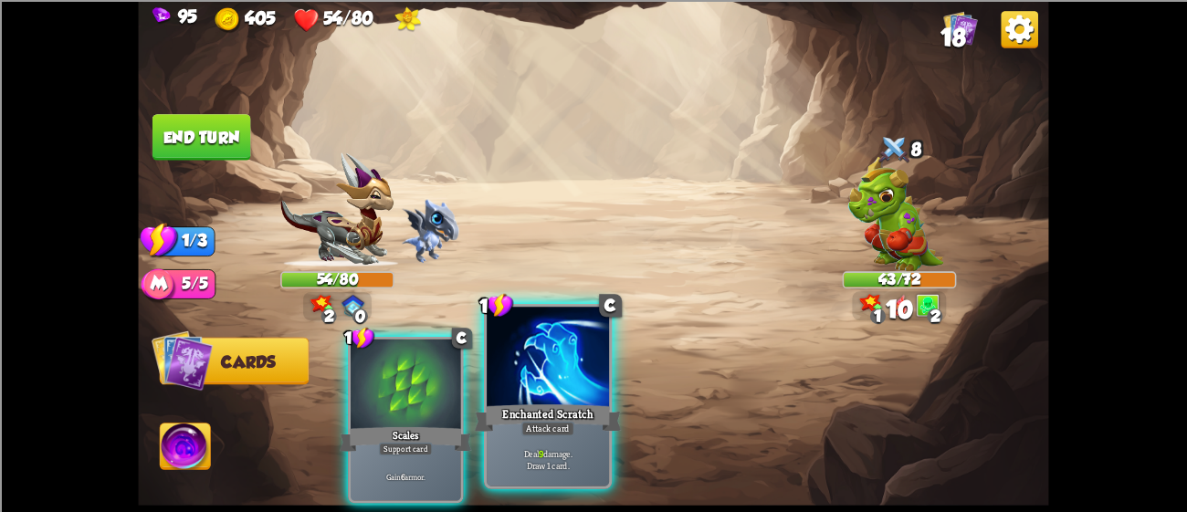
click at [519, 357] on div at bounding box center [548, 358] width 122 height 103
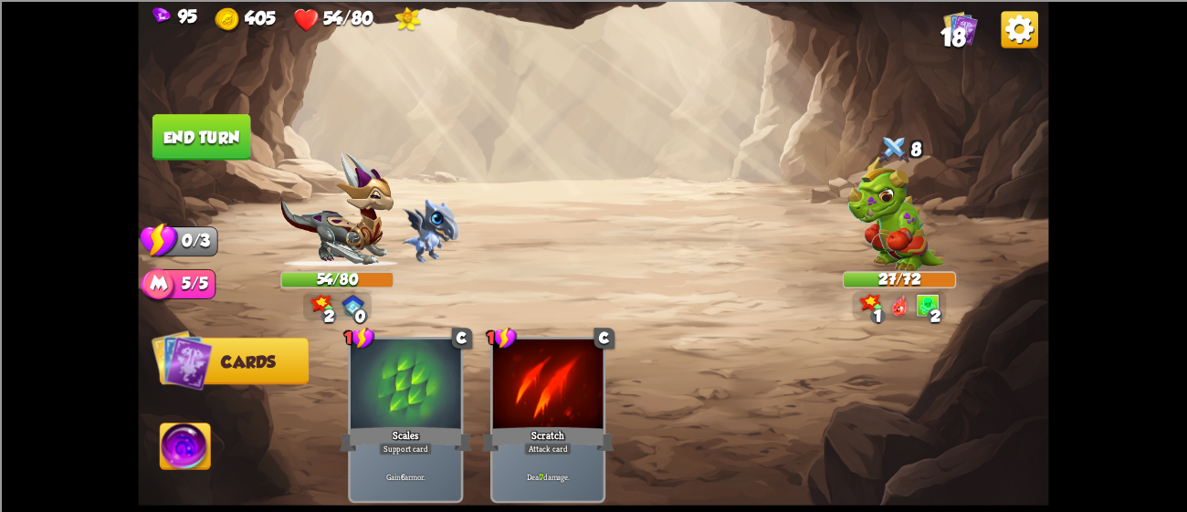
click at [185, 133] on button "End turn" at bounding box center [202, 137] width 99 height 47
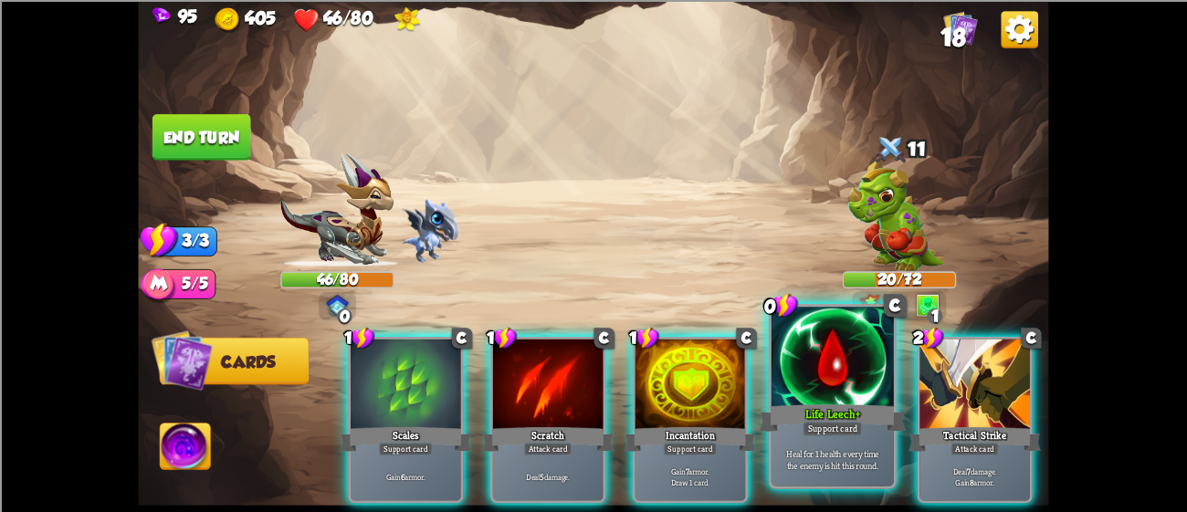
click at [848, 369] on div at bounding box center [833, 358] width 122 height 103
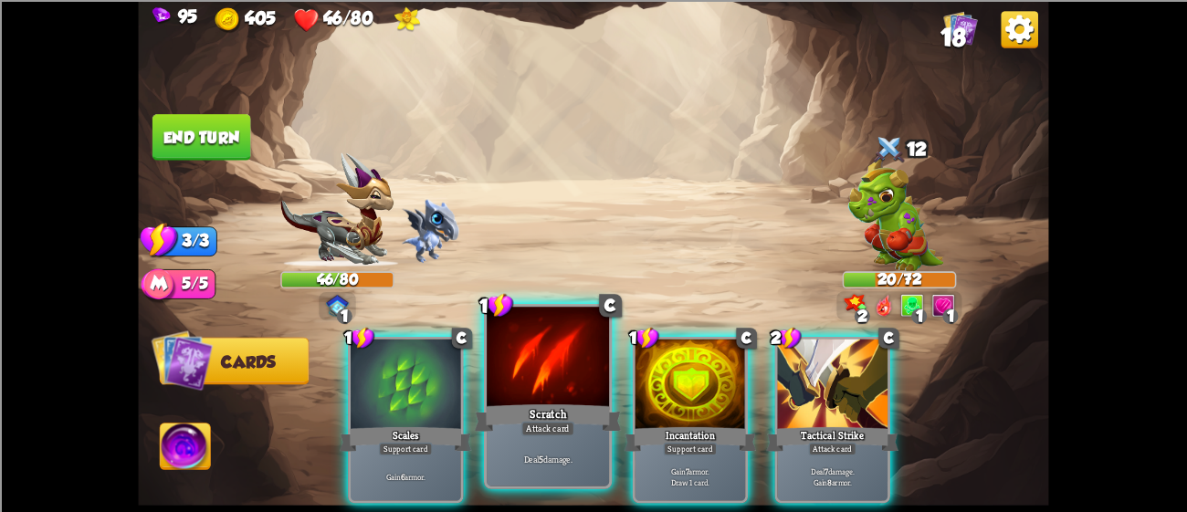
click at [512, 387] on div at bounding box center [548, 358] width 122 height 103
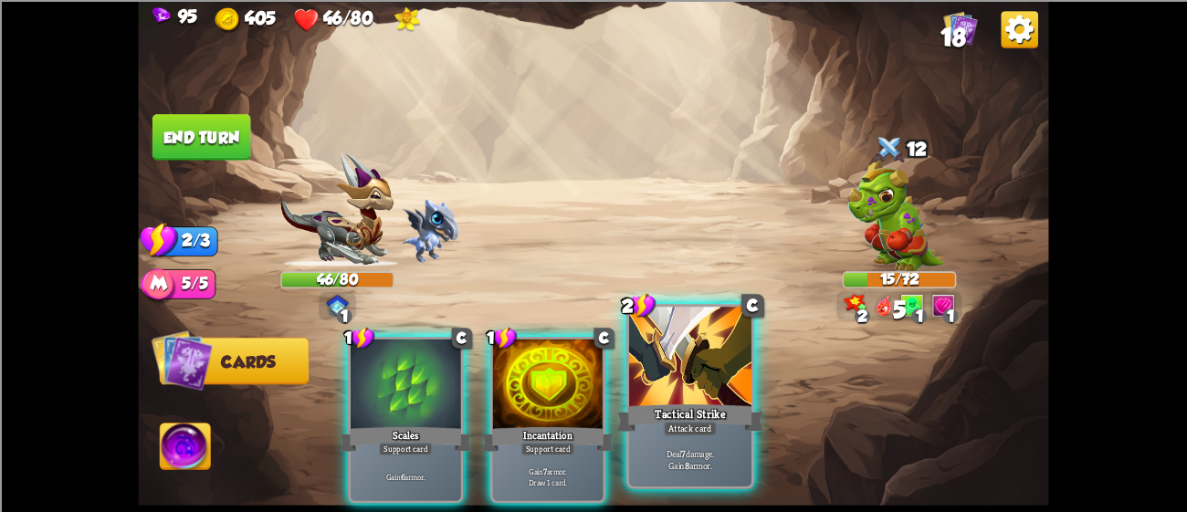
click at [701, 386] on div at bounding box center [690, 358] width 122 height 103
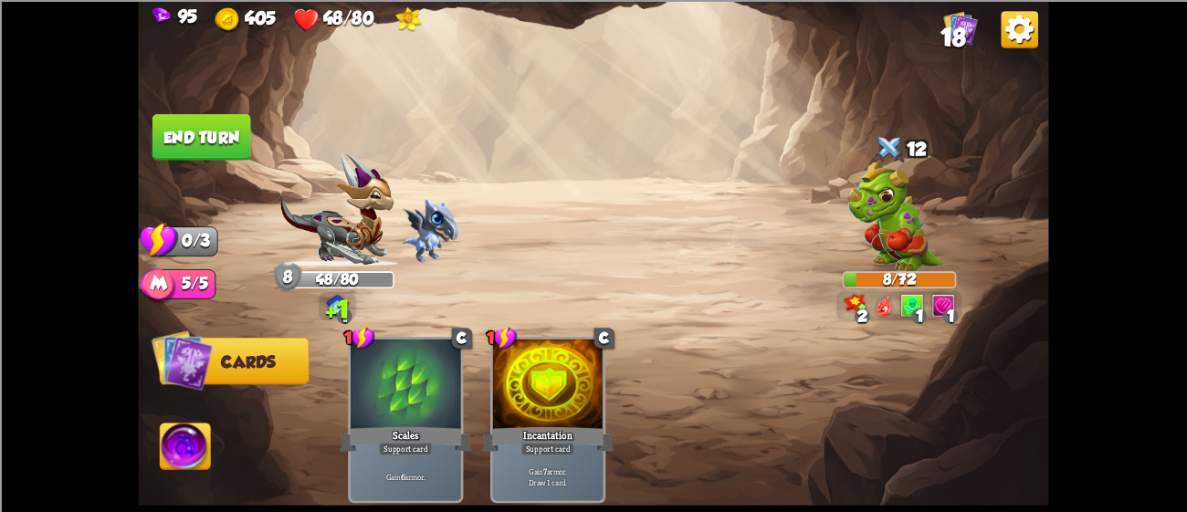
click at [191, 132] on button "End turn" at bounding box center [202, 137] width 99 height 47
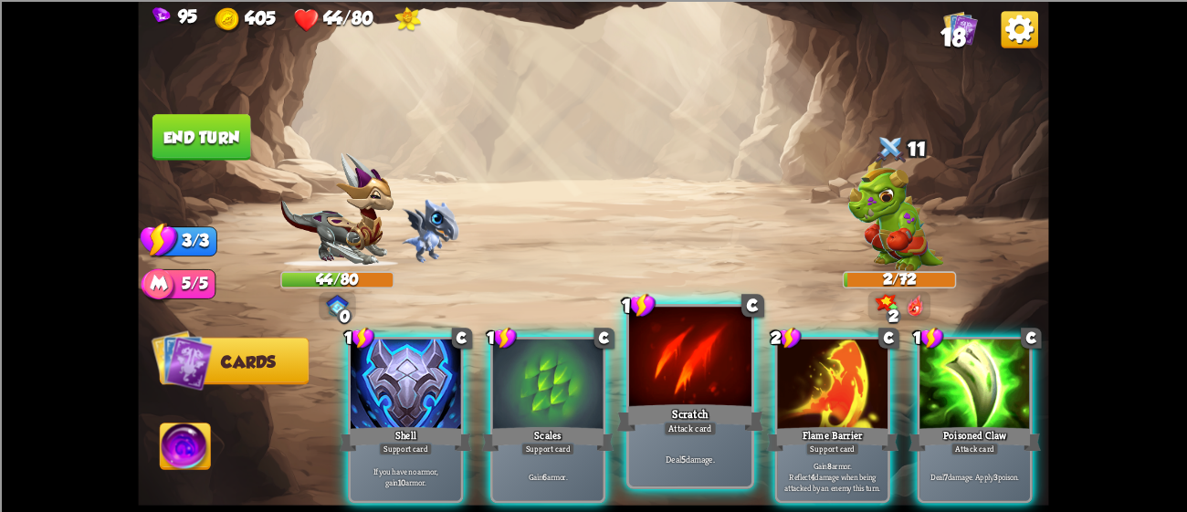
click at [667, 412] on div "Scratch" at bounding box center [690, 417] width 147 height 33
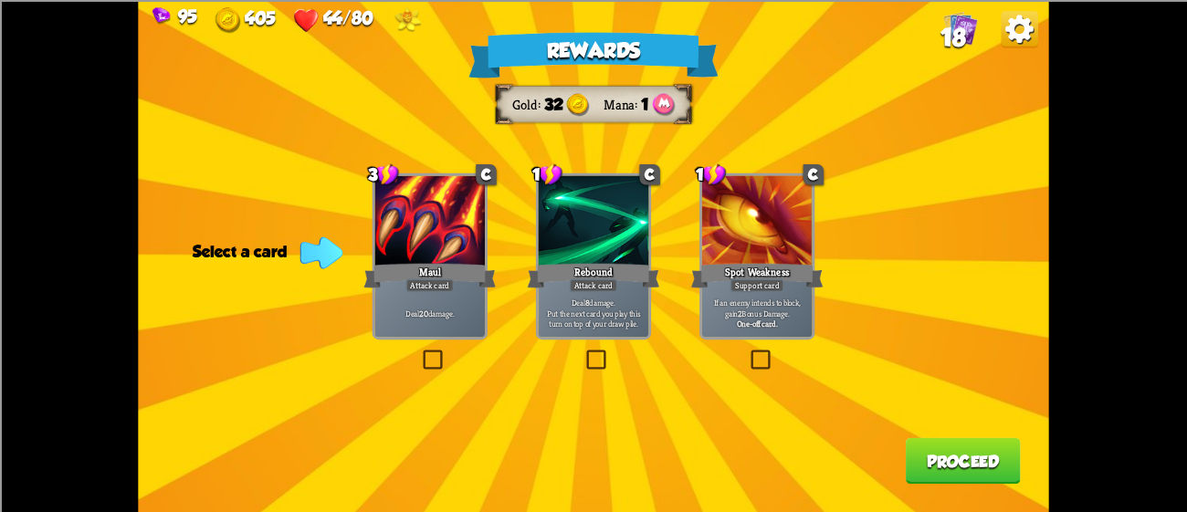
click at [649, 290] on div "1 C Rebound Attack card Deal 8 damage. Put the next card you play this turn on …" at bounding box center [593, 256] width 115 height 166
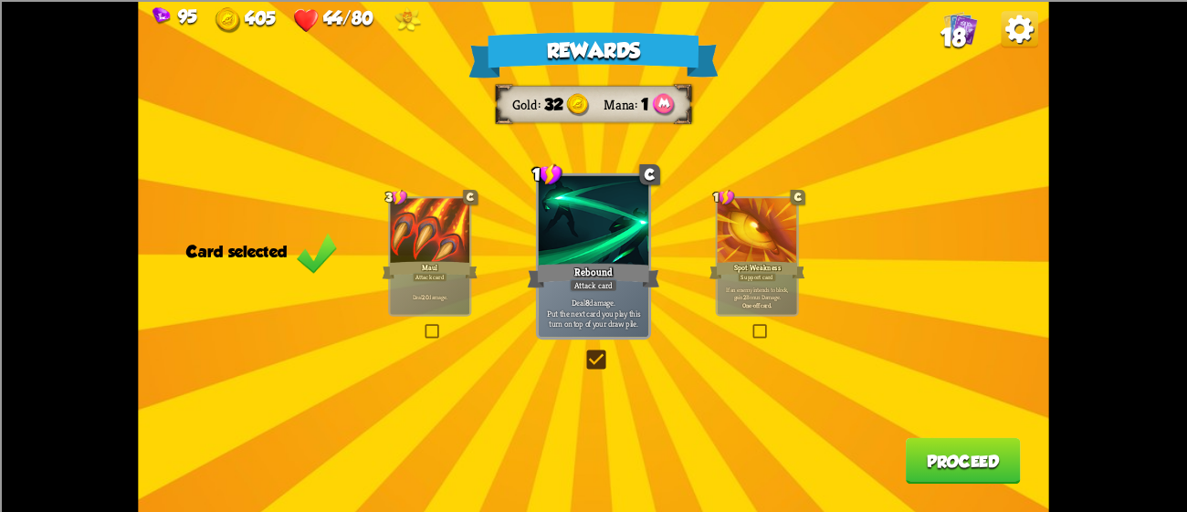
click at [979, 462] on button "Proceed" at bounding box center [963, 461] width 115 height 47
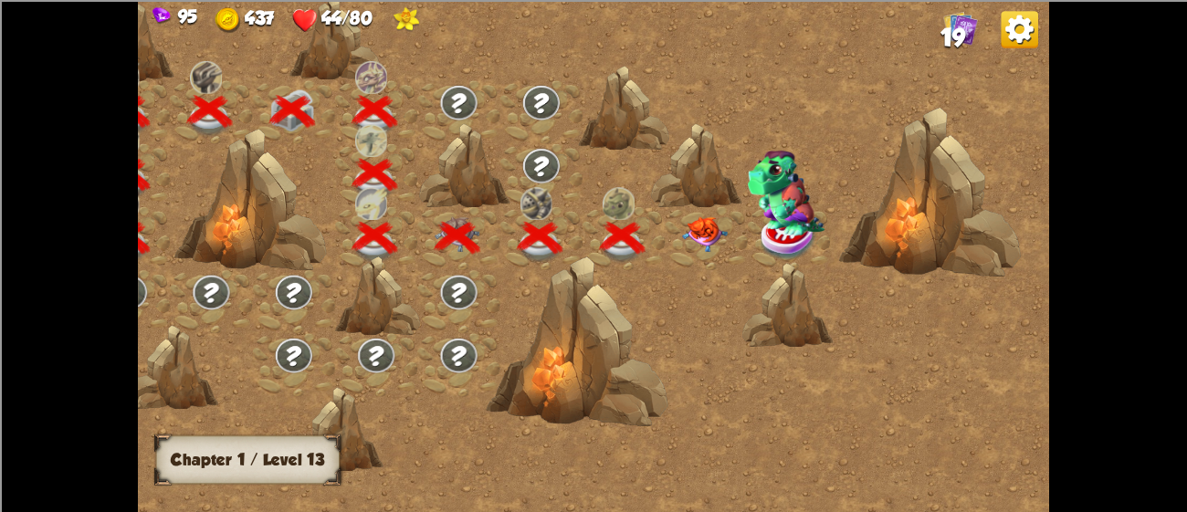
click at [693, 219] on img at bounding box center [705, 234] width 46 height 36
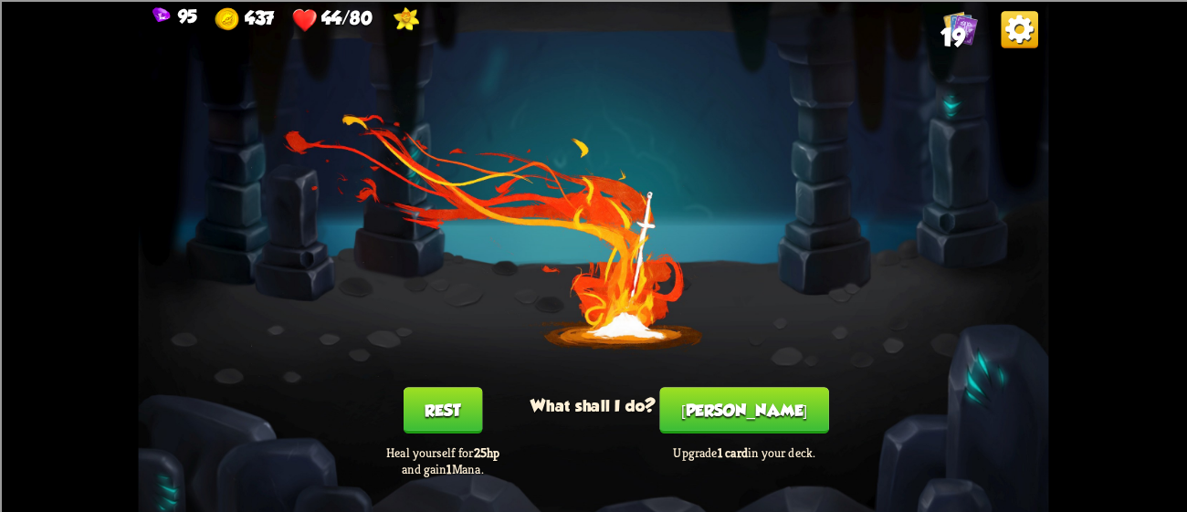
click at [735, 427] on button "[PERSON_NAME]" at bounding box center [744, 410] width 169 height 47
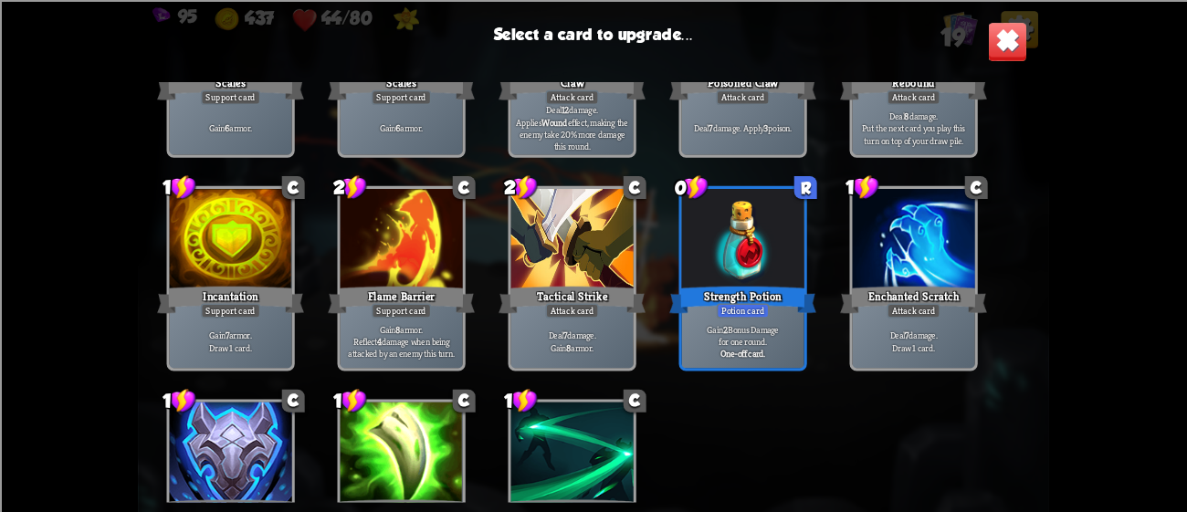
scroll to position [0, 0]
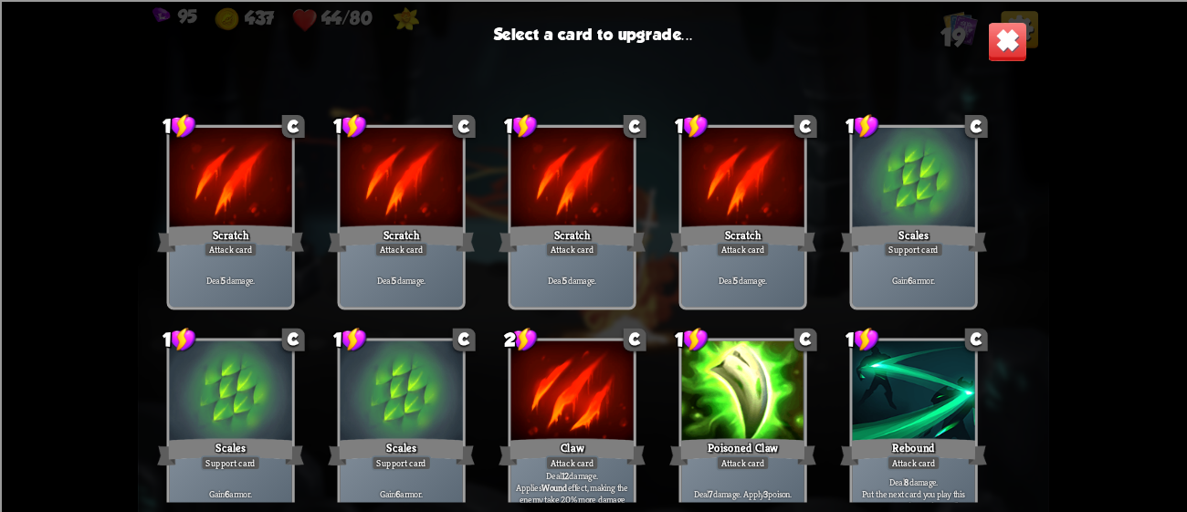
click at [997, 38] on img at bounding box center [1008, 41] width 40 height 40
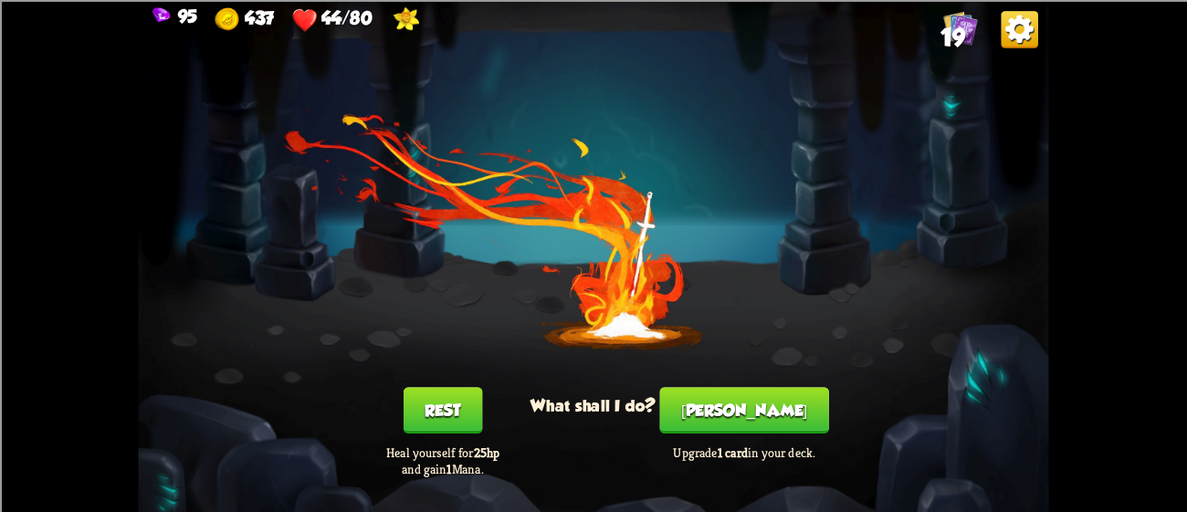
click at [435, 407] on button "Rest" at bounding box center [443, 410] width 79 height 47
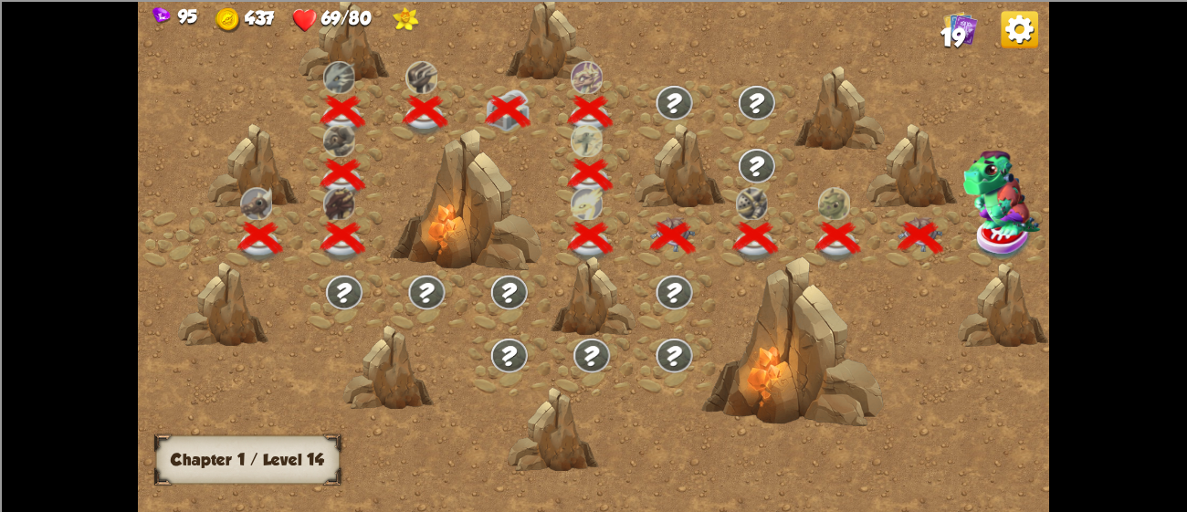
scroll to position [0, 277]
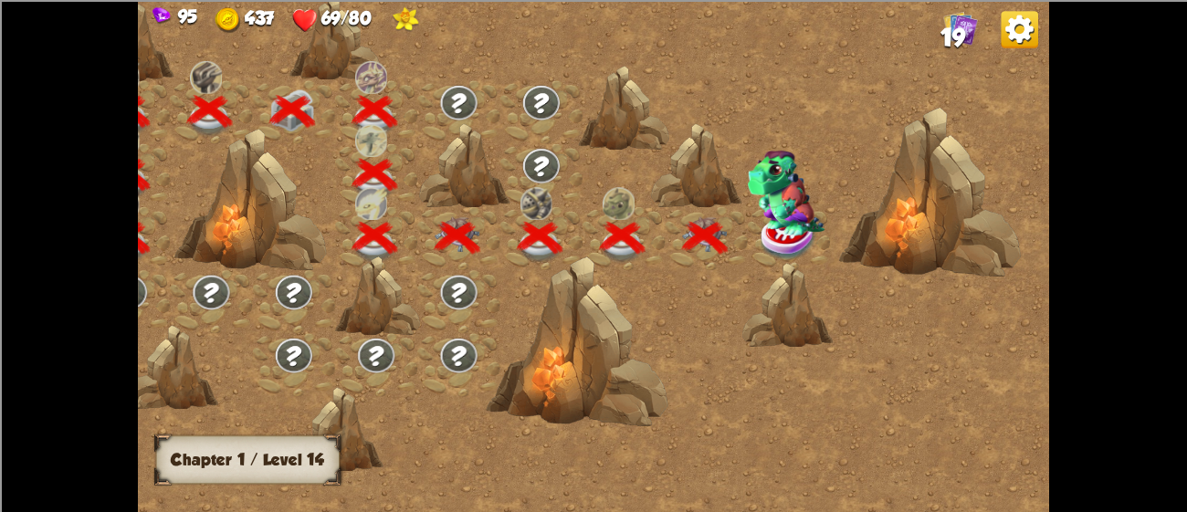
click at [770, 235] on img at bounding box center [786, 194] width 77 height 86
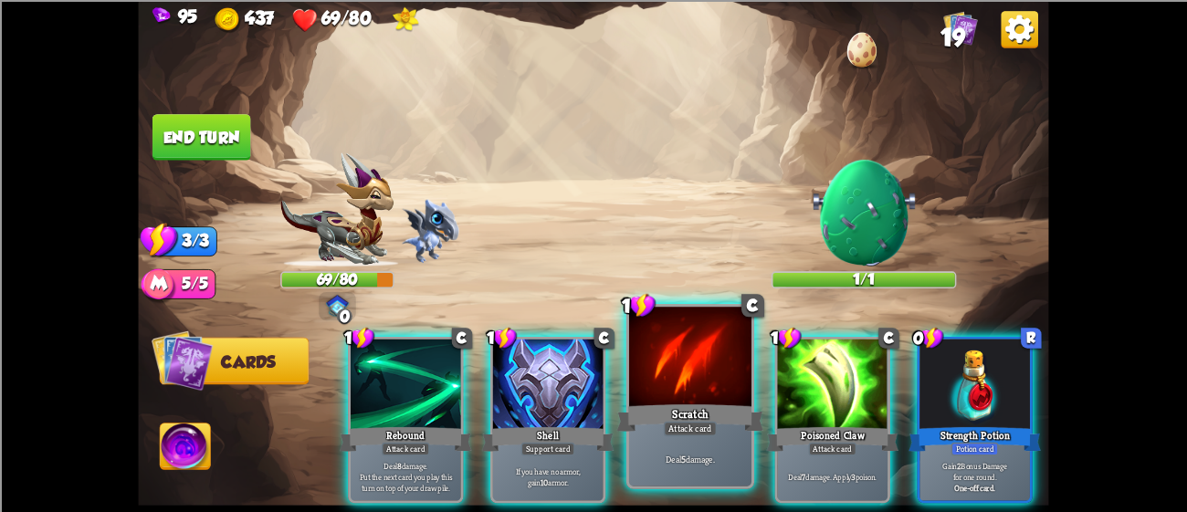
click at [677, 413] on div "Scratch" at bounding box center [690, 417] width 147 height 33
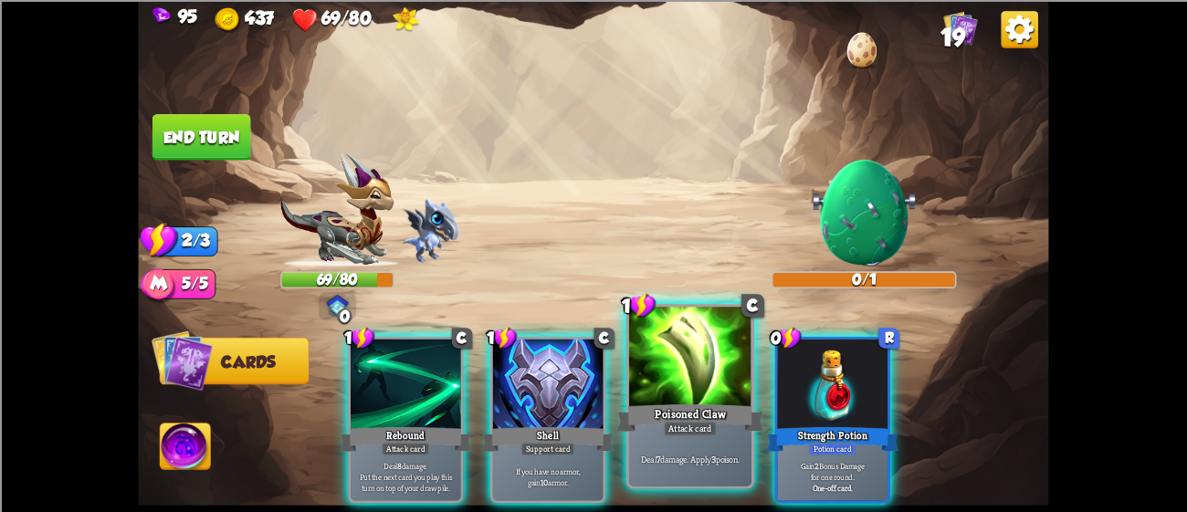
click at [662, 392] on div at bounding box center [690, 358] width 122 height 103
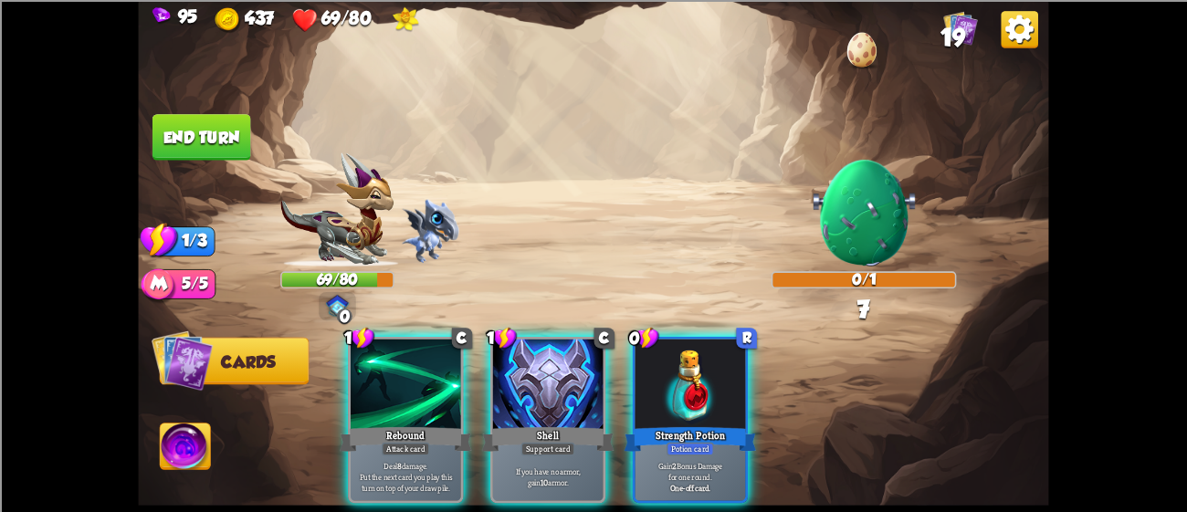
click at [208, 121] on button "End turn" at bounding box center [202, 137] width 99 height 47
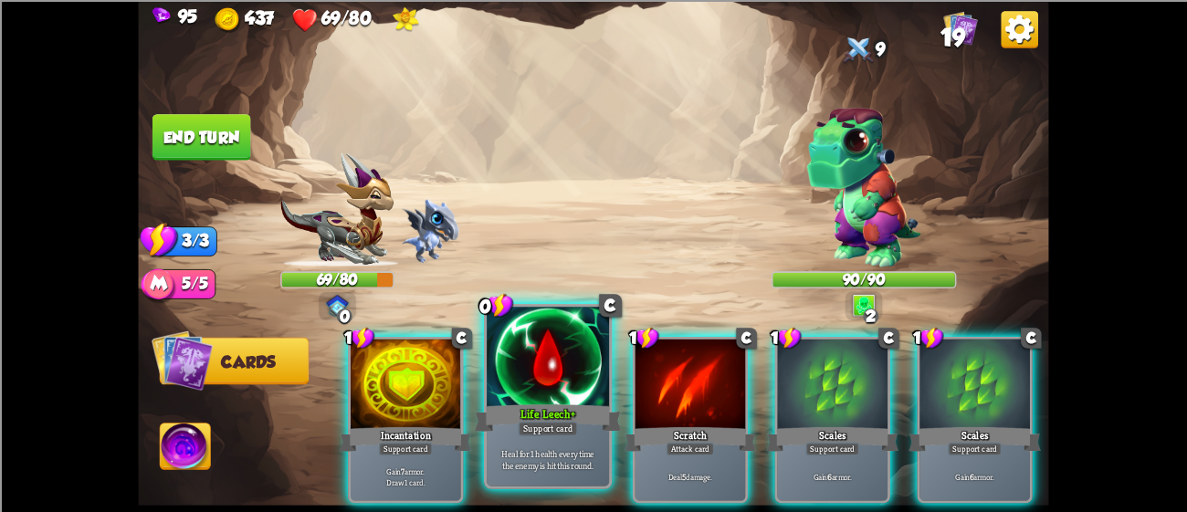
click at [525, 395] on div at bounding box center [548, 358] width 122 height 103
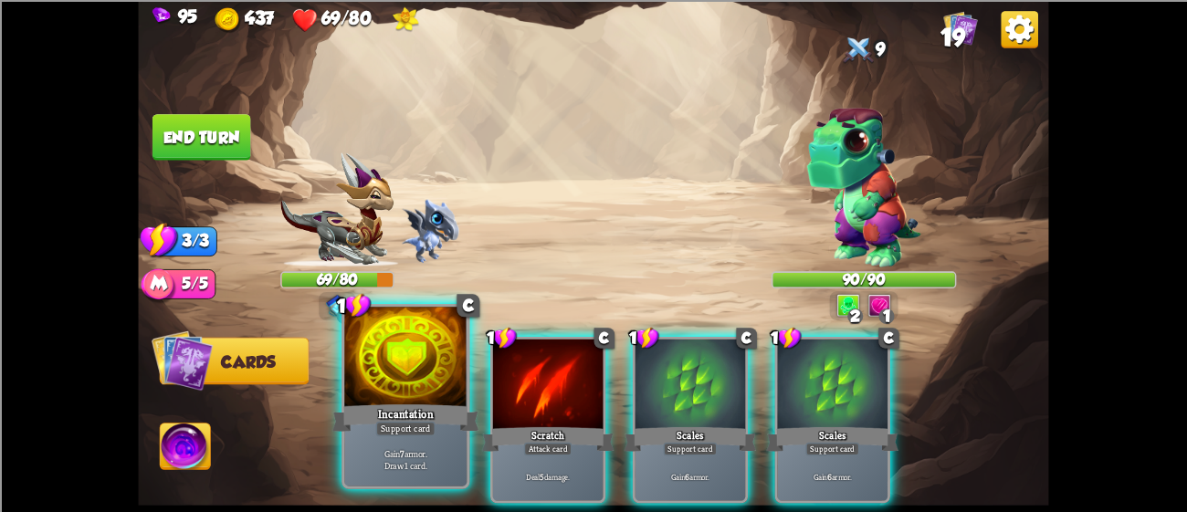
click at [451, 400] on div at bounding box center [405, 358] width 122 height 103
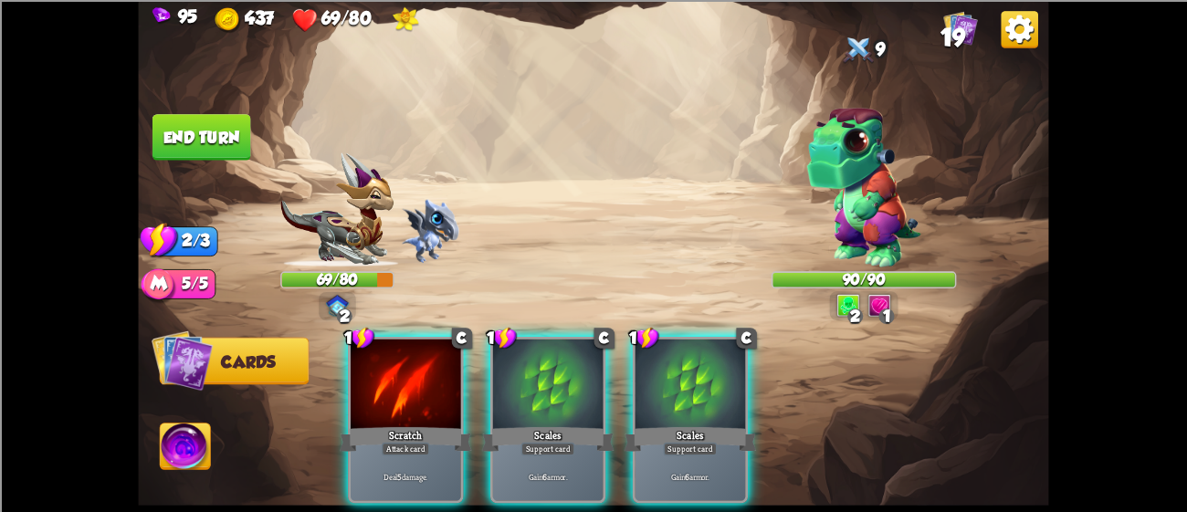
click at [451, 400] on div at bounding box center [406, 385] width 111 height 93
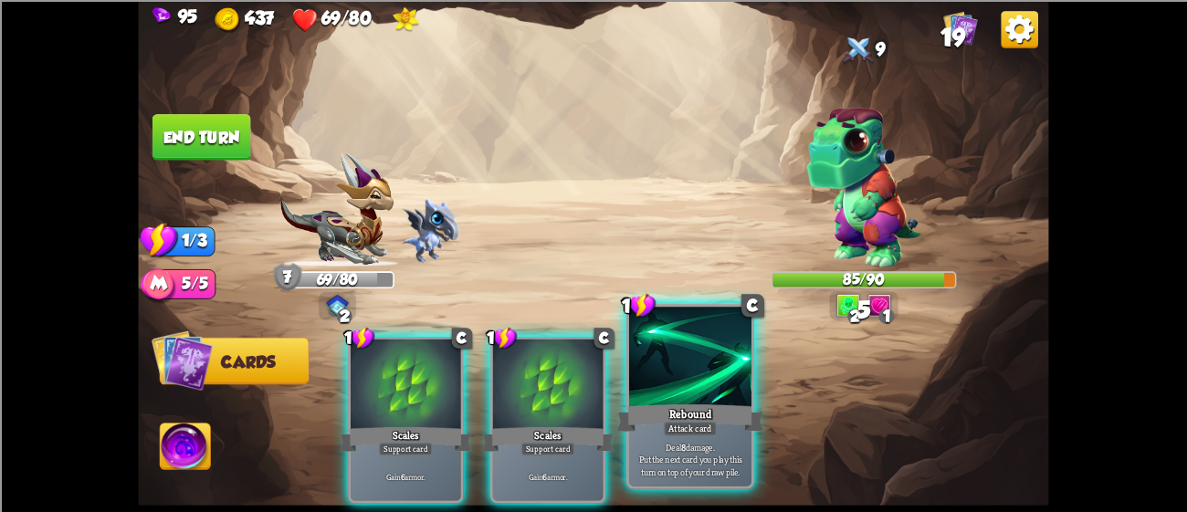
click at [741, 388] on div at bounding box center [690, 358] width 122 height 103
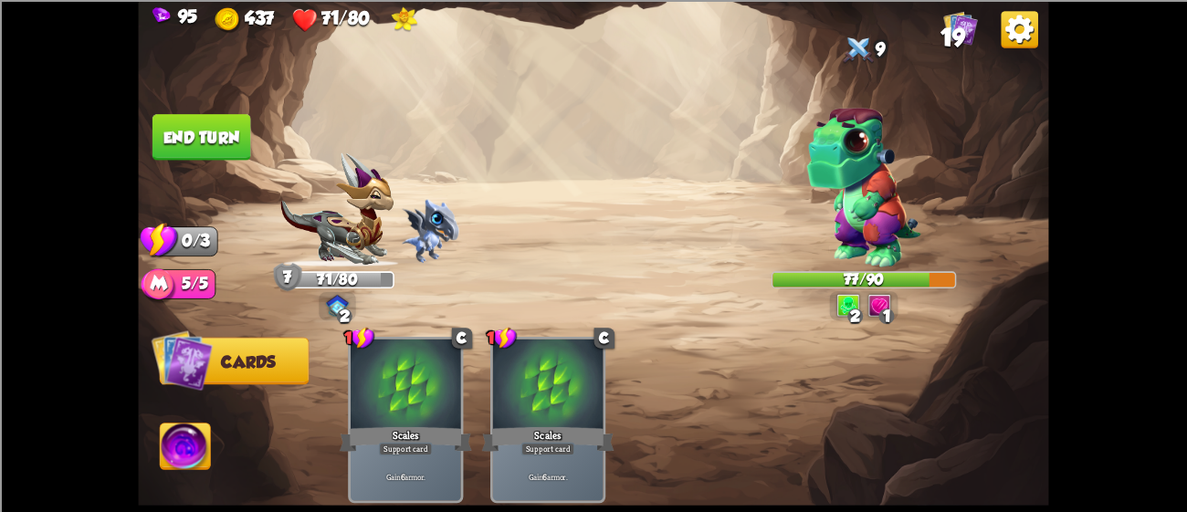
click at [185, 128] on button "End turn" at bounding box center [202, 137] width 99 height 47
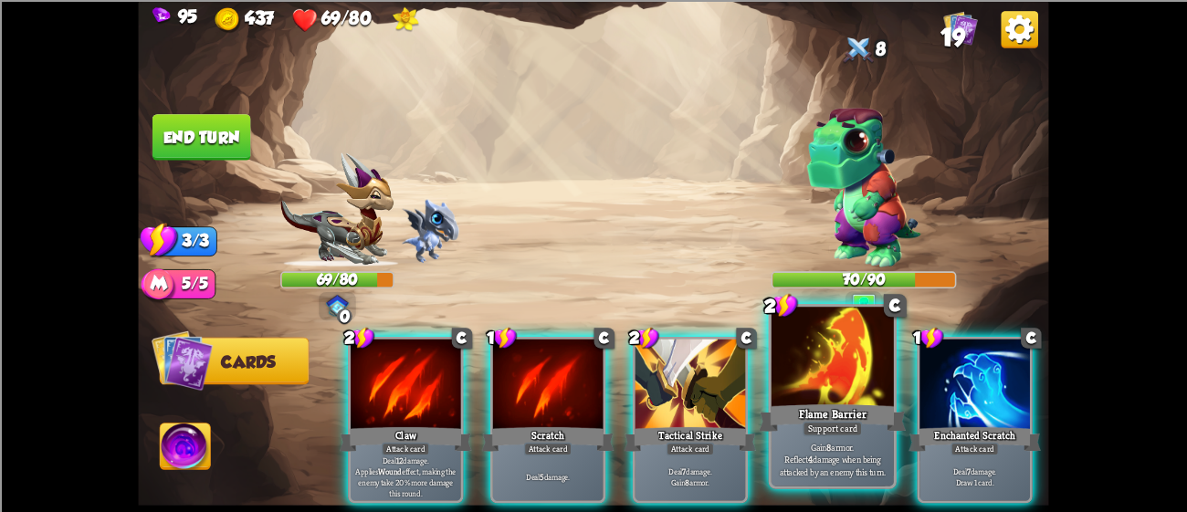
click at [819, 366] on div at bounding box center [833, 358] width 122 height 103
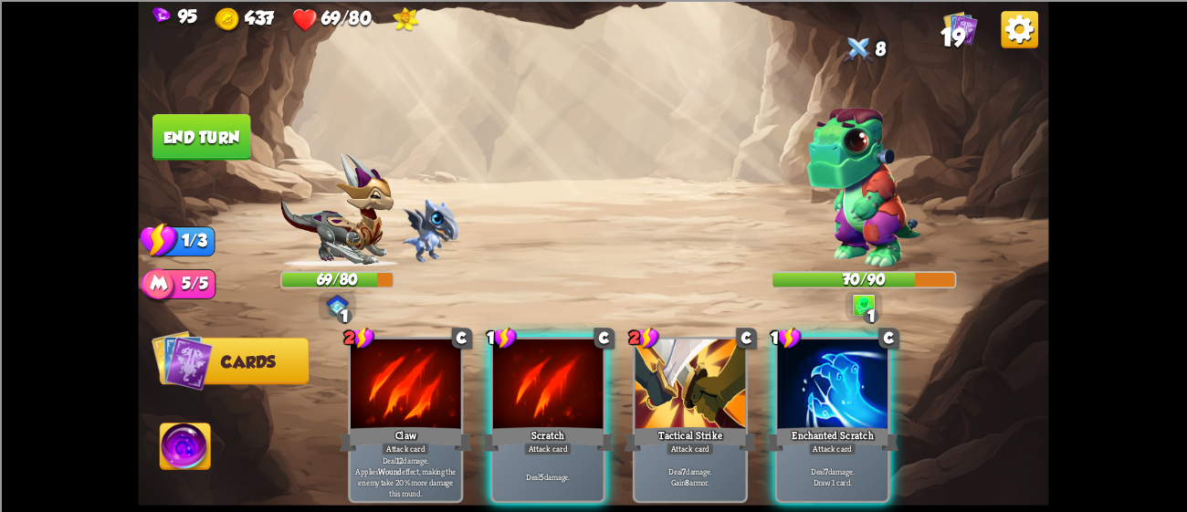
click at [819, 366] on div at bounding box center [832, 385] width 111 height 93
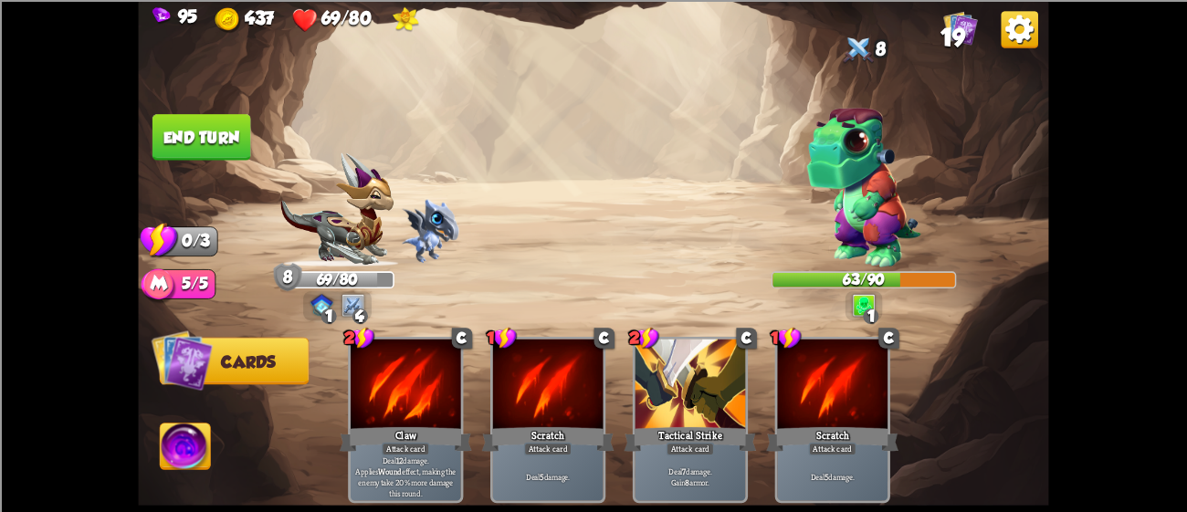
click at [232, 123] on button "End turn" at bounding box center [202, 137] width 99 height 47
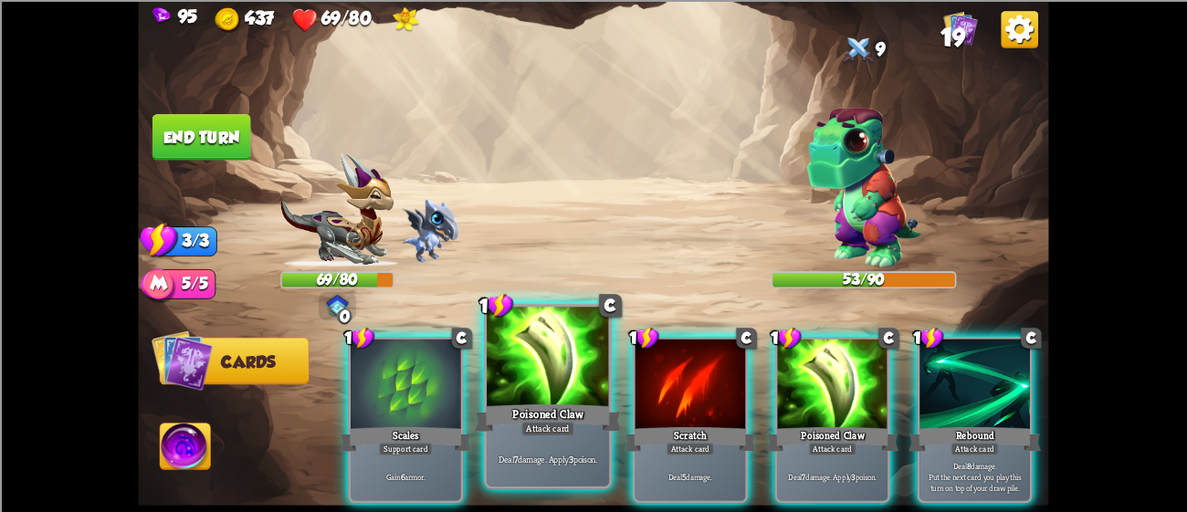
click at [553, 351] on div at bounding box center [548, 358] width 122 height 103
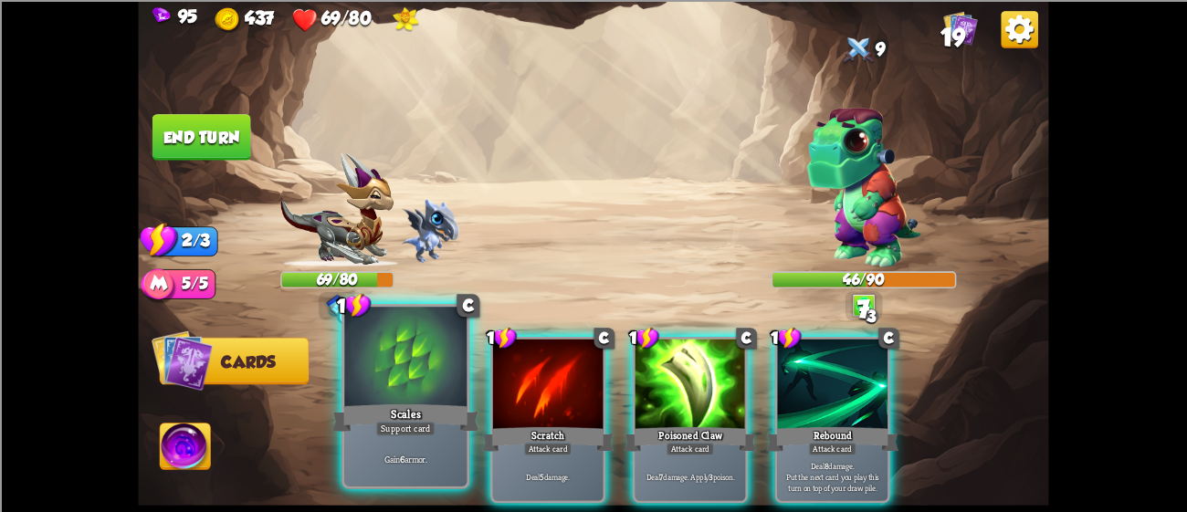
click at [364, 401] on div "Scales" at bounding box center [405, 417] width 147 height 33
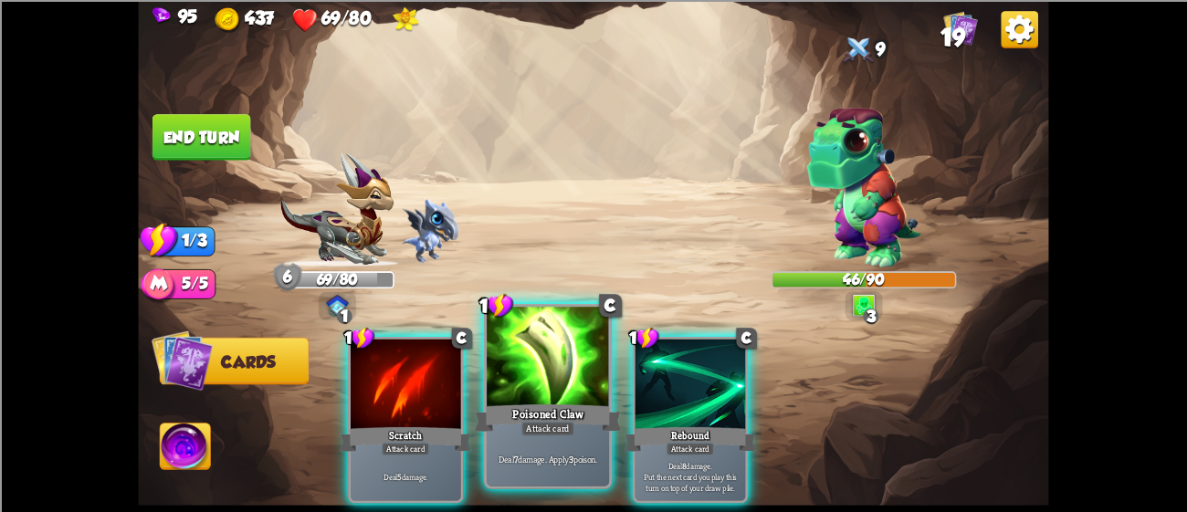
click at [531, 360] on div at bounding box center [548, 358] width 122 height 103
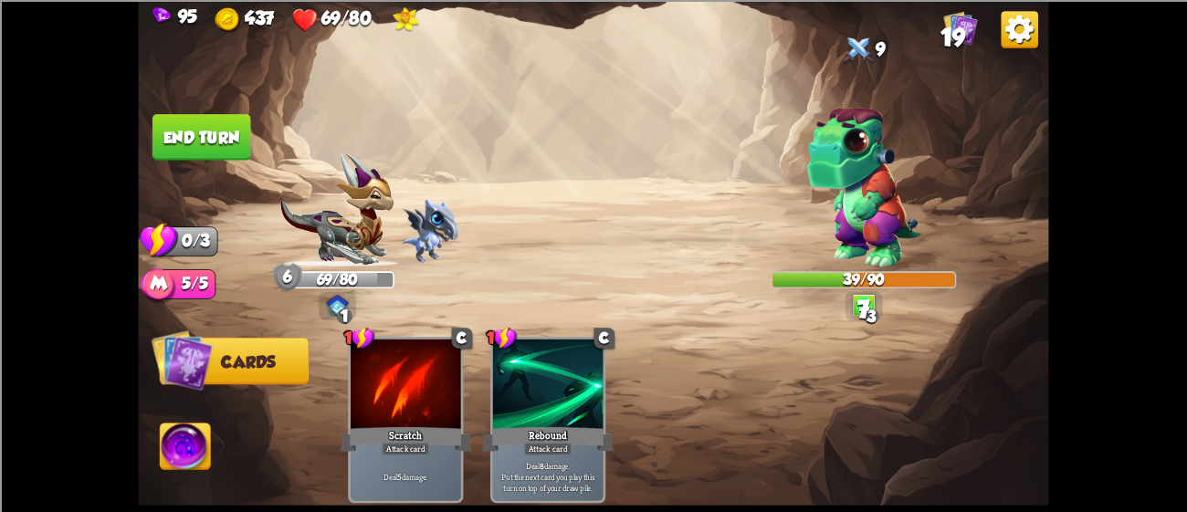
click at [176, 126] on button "End turn" at bounding box center [202, 137] width 99 height 47
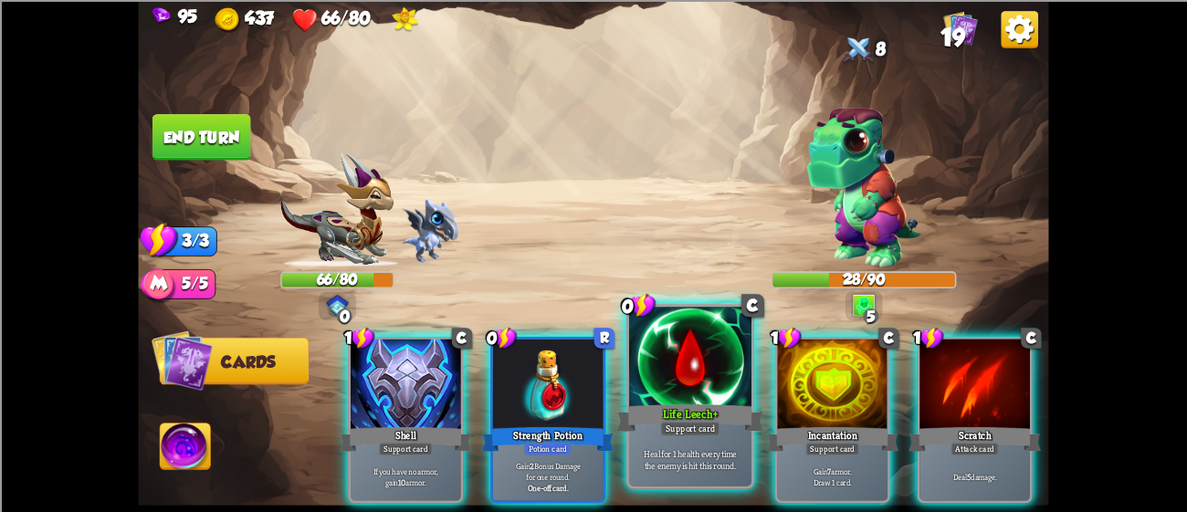
click at [676, 409] on div "Life Leech+" at bounding box center [690, 417] width 147 height 33
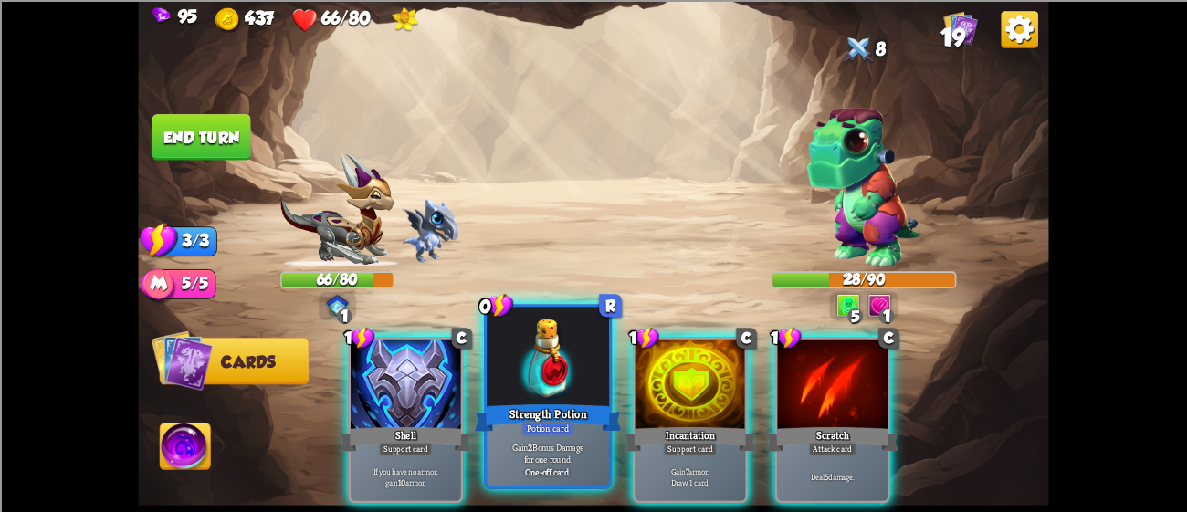
click at [561, 398] on div at bounding box center [548, 358] width 122 height 103
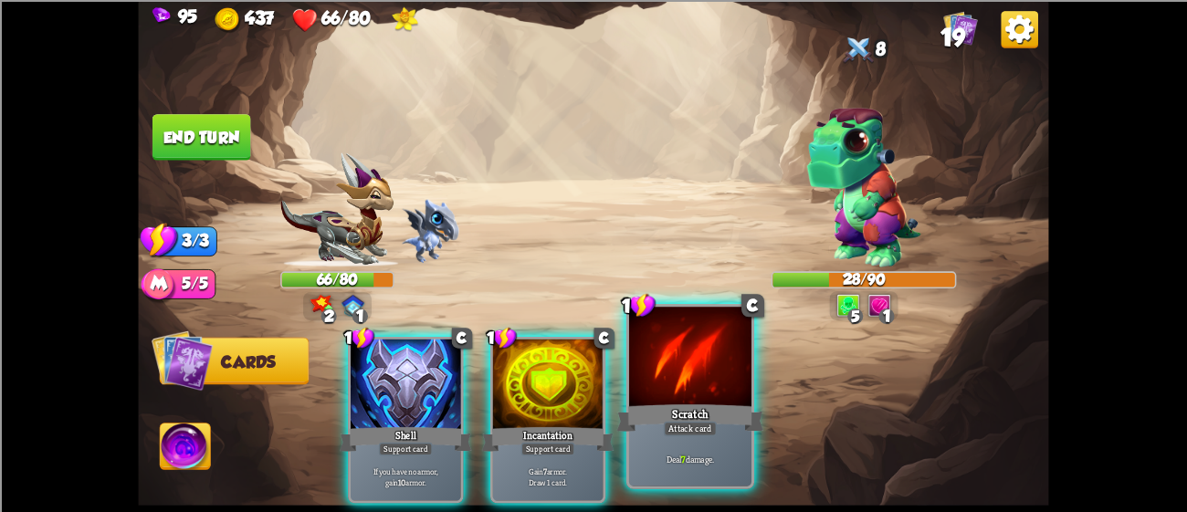
click at [650, 394] on div at bounding box center [690, 358] width 122 height 103
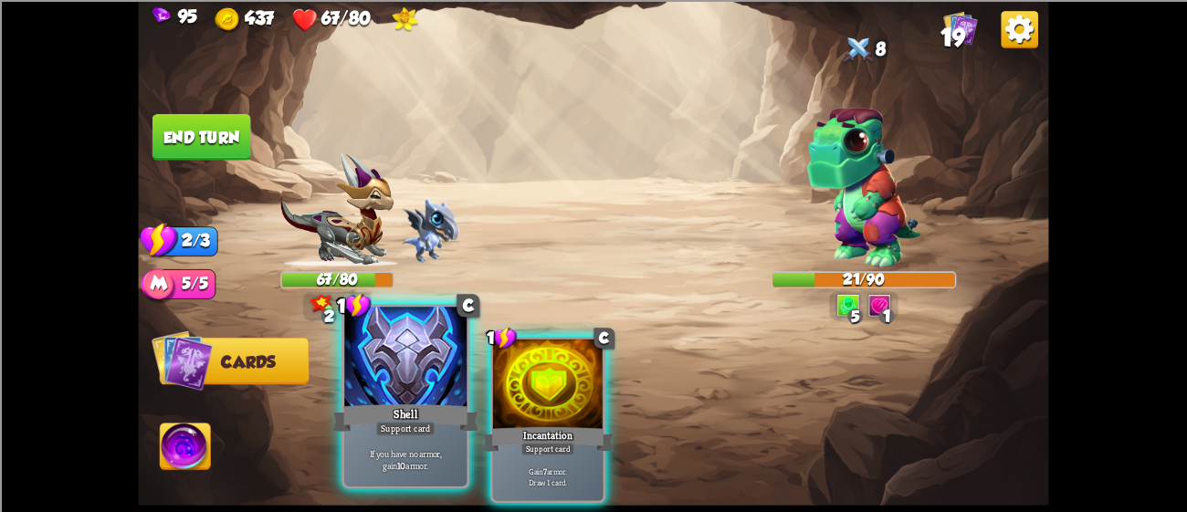
click at [413, 388] on div at bounding box center [405, 358] width 122 height 103
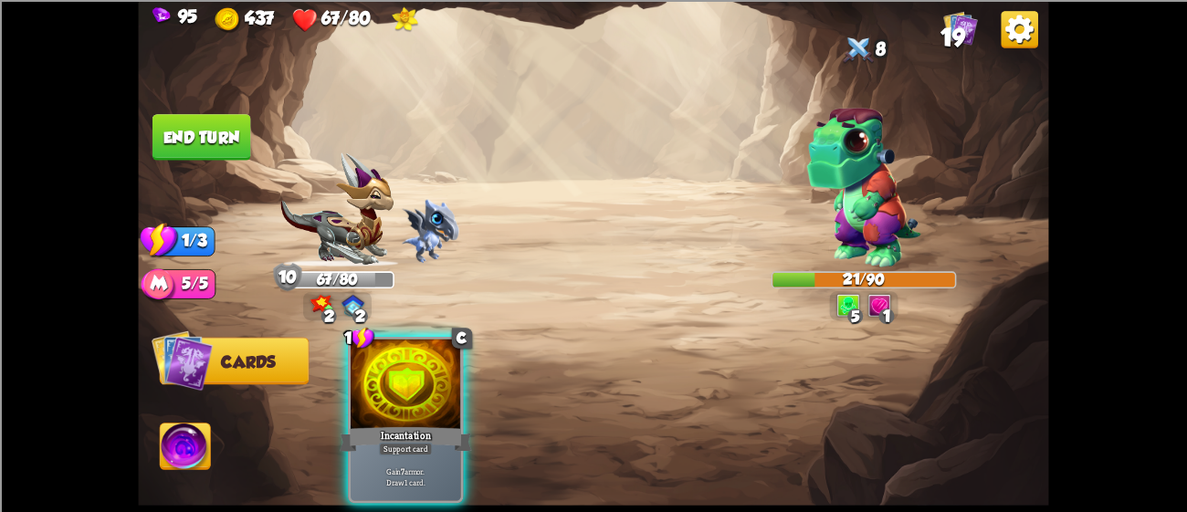
click at [413, 388] on div at bounding box center [406, 385] width 111 height 93
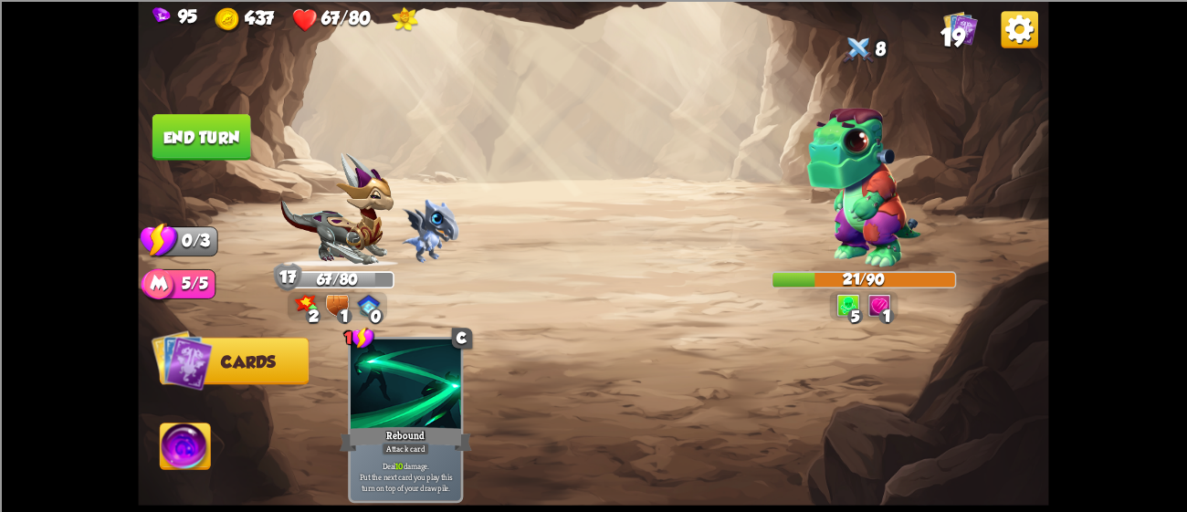
click at [215, 121] on button "End turn" at bounding box center [202, 137] width 99 height 47
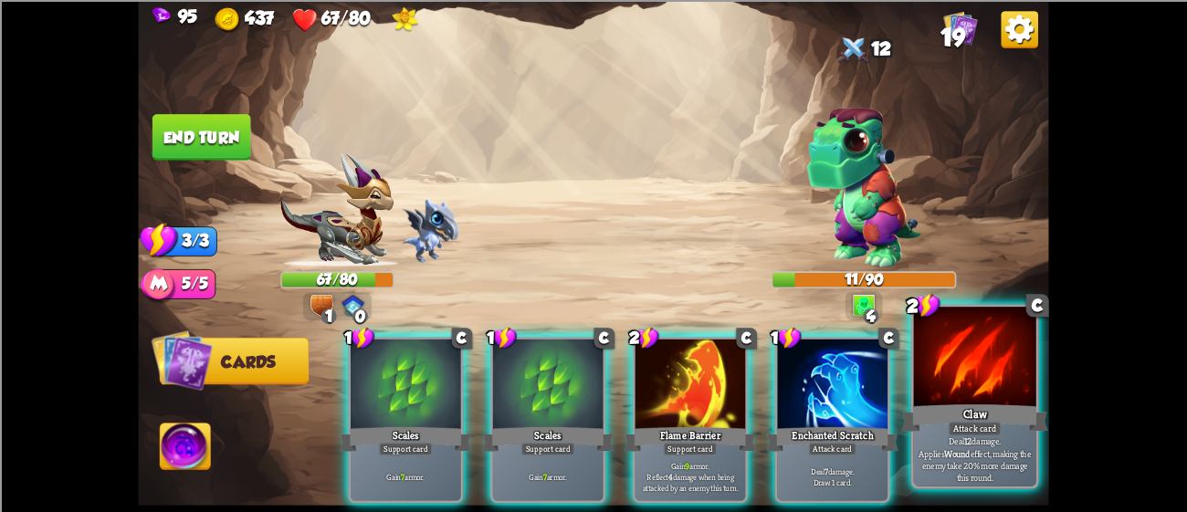
click at [946, 352] on div at bounding box center [975, 358] width 122 height 103
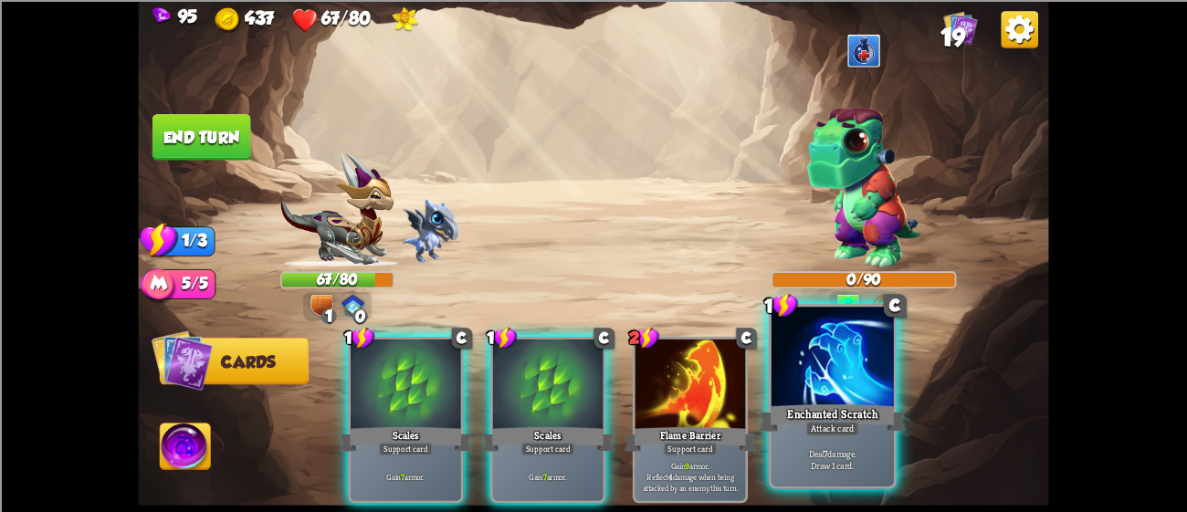
click at [791, 427] on div "Enchanted Scratch" at bounding box center [832, 417] width 147 height 33
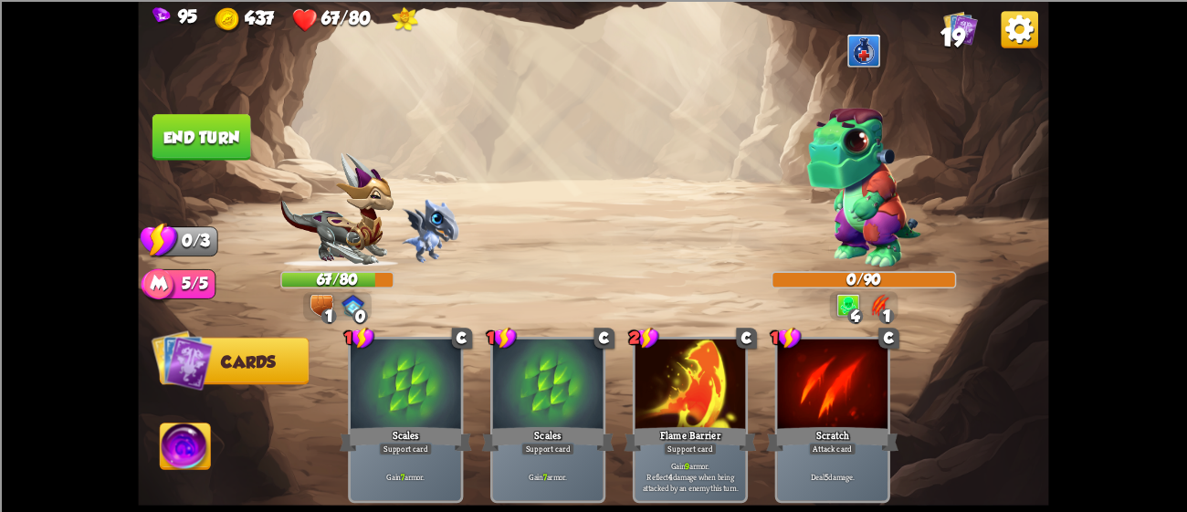
click at [197, 133] on button "End turn" at bounding box center [202, 137] width 99 height 47
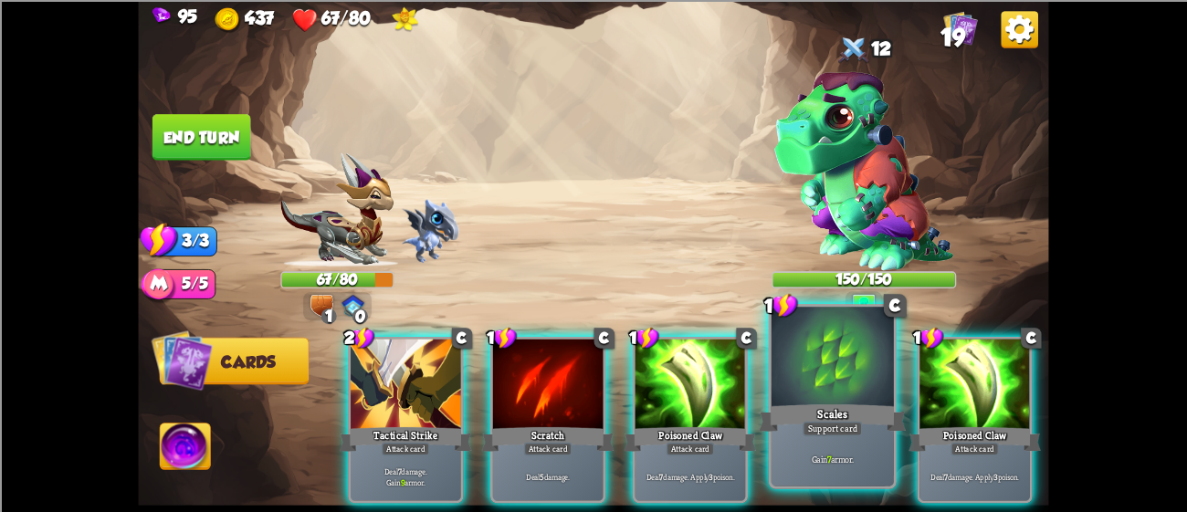
click at [839, 415] on div "Scales" at bounding box center [832, 417] width 147 height 33
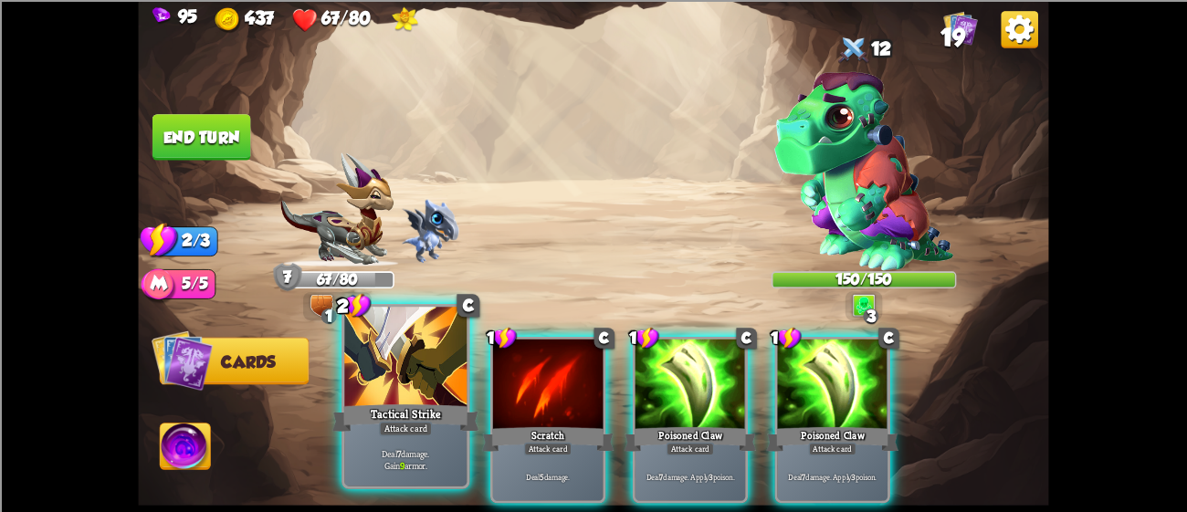
click at [396, 364] on div at bounding box center [405, 358] width 122 height 103
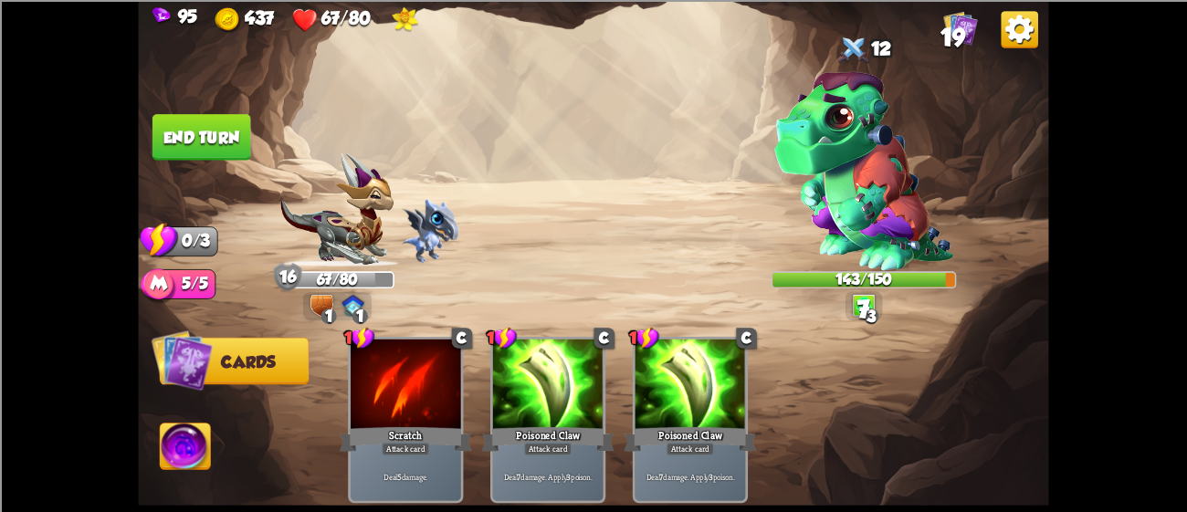
click at [212, 131] on button "End turn" at bounding box center [202, 137] width 99 height 47
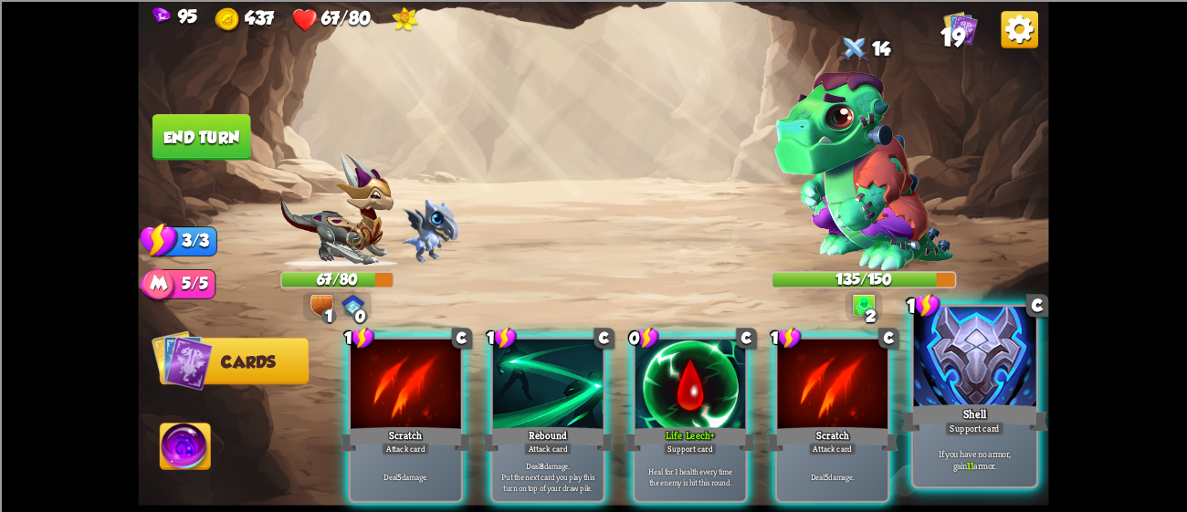
click at [974, 369] on div at bounding box center [975, 358] width 122 height 103
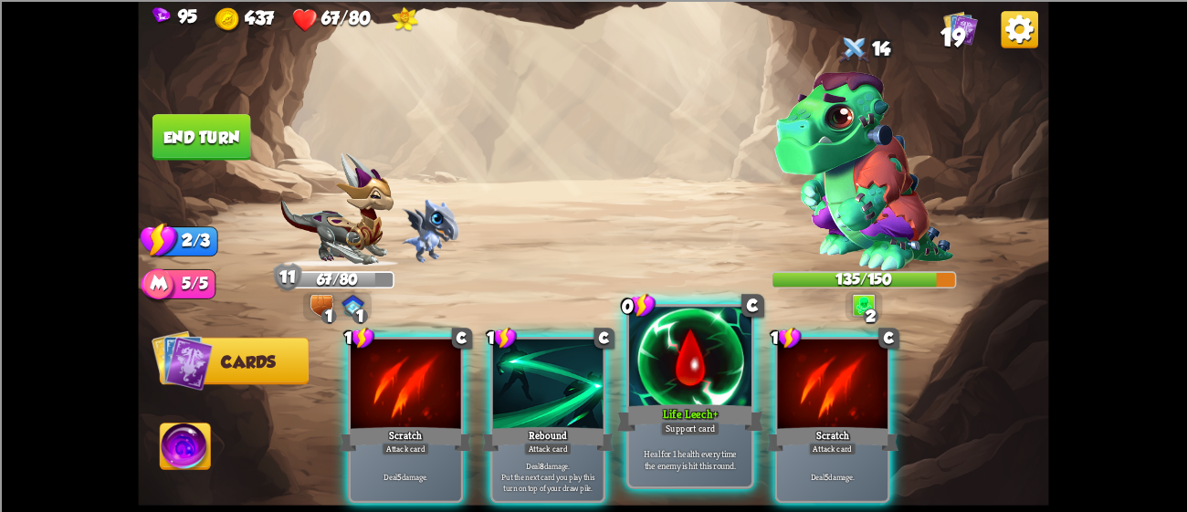
click at [700, 386] on div at bounding box center [690, 358] width 122 height 103
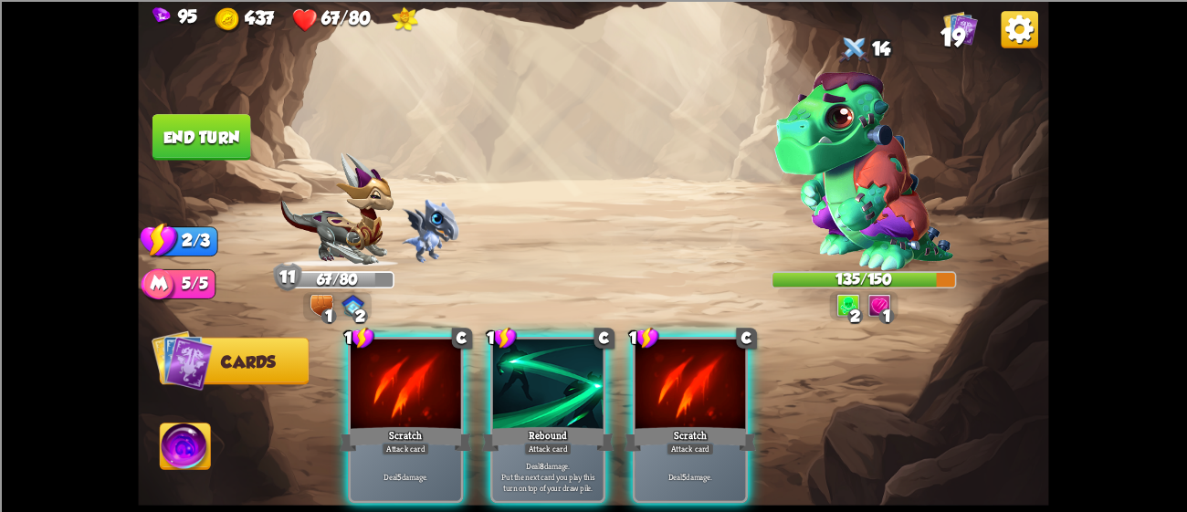
click at [700, 386] on div at bounding box center [691, 385] width 111 height 93
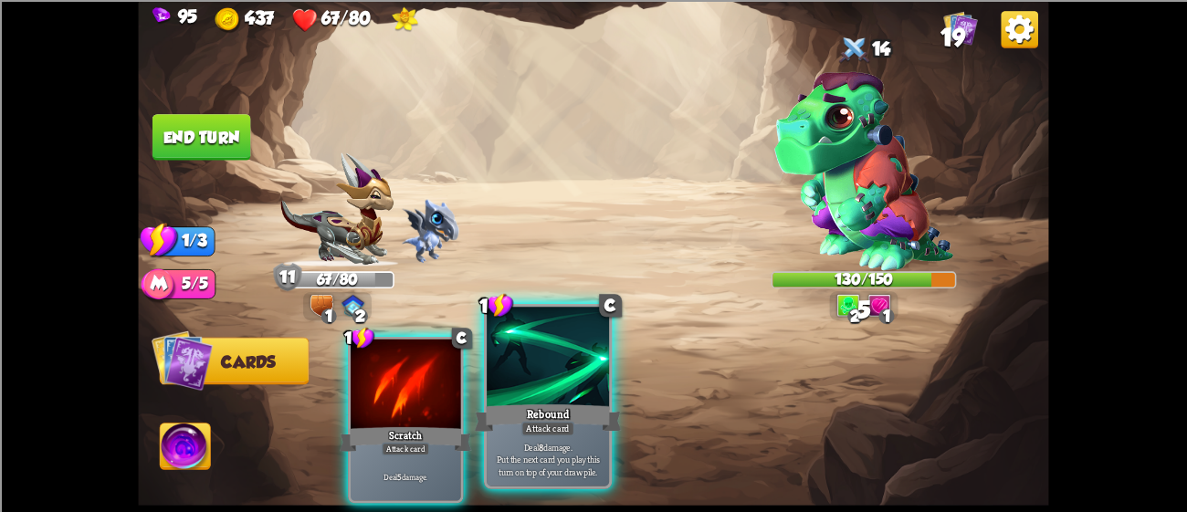
click at [587, 386] on div at bounding box center [548, 358] width 122 height 103
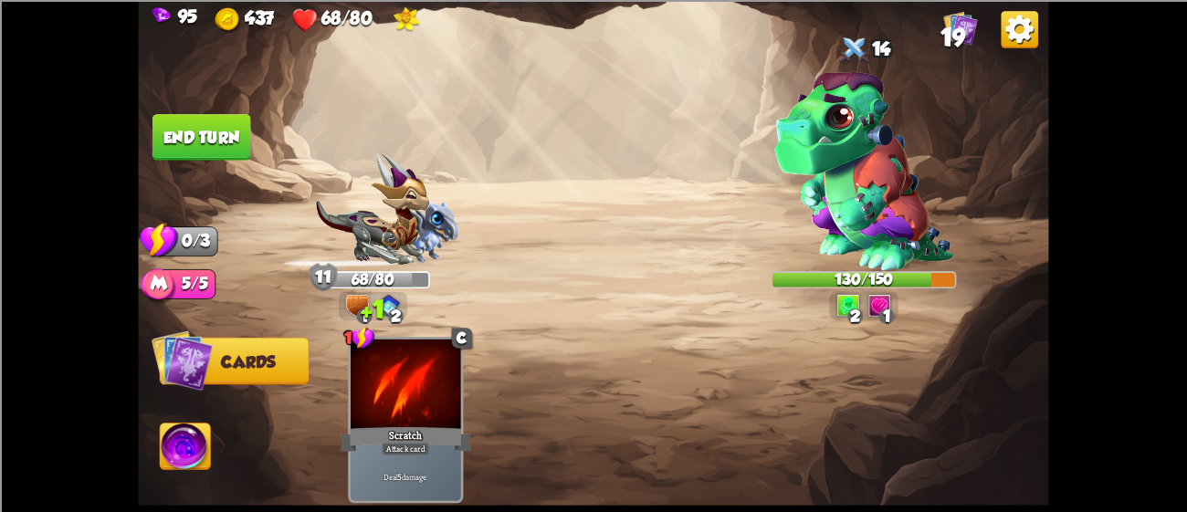
click at [154, 126] on button "End turn" at bounding box center [202, 137] width 99 height 47
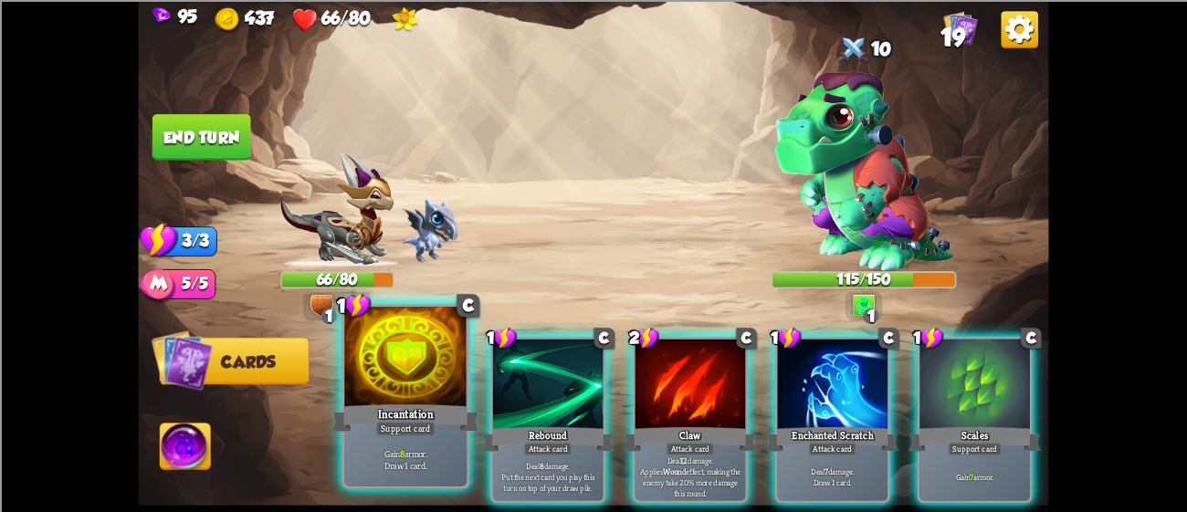
click at [423, 366] on div at bounding box center [405, 358] width 122 height 103
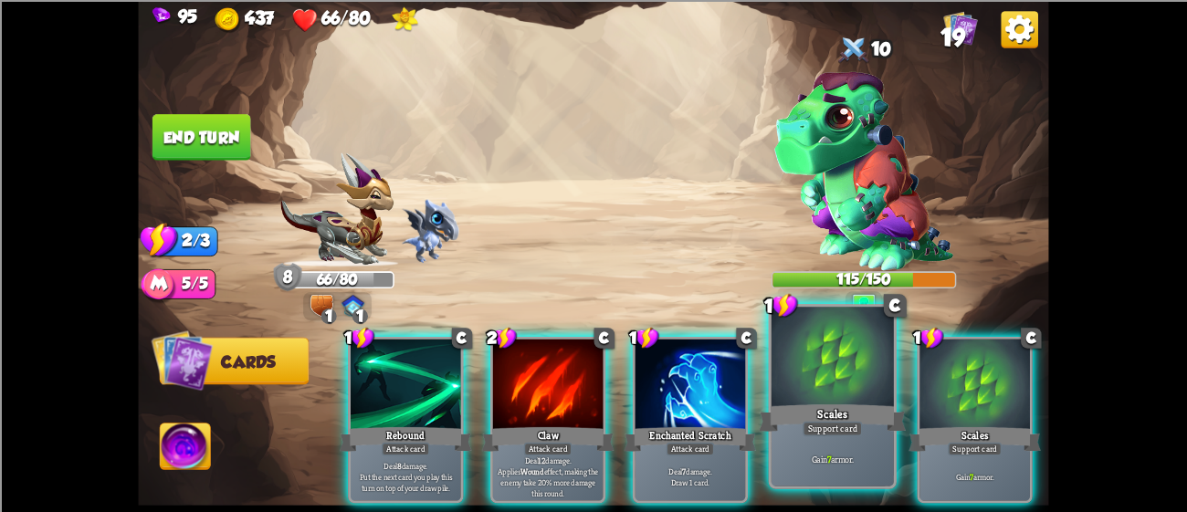
click at [851, 373] on div at bounding box center [833, 358] width 122 height 103
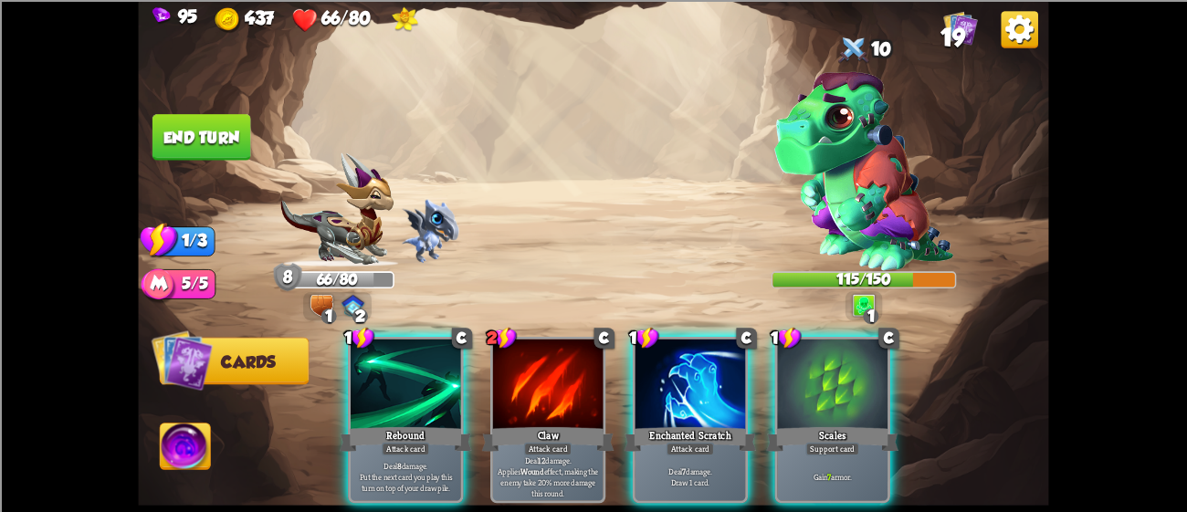
click at [851, 373] on div at bounding box center [832, 385] width 111 height 93
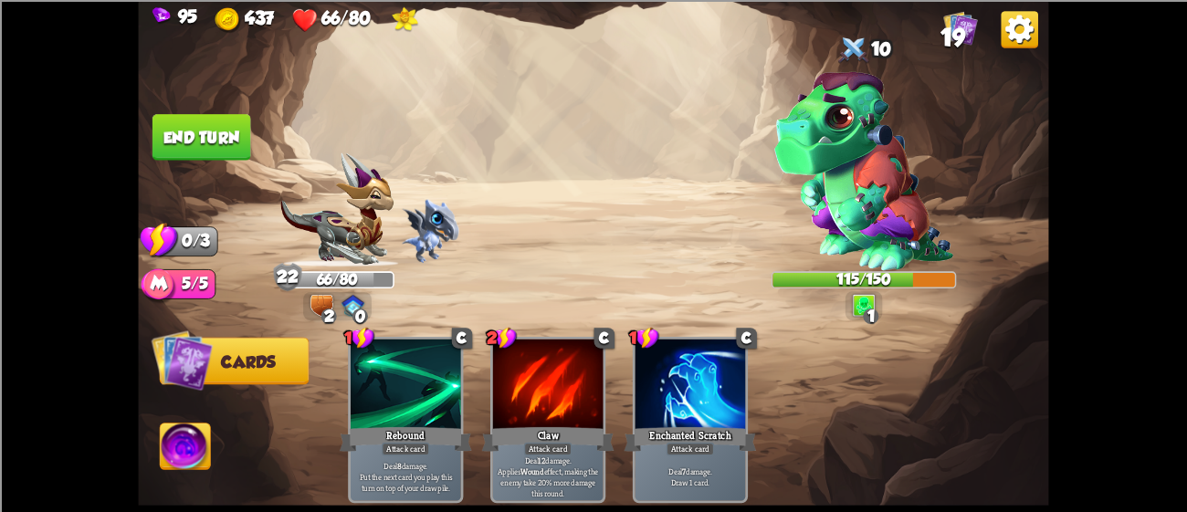
click at [231, 129] on button "End turn" at bounding box center [202, 137] width 99 height 47
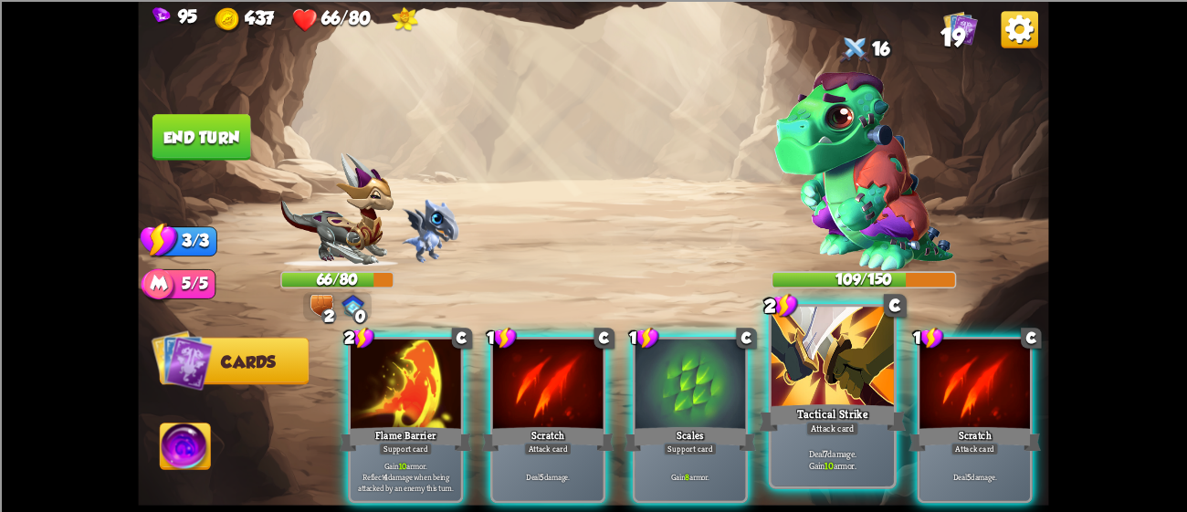
click at [783, 406] on div "Tactical Strike" at bounding box center [832, 417] width 147 height 33
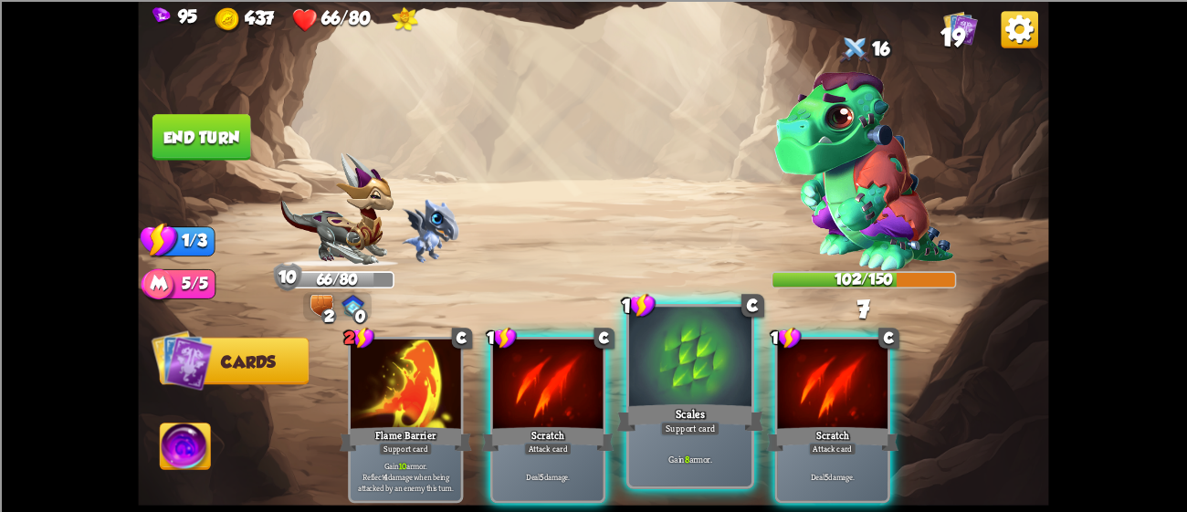
click at [717, 399] on div at bounding box center [690, 358] width 122 height 103
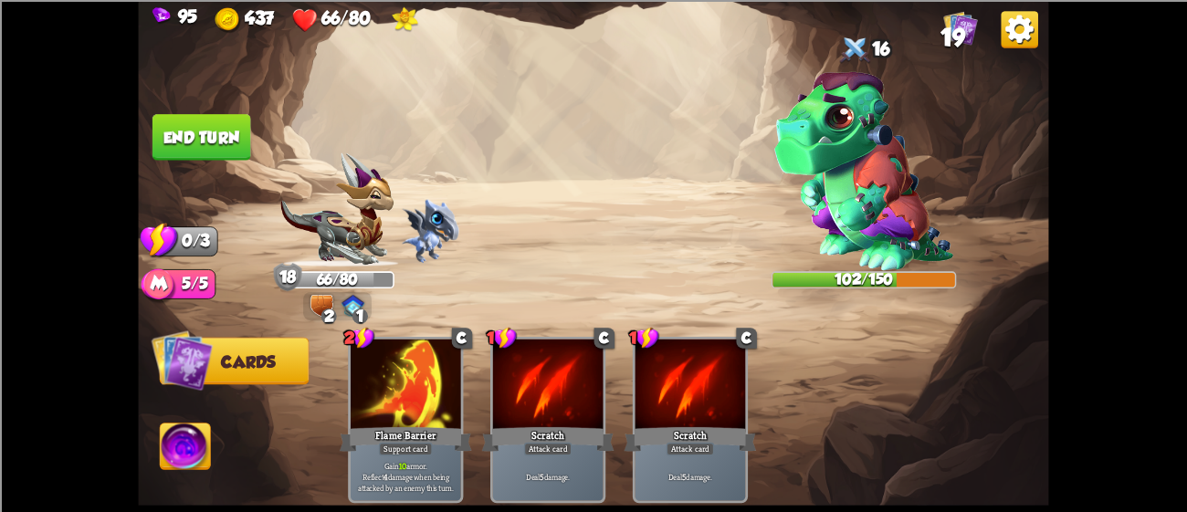
click at [216, 120] on button "End turn" at bounding box center [202, 137] width 99 height 47
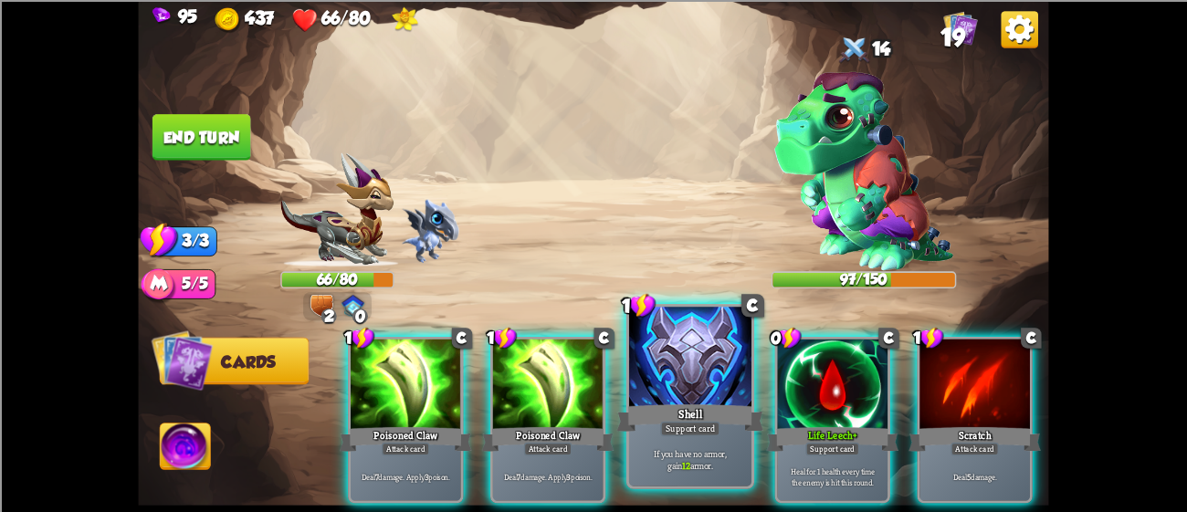
click at [676, 344] on div at bounding box center [690, 358] width 122 height 103
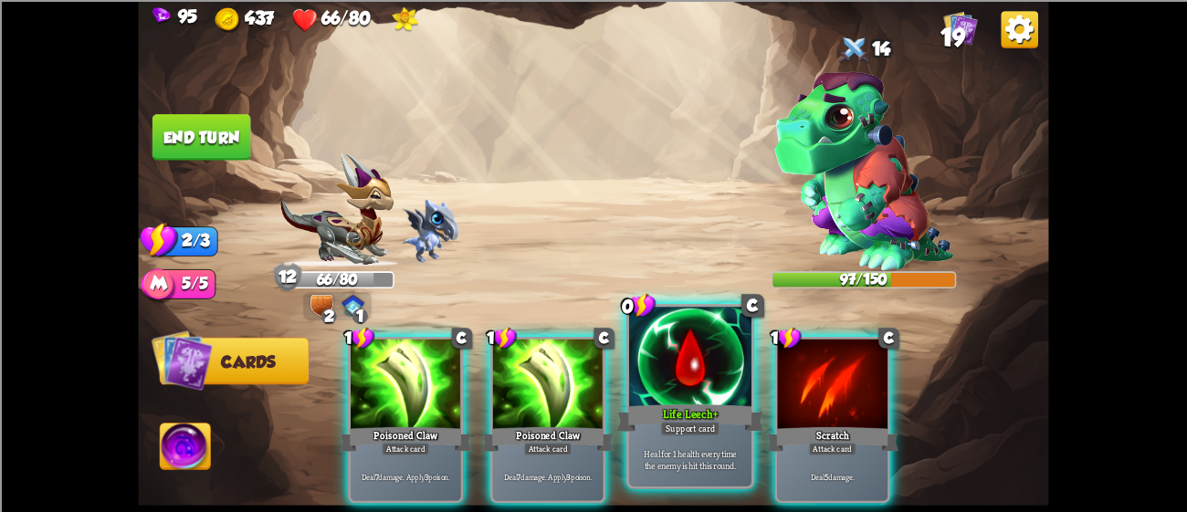
click at [672, 349] on div at bounding box center [690, 358] width 122 height 103
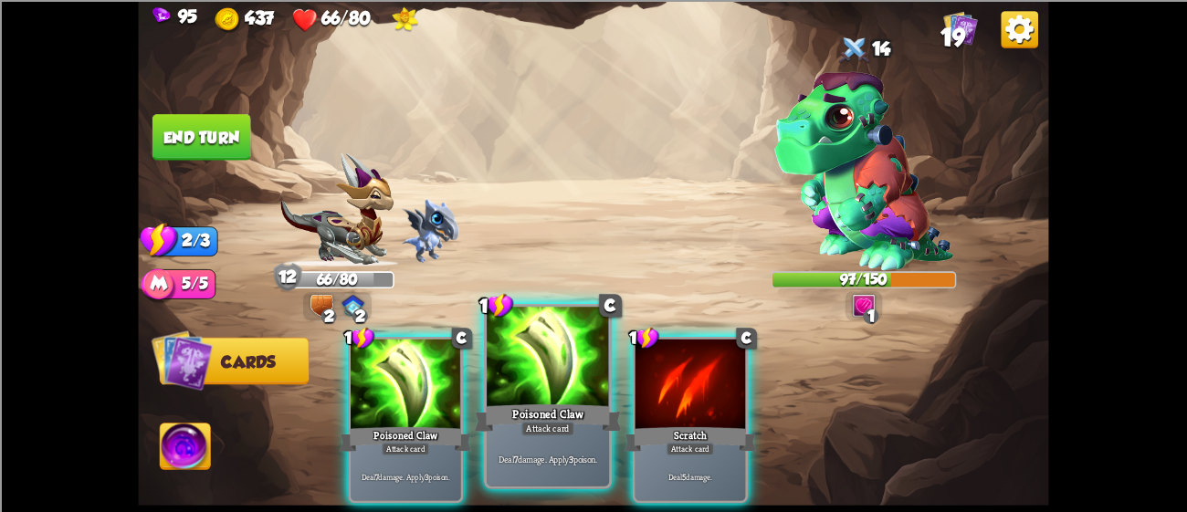
click at [536, 370] on div at bounding box center [548, 358] width 122 height 103
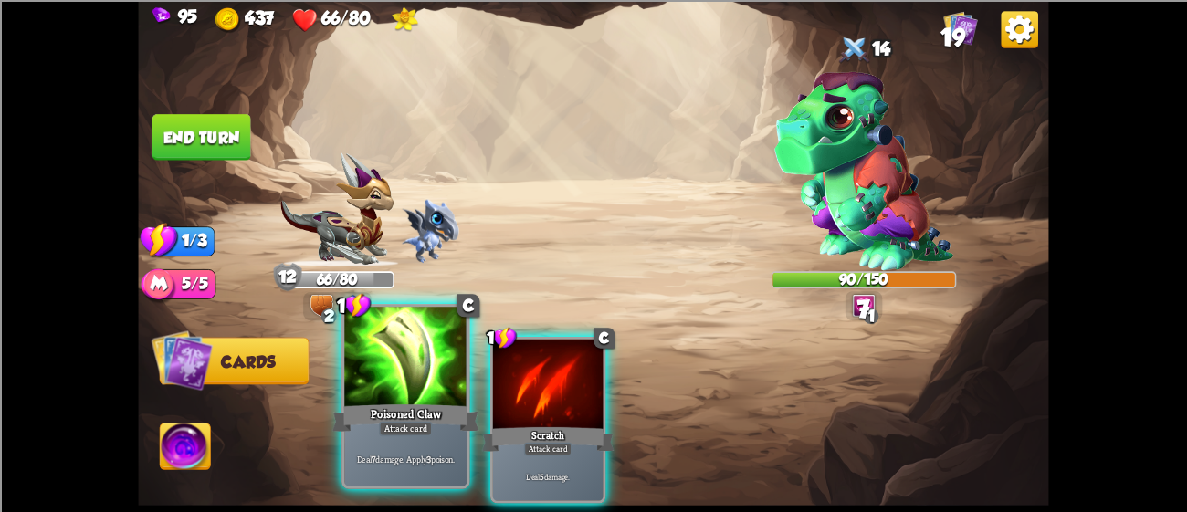
click at [384, 386] on div at bounding box center [405, 358] width 122 height 103
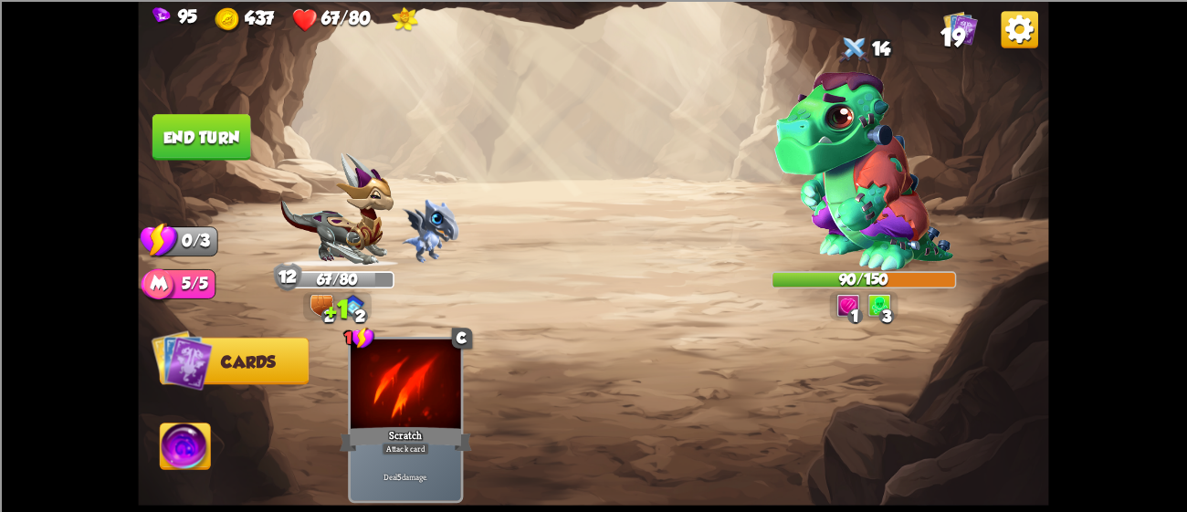
click at [198, 173] on img at bounding box center [593, 256] width 911 height 512
click at [210, 145] on button "End turn" at bounding box center [202, 137] width 99 height 47
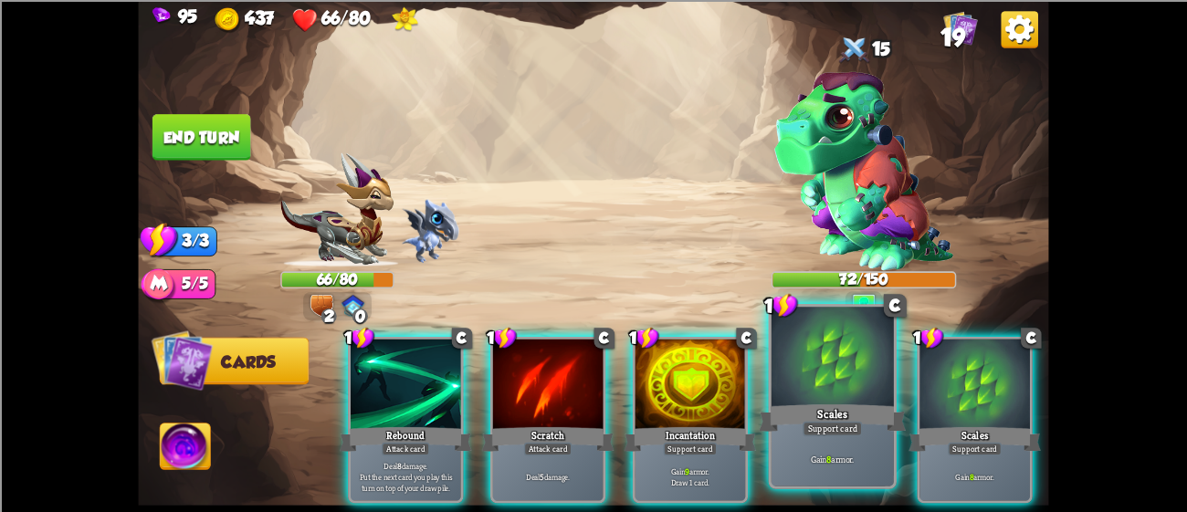
click at [843, 385] on div at bounding box center [833, 358] width 122 height 103
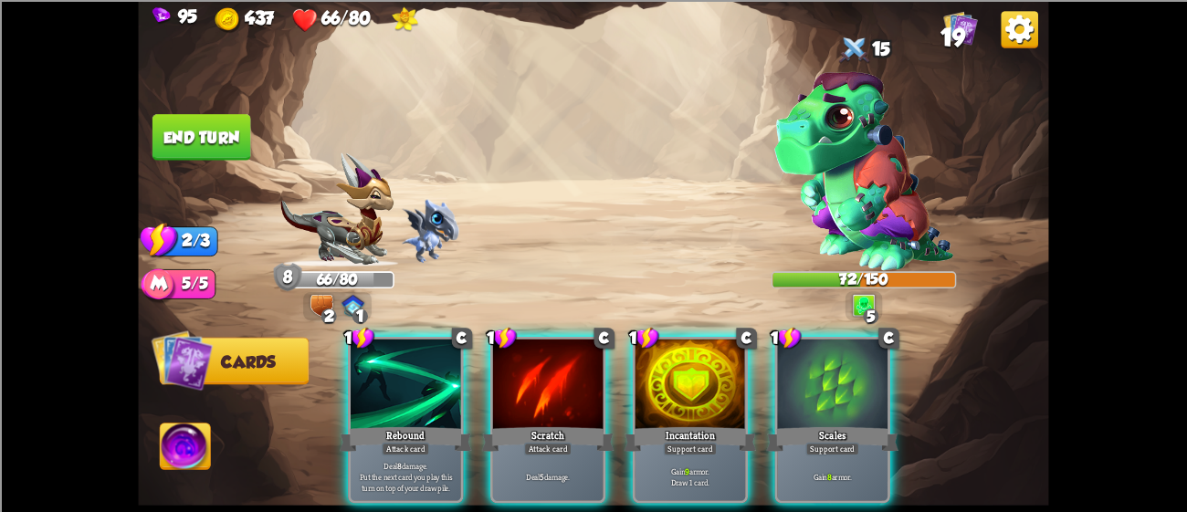
click at [921, 420] on div "1 C Rebound Attack card Deal 8 damage. Put the next card you play this turn on …" at bounding box center [685, 398] width 729 height 227
click at [849, 442] on div "Support card" at bounding box center [833, 449] width 54 height 14
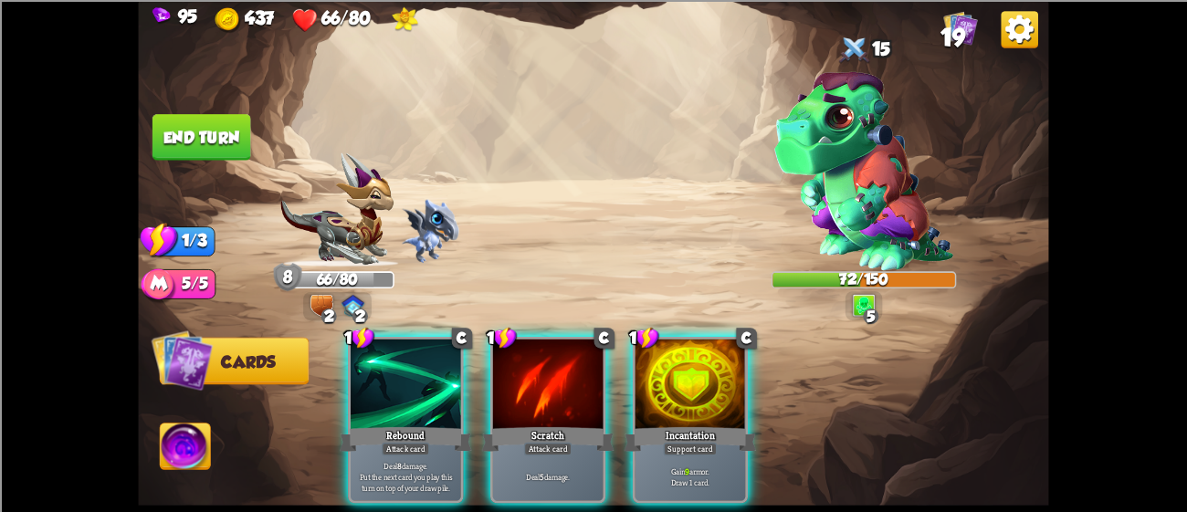
click at [688, 442] on div "Support card" at bounding box center [691, 449] width 54 height 14
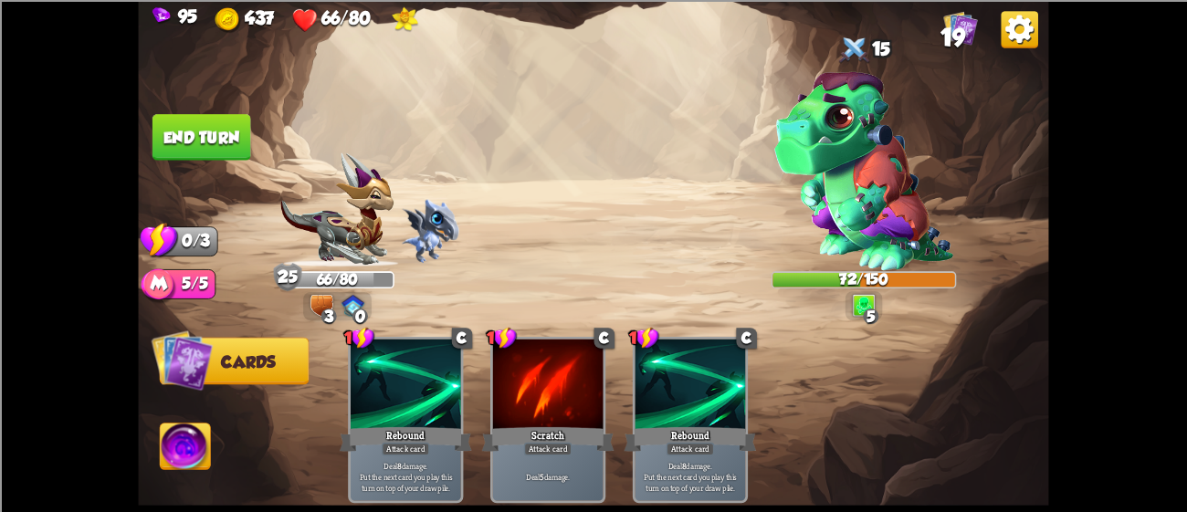
click at [179, 127] on button "End turn" at bounding box center [202, 137] width 99 height 47
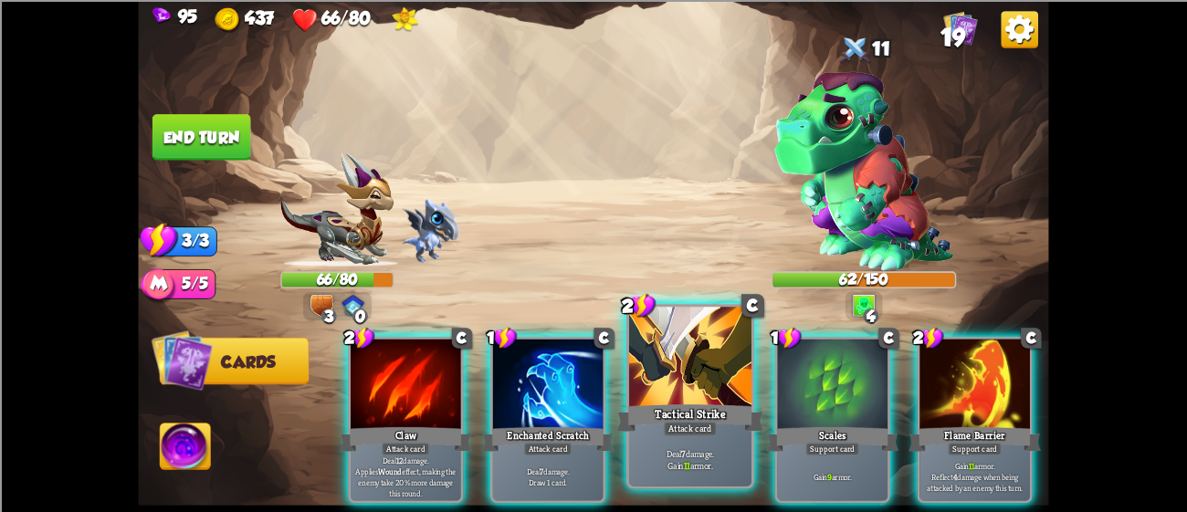
click at [689, 377] on div at bounding box center [690, 358] width 122 height 103
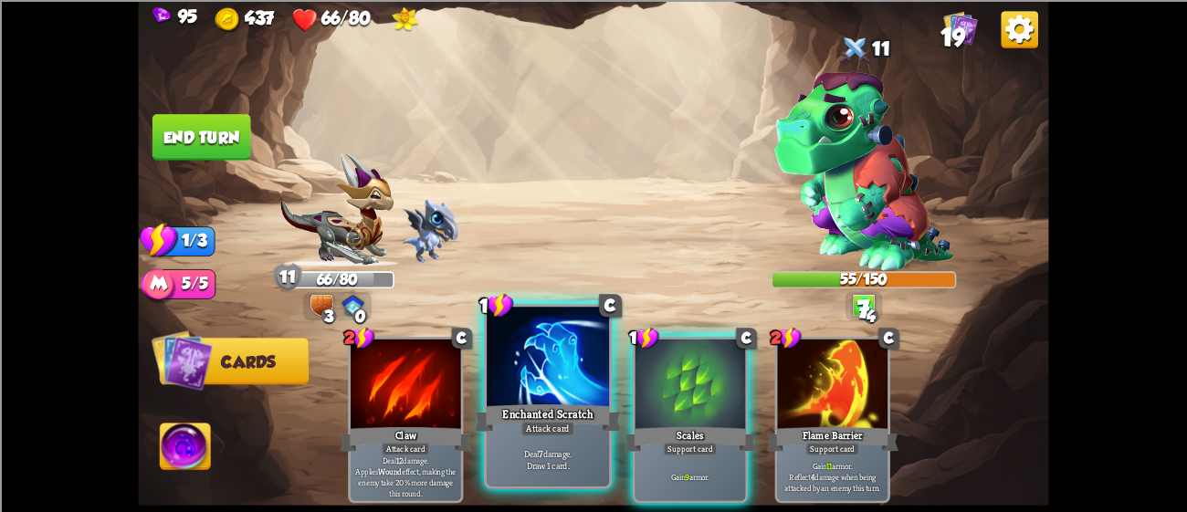
click at [565, 384] on div at bounding box center [548, 358] width 122 height 103
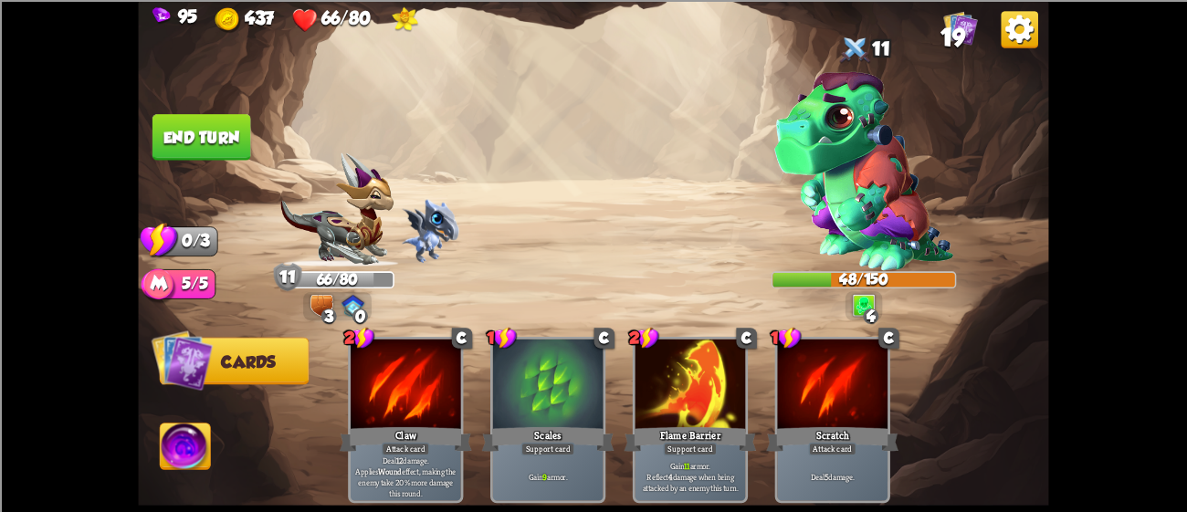
click at [219, 152] on button "End turn" at bounding box center [202, 137] width 99 height 47
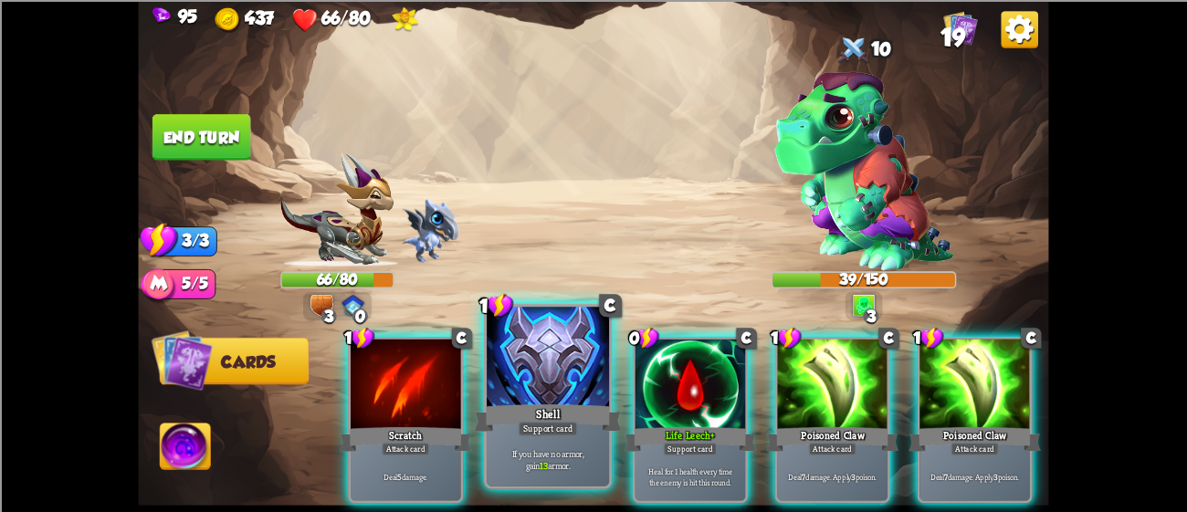
click at [542, 385] on div at bounding box center [548, 358] width 122 height 103
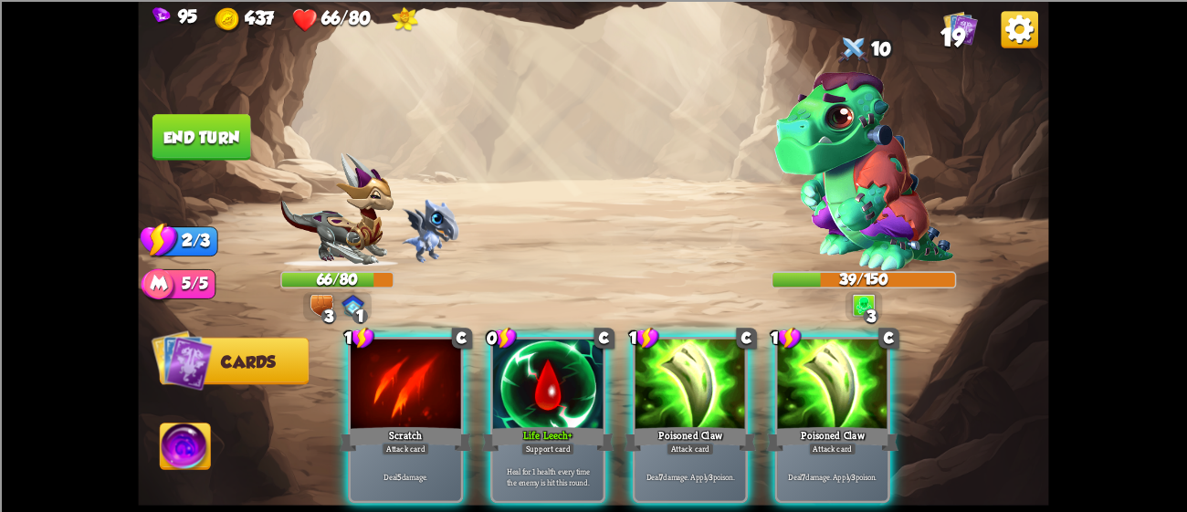
click at [542, 385] on div at bounding box center [548, 385] width 111 height 93
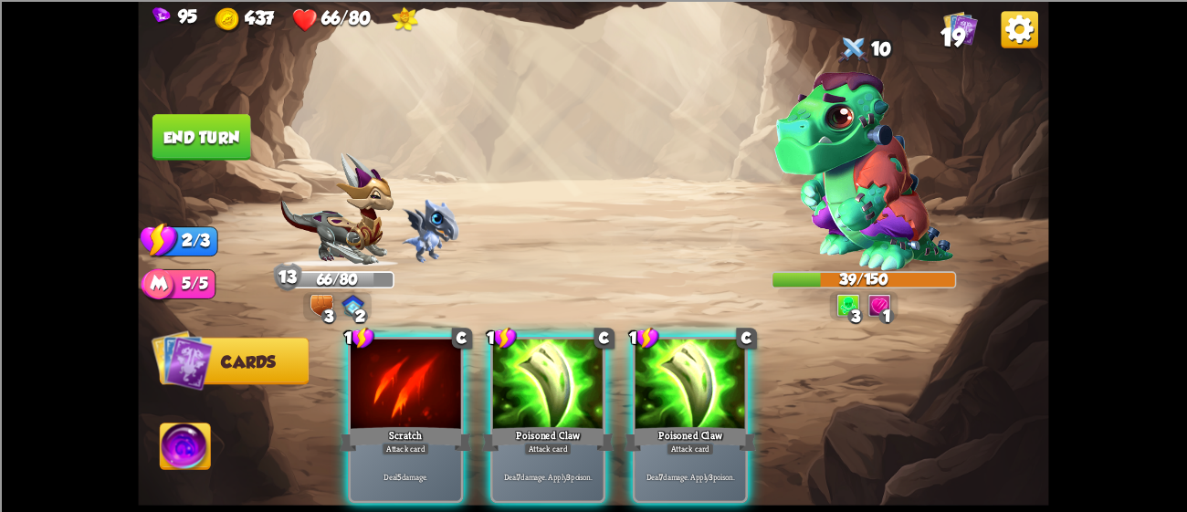
click at [542, 385] on div at bounding box center [548, 385] width 111 height 93
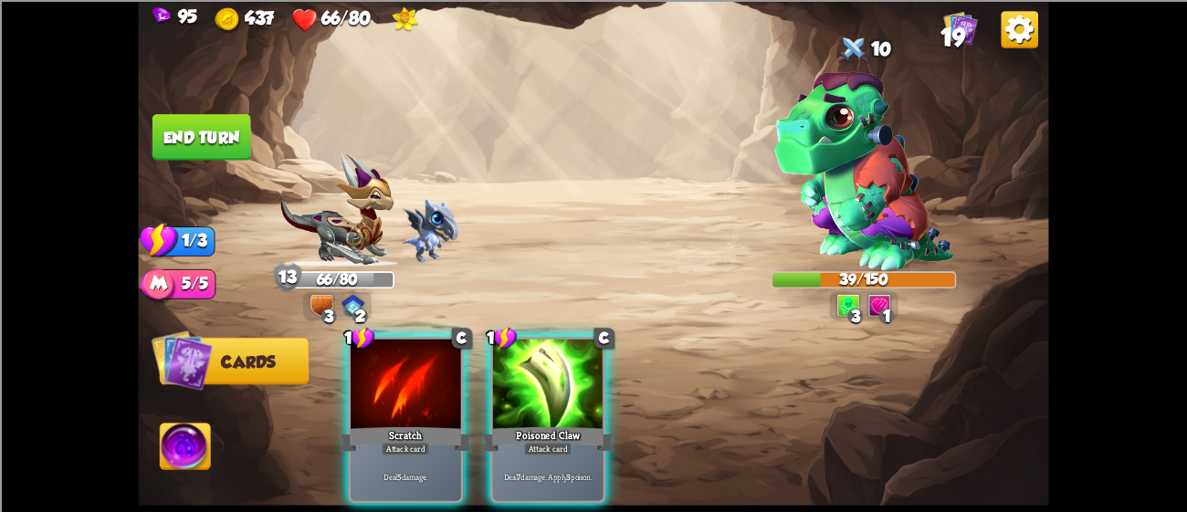
click at [542, 385] on div at bounding box center [548, 385] width 111 height 93
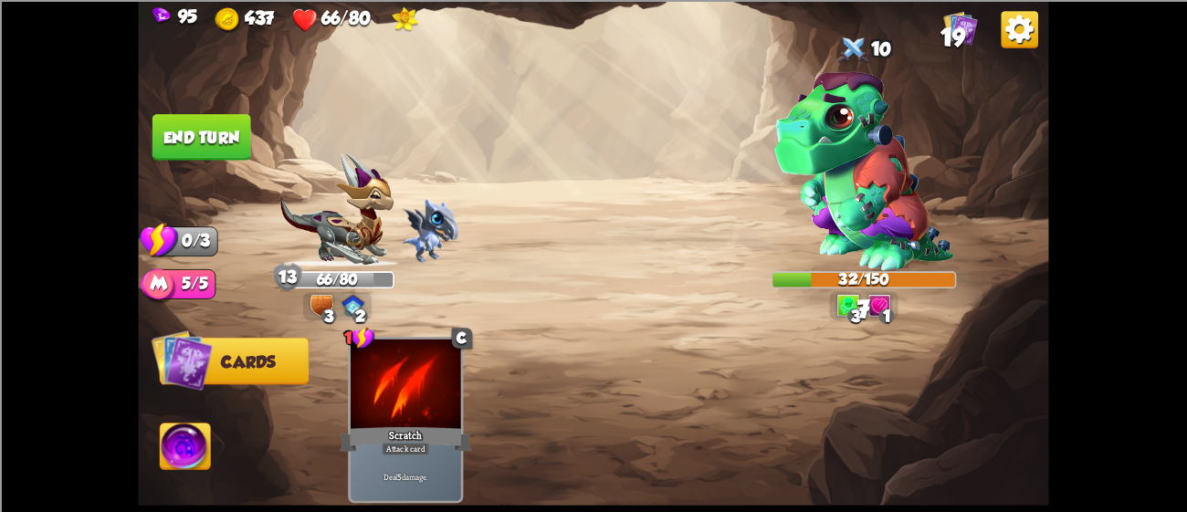
click at [189, 121] on button "End turn" at bounding box center [202, 137] width 99 height 47
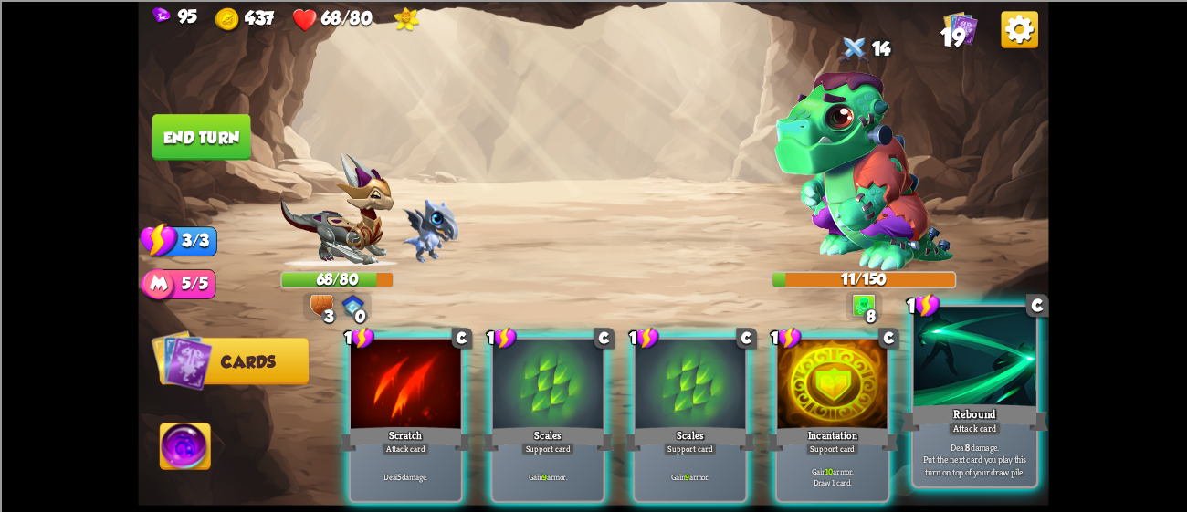
click at [959, 392] on div at bounding box center [975, 358] width 122 height 103
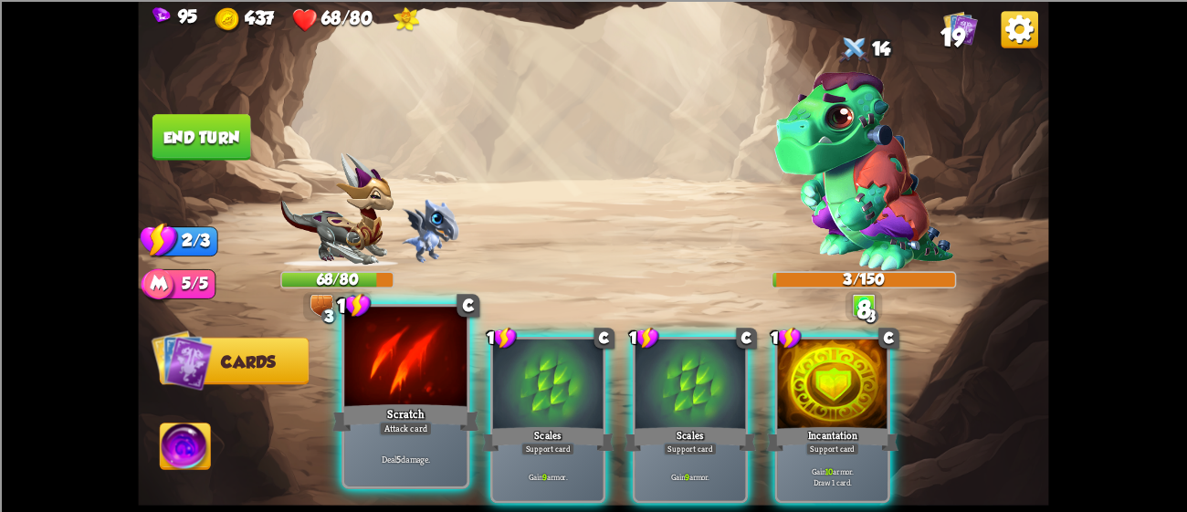
click at [413, 371] on div at bounding box center [405, 358] width 122 height 103
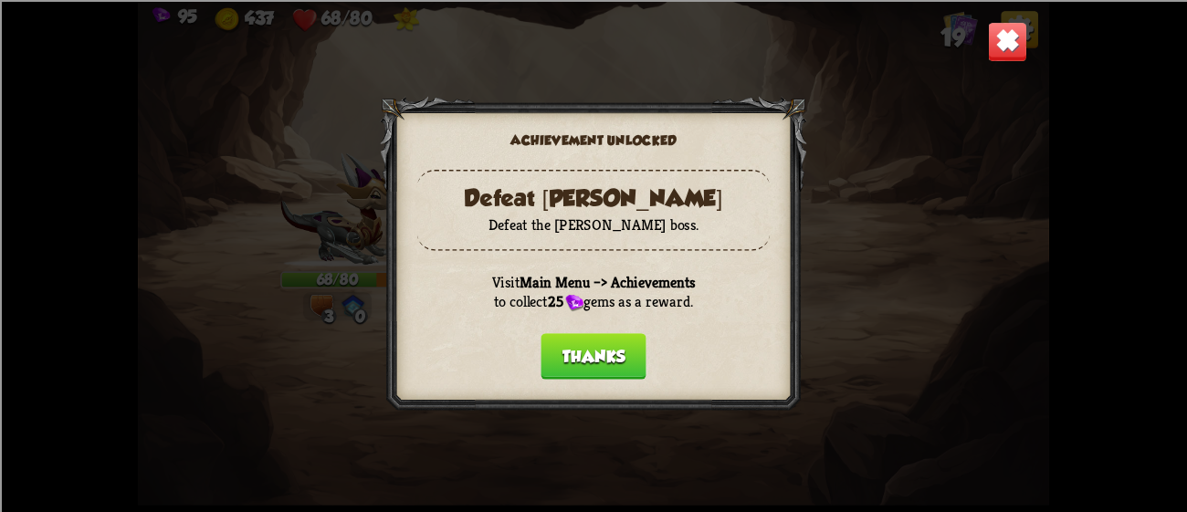
click at [574, 345] on button "Thanks" at bounding box center [593, 356] width 105 height 47
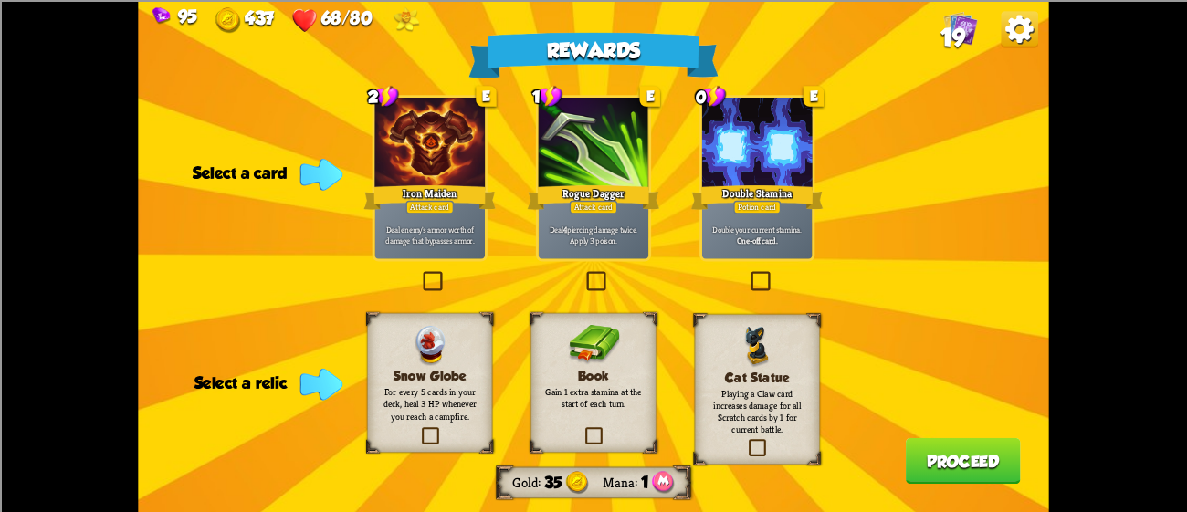
click at [438, 142] on div at bounding box center [429, 143] width 111 height 93
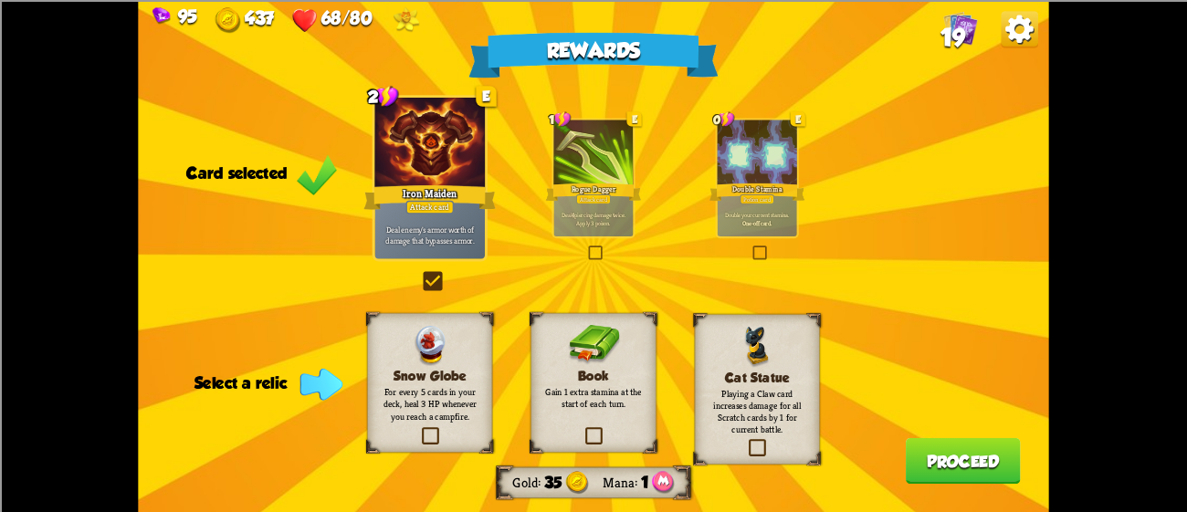
click at [629, 366] on div "Book Gain 1 extra stamina at the start of each turn." at bounding box center [593, 382] width 125 height 140
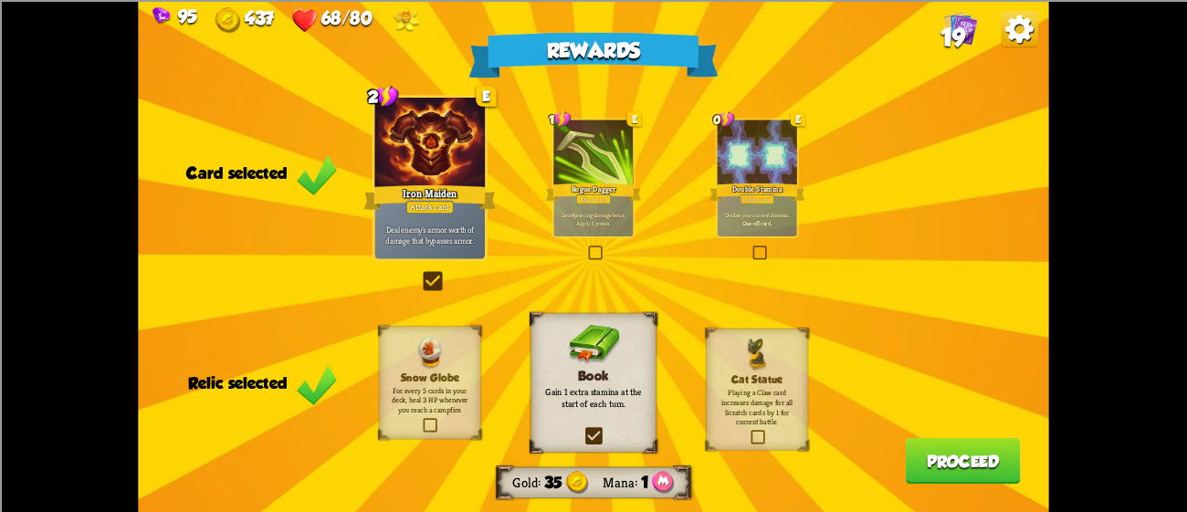
click at [754, 204] on div "Double your current stamina. One-off card." at bounding box center [757, 219] width 79 height 35
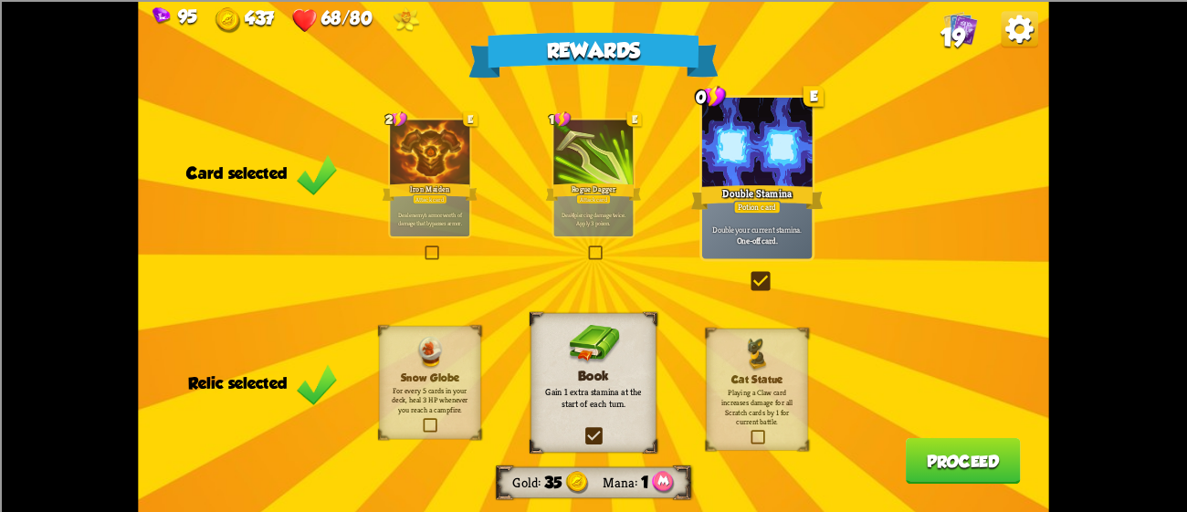
click at [932, 459] on button "Proceed" at bounding box center [963, 461] width 115 height 47
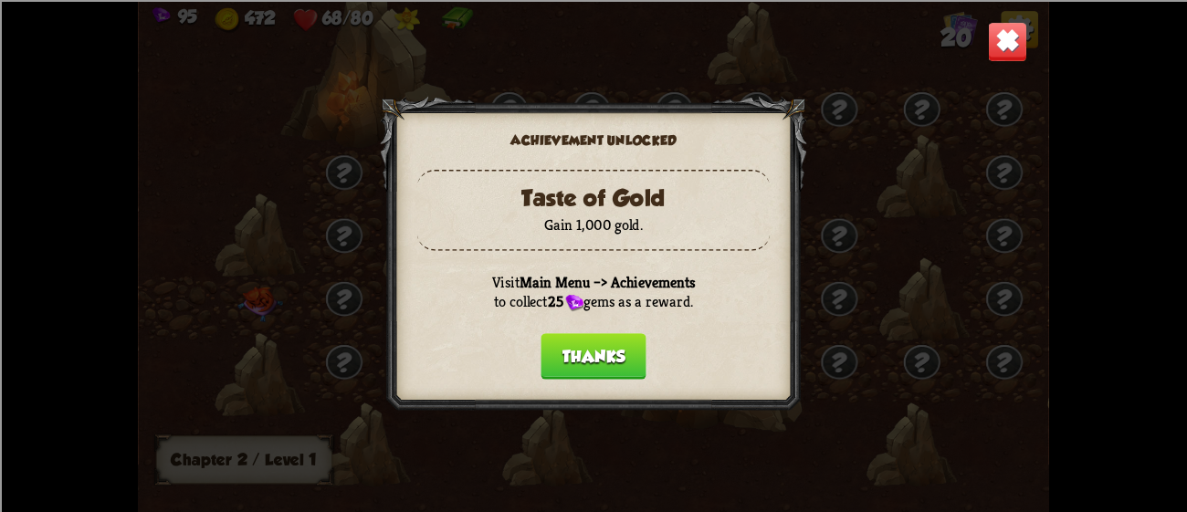
click at [575, 341] on button "Thanks" at bounding box center [593, 356] width 105 height 47
